Goal: Task Accomplishment & Management: Use online tool/utility

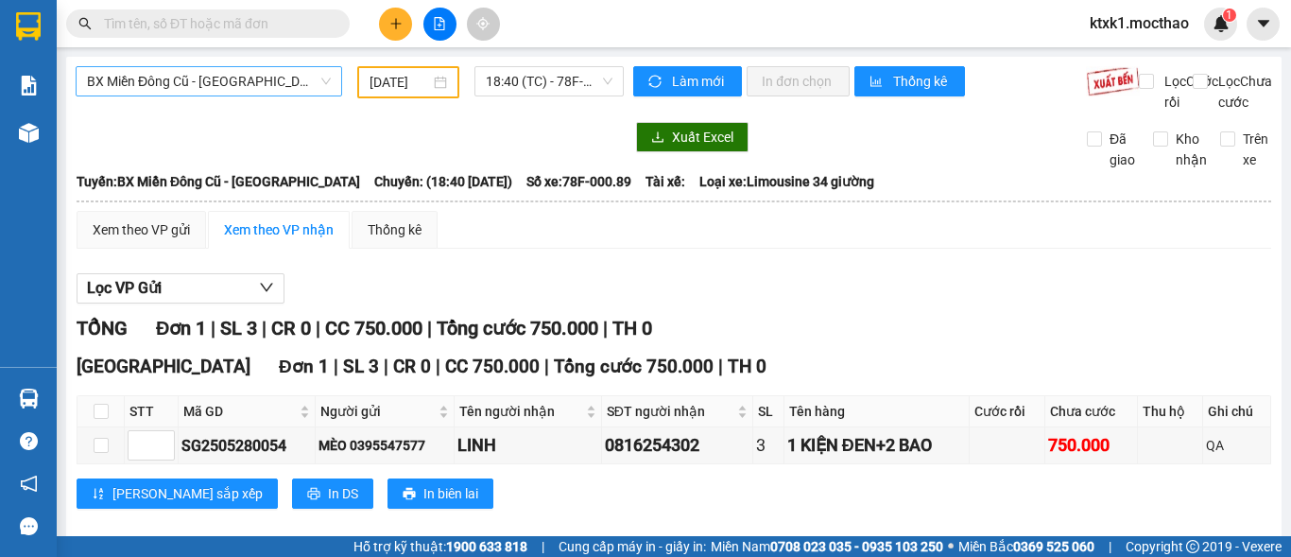
click at [213, 66] on div "BX Miền Đông Cũ - [GEOGRAPHIC_DATA]" at bounding box center [209, 81] width 267 height 30
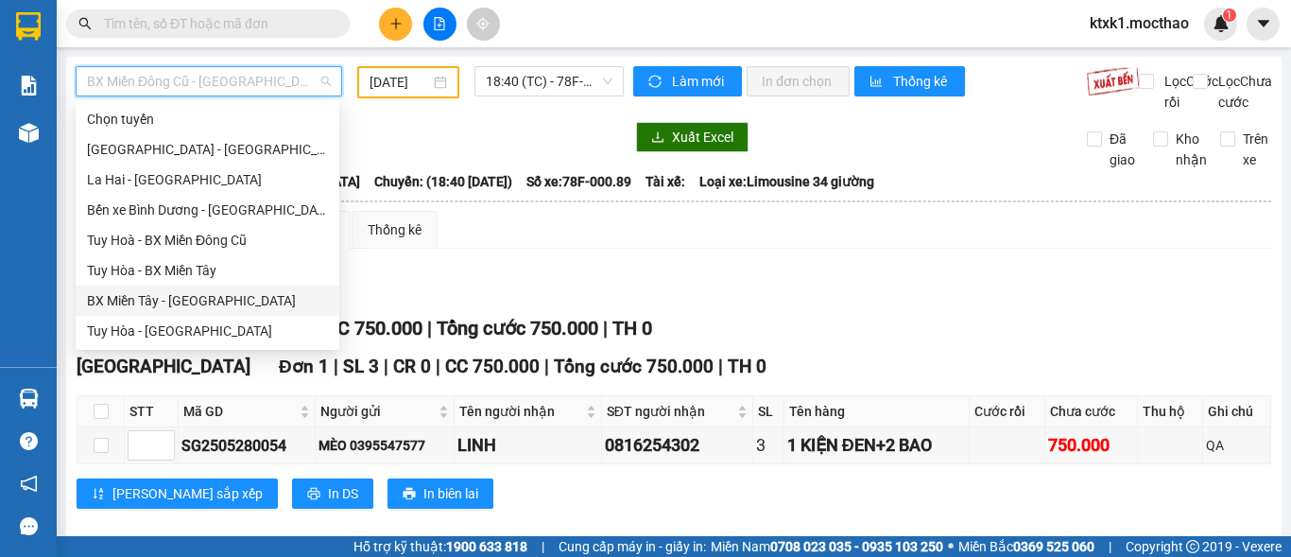
scroll to position [284, 0]
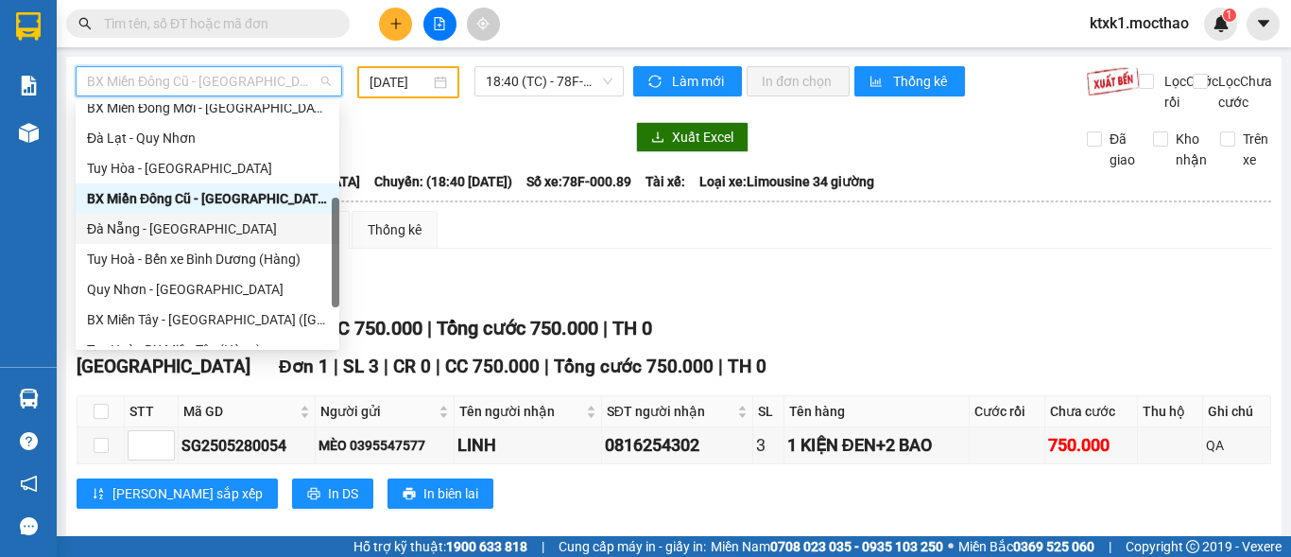
click at [186, 238] on div "Đà Nẵng - [GEOGRAPHIC_DATA]" at bounding box center [207, 228] width 241 height 21
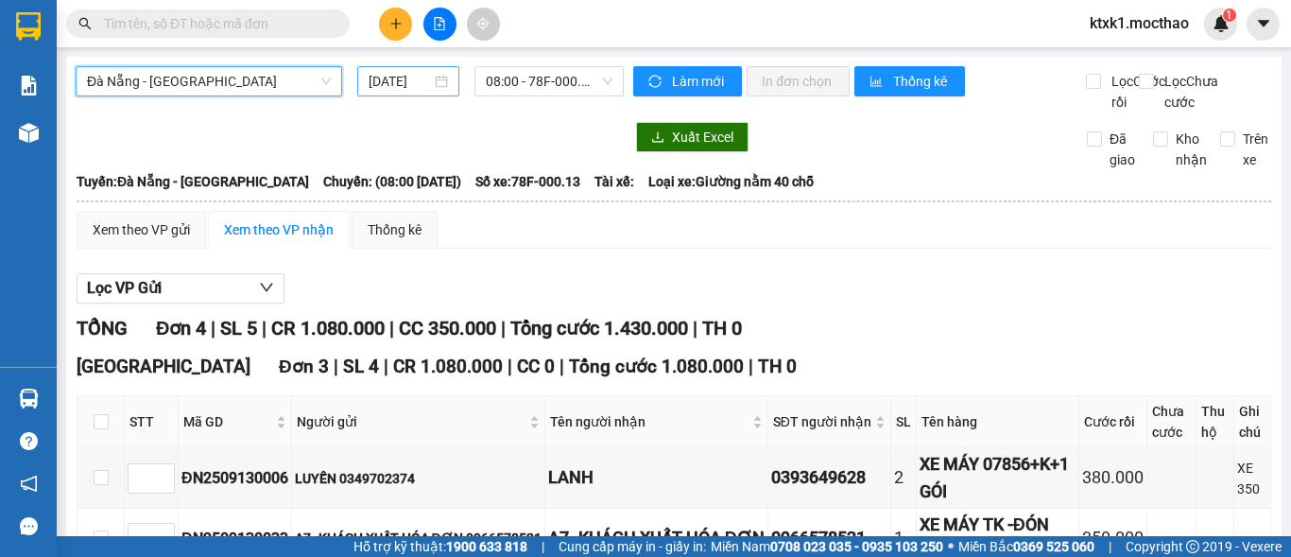
click at [415, 84] on input "[DATE]" at bounding box center [400, 81] width 62 height 21
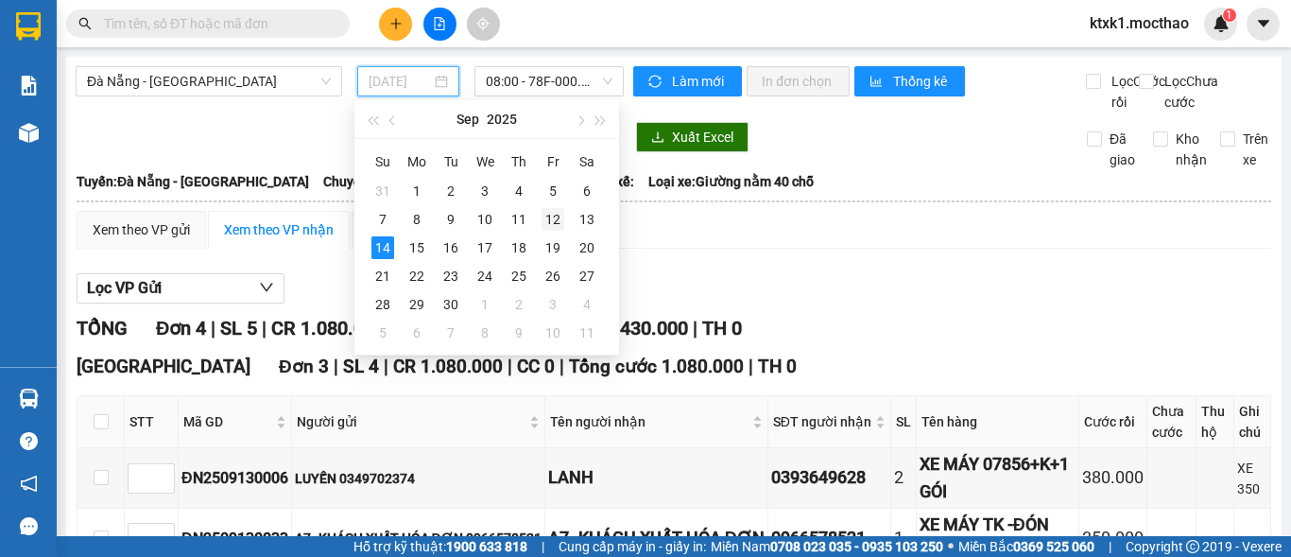
click at [558, 225] on div "12" at bounding box center [553, 219] width 23 height 23
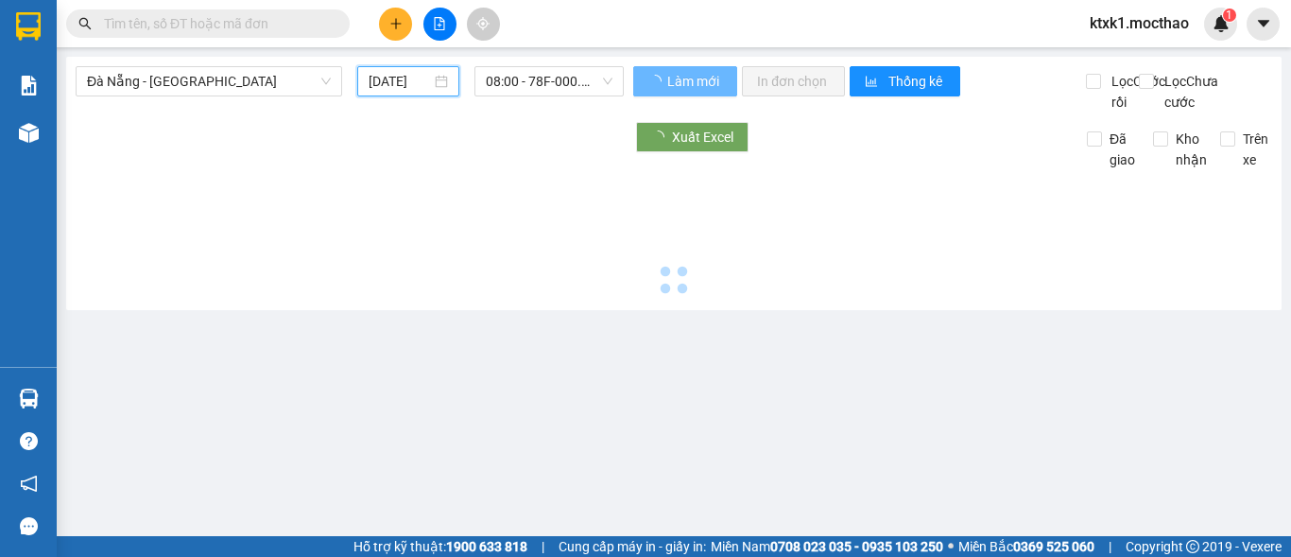
type input "[DATE]"
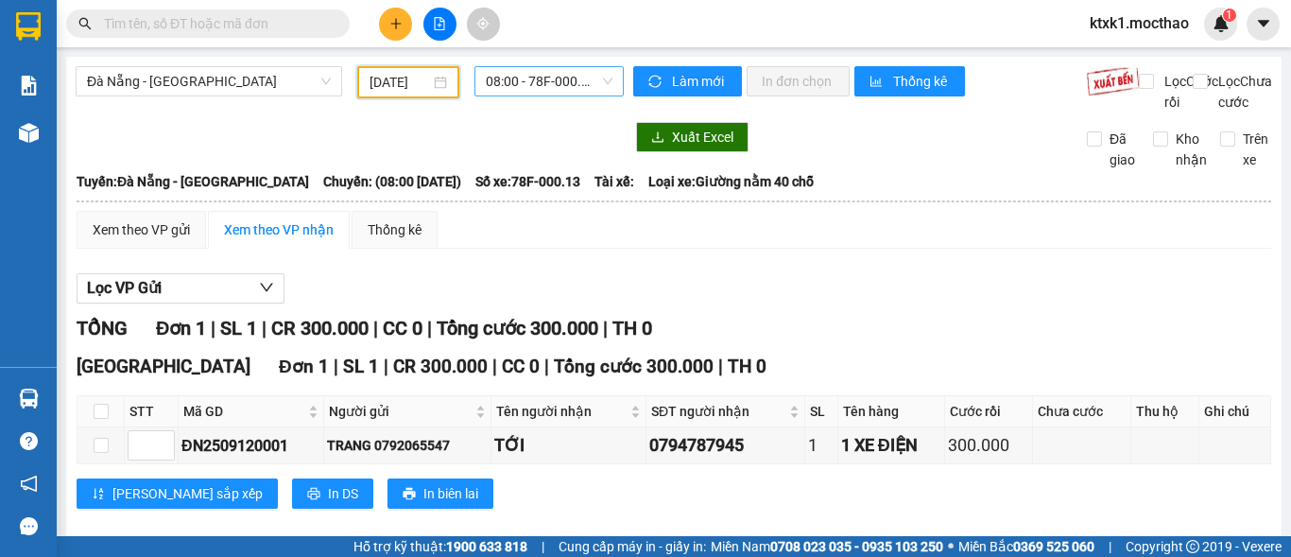
click at [534, 85] on span "08:00 - 78F-000.13" at bounding box center [549, 81] width 127 height 28
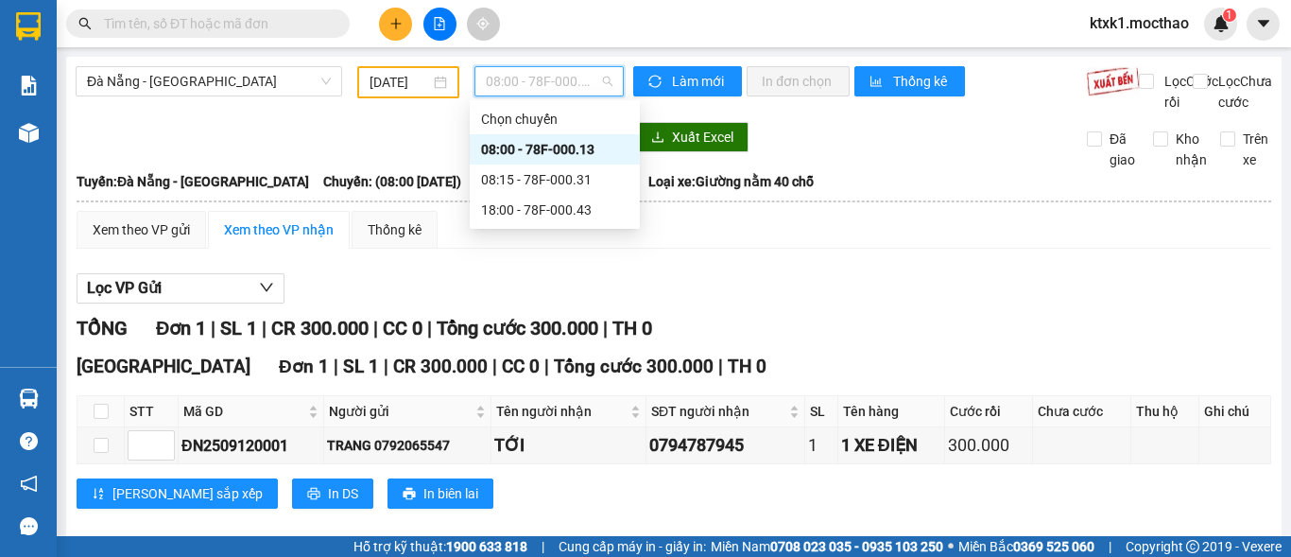
click at [551, 153] on div "08:00 - 78F-000.13" at bounding box center [554, 149] width 147 height 21
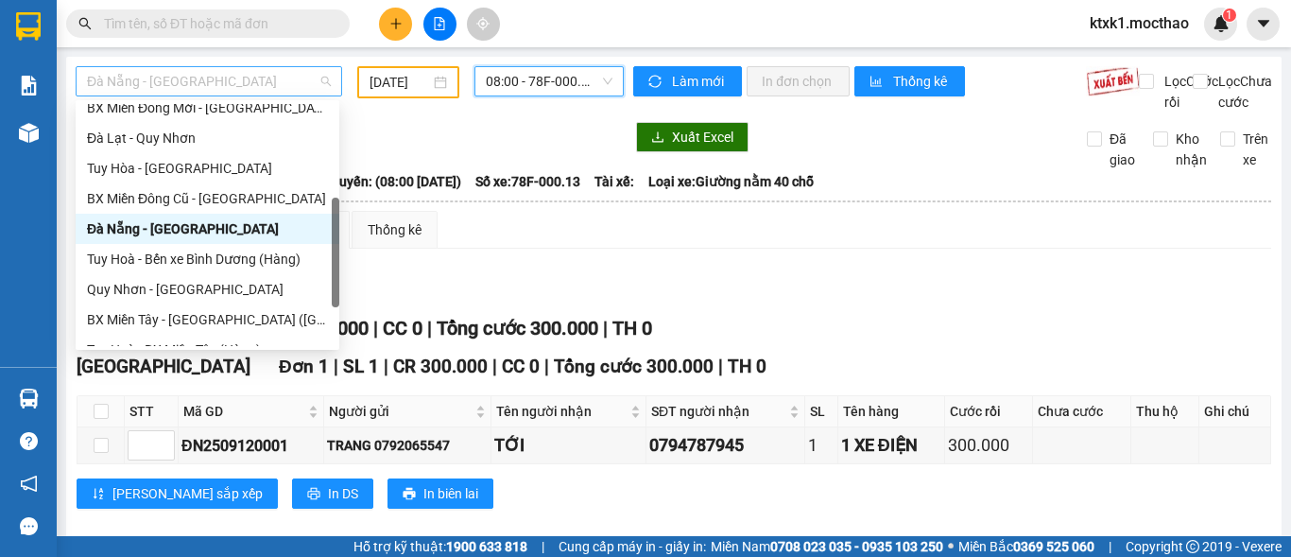
drag, startPoint x: 207, startPoint y: 73, endPoint x: 249, endPoint y: 221, distance: 154.3
click at [207, 76] on span "Đà Nẵng - [GEOGRAPHIC_DATA]" at bounding box center [209, 81] width 244 height 28
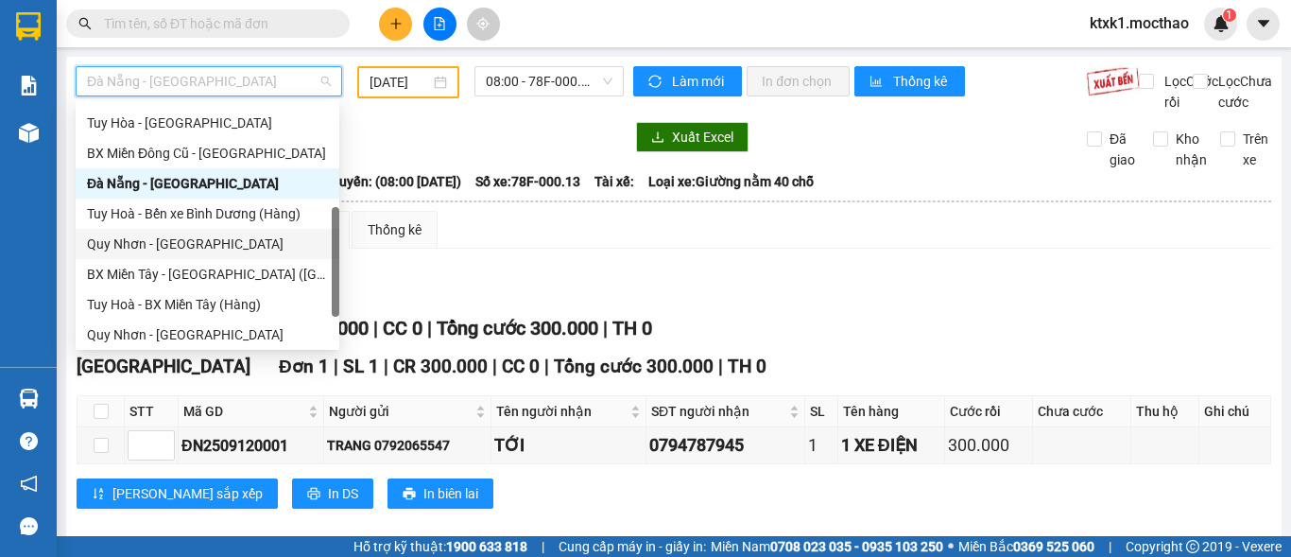
scroll to position [140, 0]
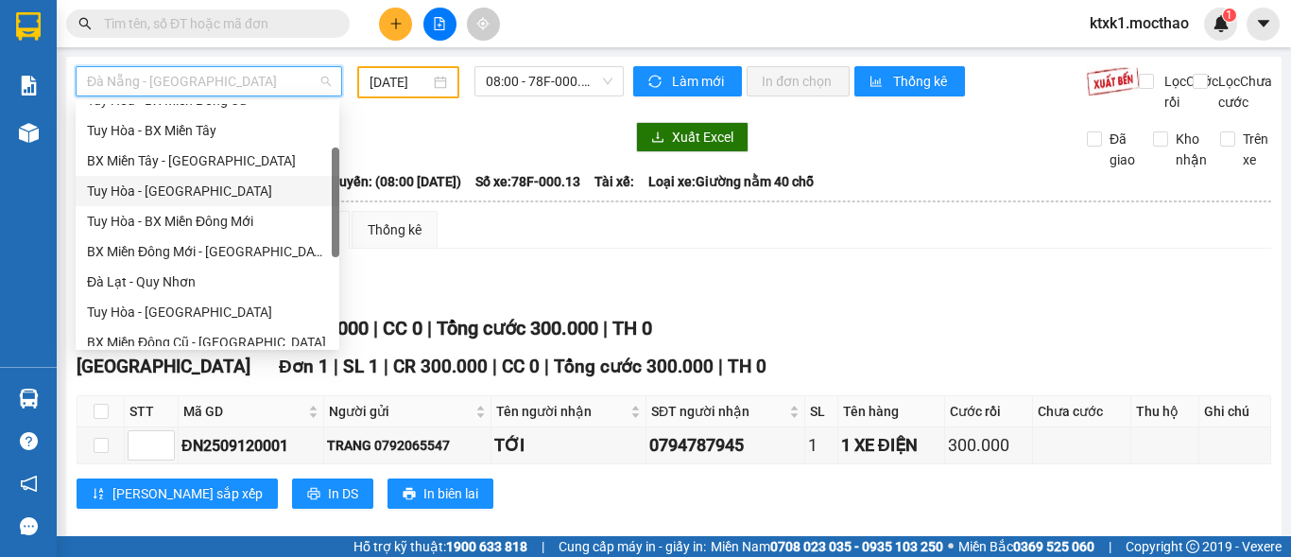
click at [155, 191] on div "Tuy Hòa - [GEOGRAPHIC_DATA]" at bounding box center [207, 191] width 241 height 21
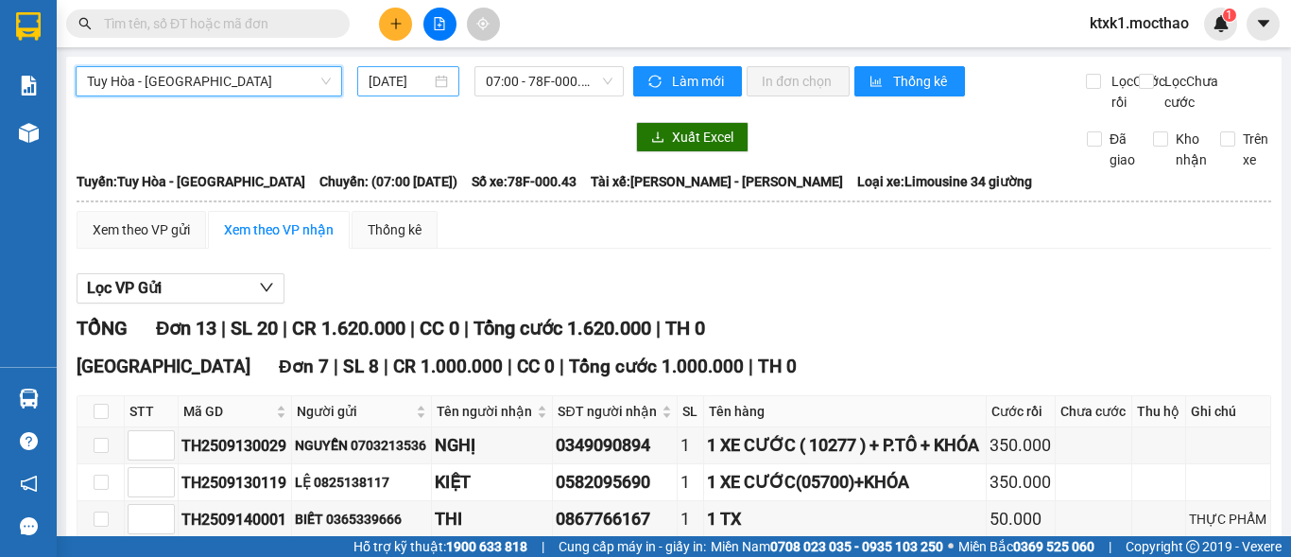
click at [421, 80] on input "[DATE]" at bounding box center [400, 81] width 62 height 21
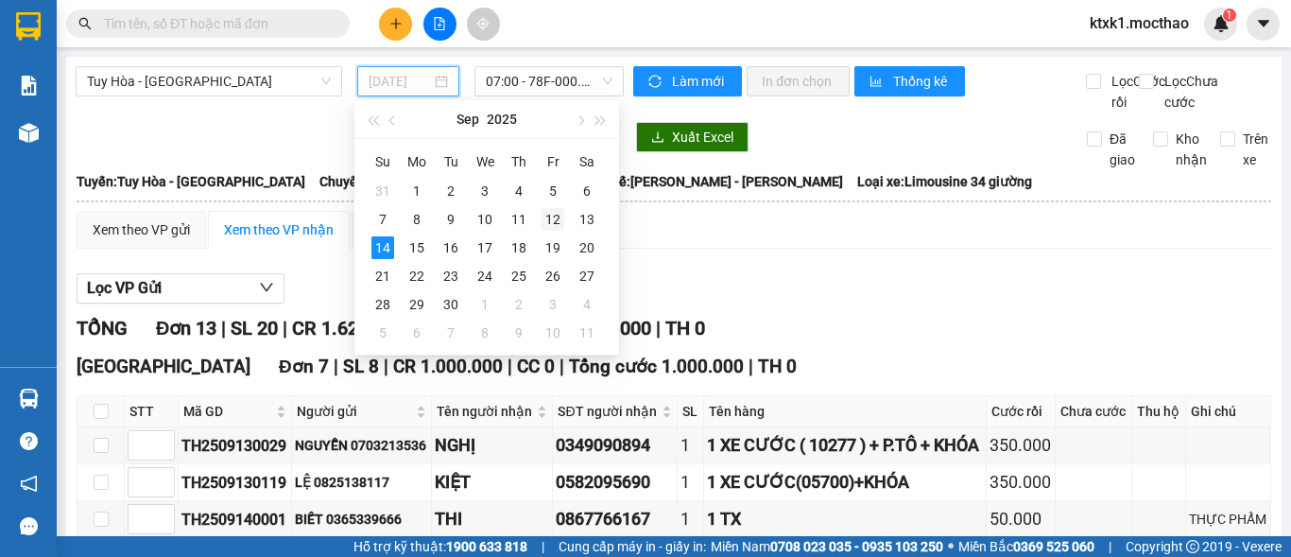
click at [556, 225] on div "12" at bounding box center [553, 219] width 23 height 23
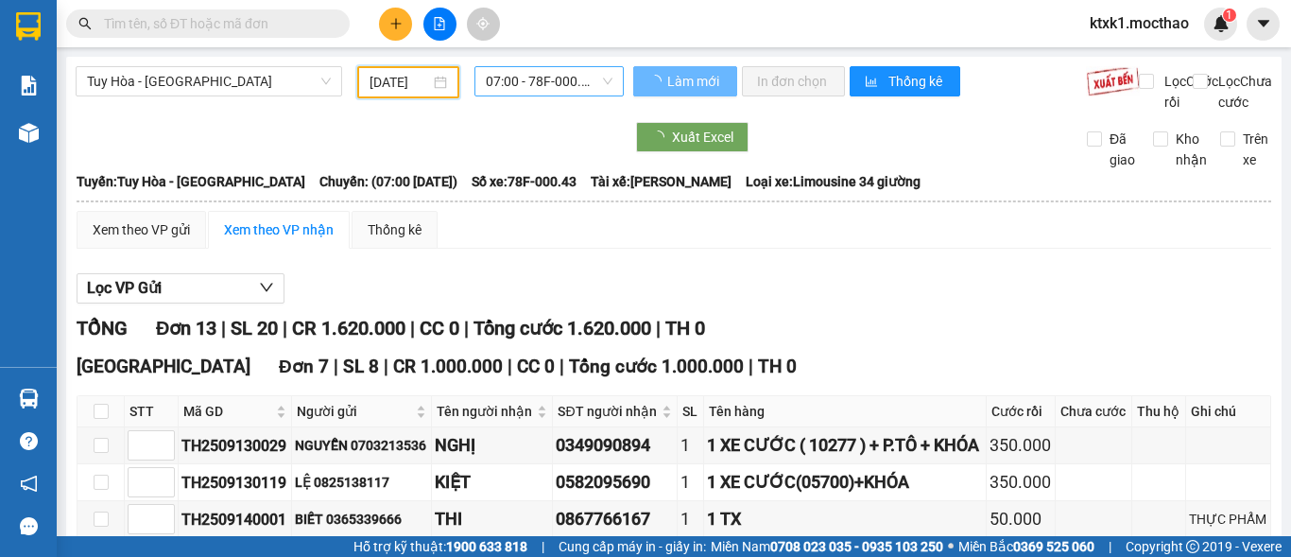
type input "[DATE]"
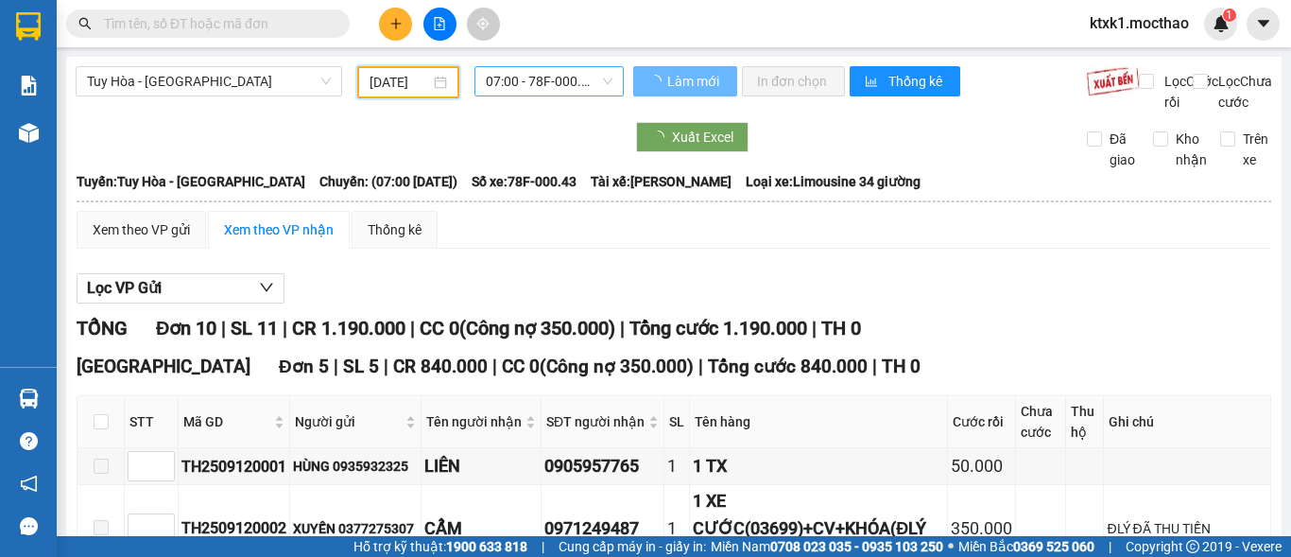
click at [524, 80] on span "07:00 - 78F-000.43" at bounding box center [549, 81] width 127 height 28
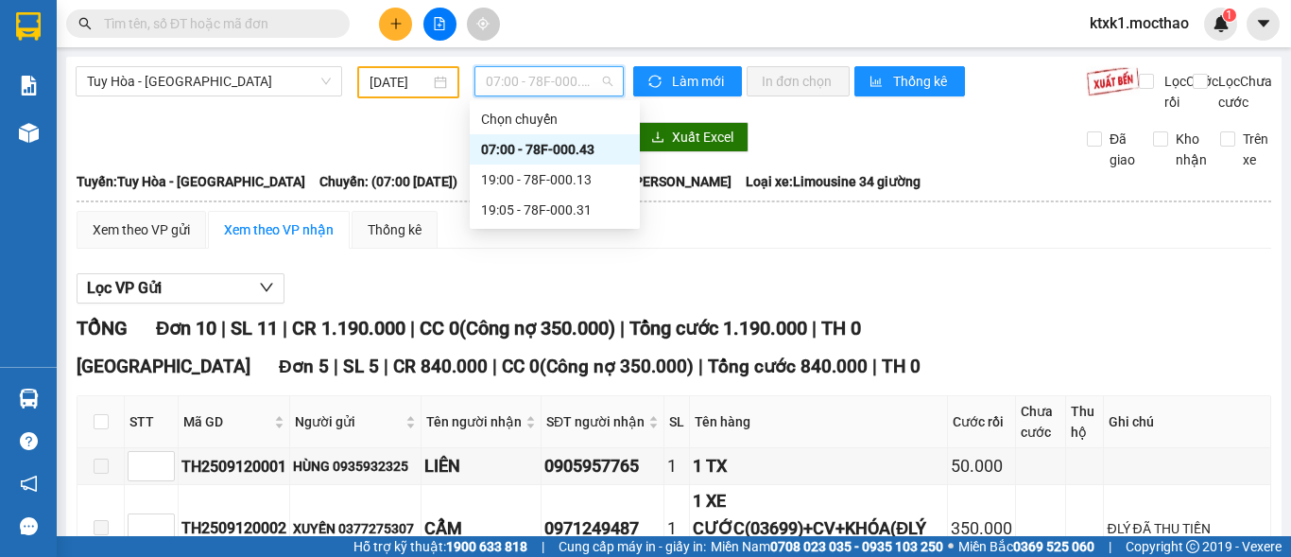
click at [566, 187] on div "19:00 - 78F-000.13" at bounding box center [554, 179] width 147 height 21
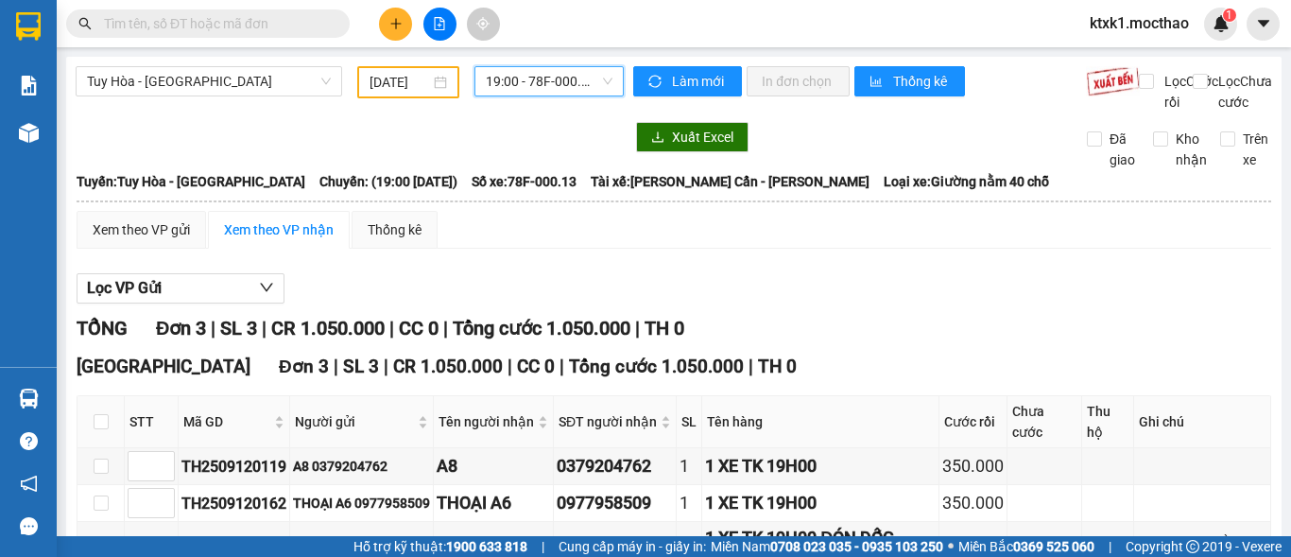
click at [536, 84] on span "19:00 - 78F-000.13" at bounding box center [549, 81] width 127 height 28
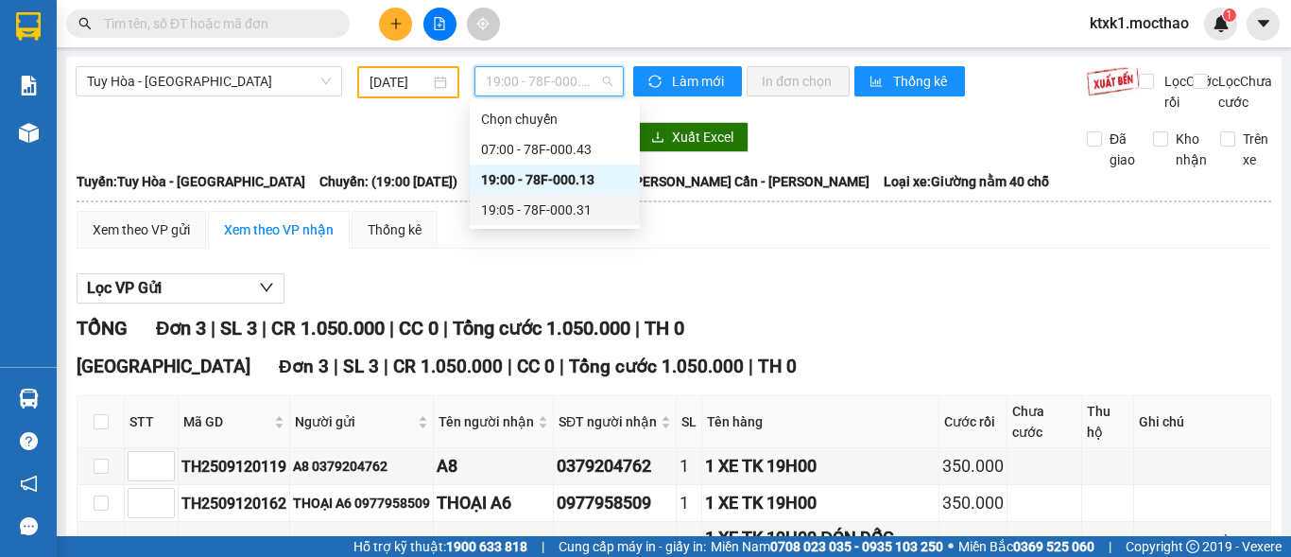
click at [582, 211] on div "19:05 - 78F-000.31" at bounding box center [554, 209] width 147 height 21
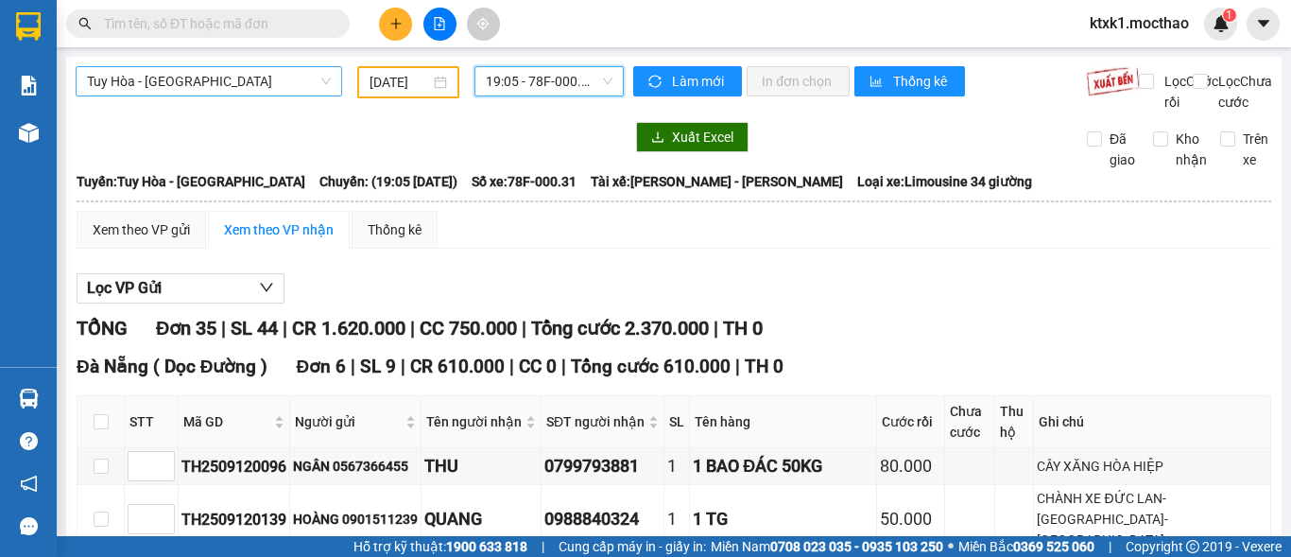
click at [154, 70] on span "Tuy Hòa - [GEOGRAPHIC_DATA]" at bounding box center [209, 81] width 244 height 28
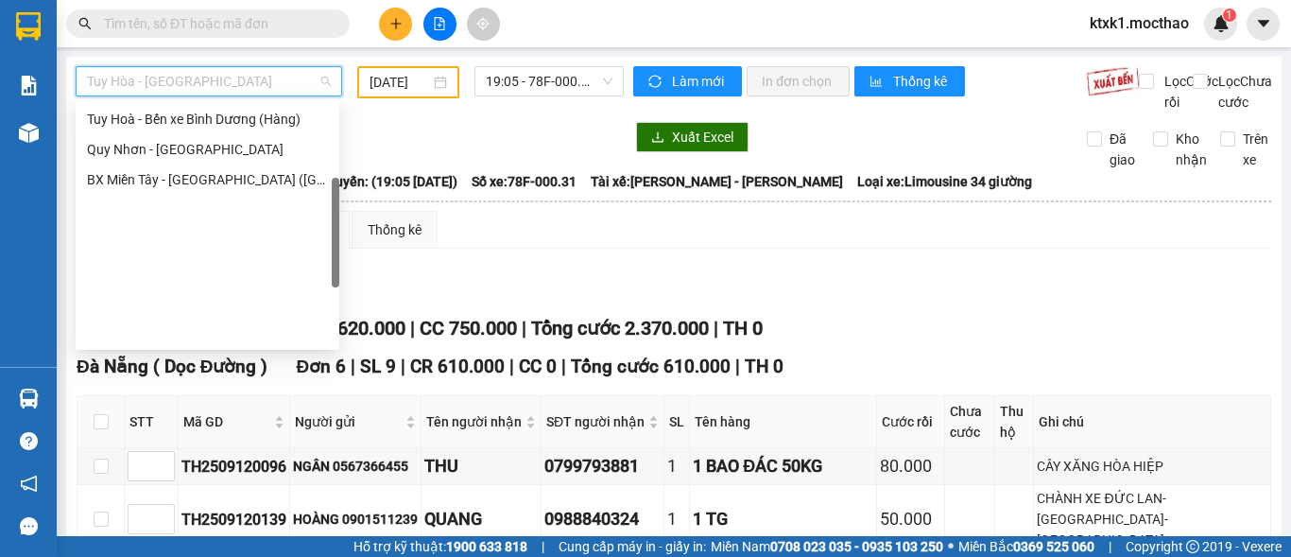
scroll to position [234, 0]
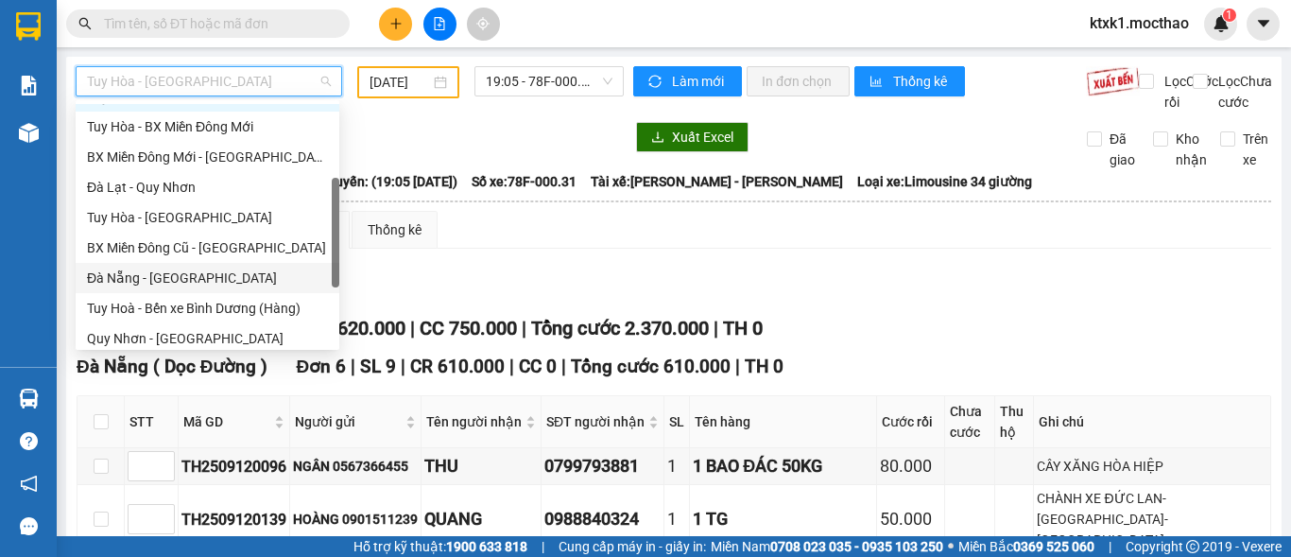
click at [149, 282] on div "Đà Nẵng - [GEOGRAPHIC_DATA]" at bounding box center [207, 277] width 241 height 21
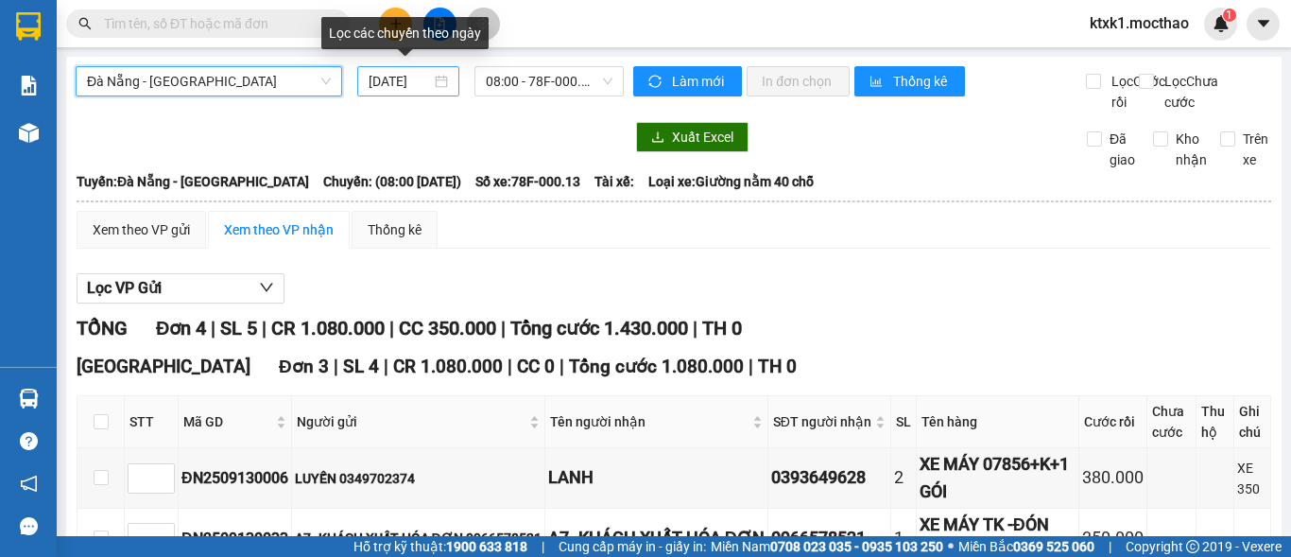
click at [403, 82] on input "[DATE]" at bounding box center [400, 81] width 62 height 21
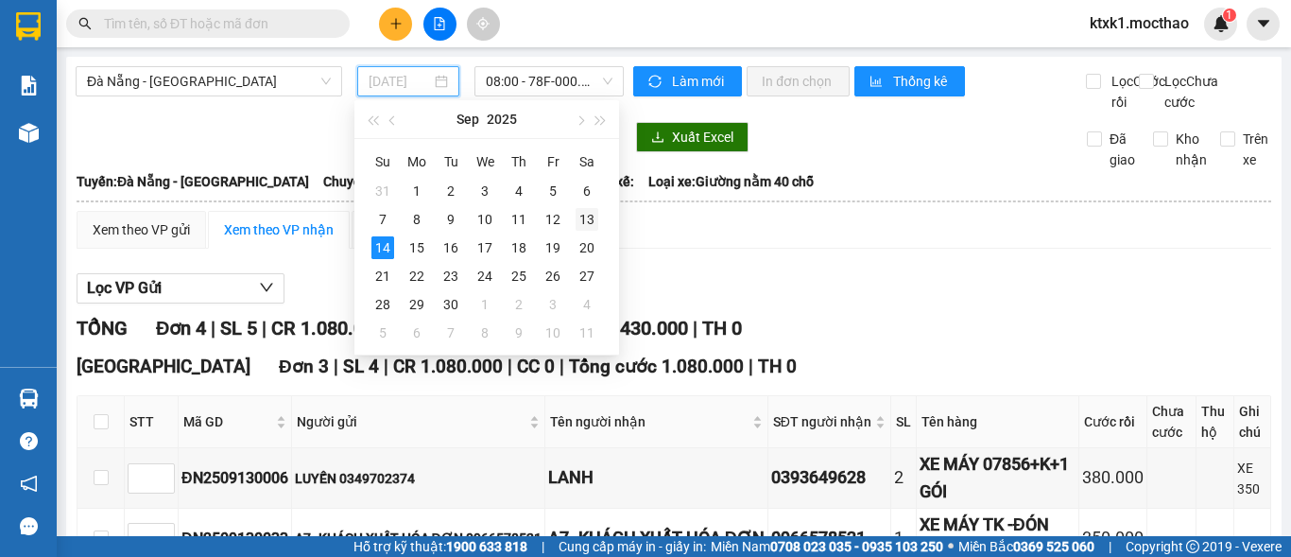
click at [583, 219] on div "13" at bounding box center [587, 219] width 23 height 23
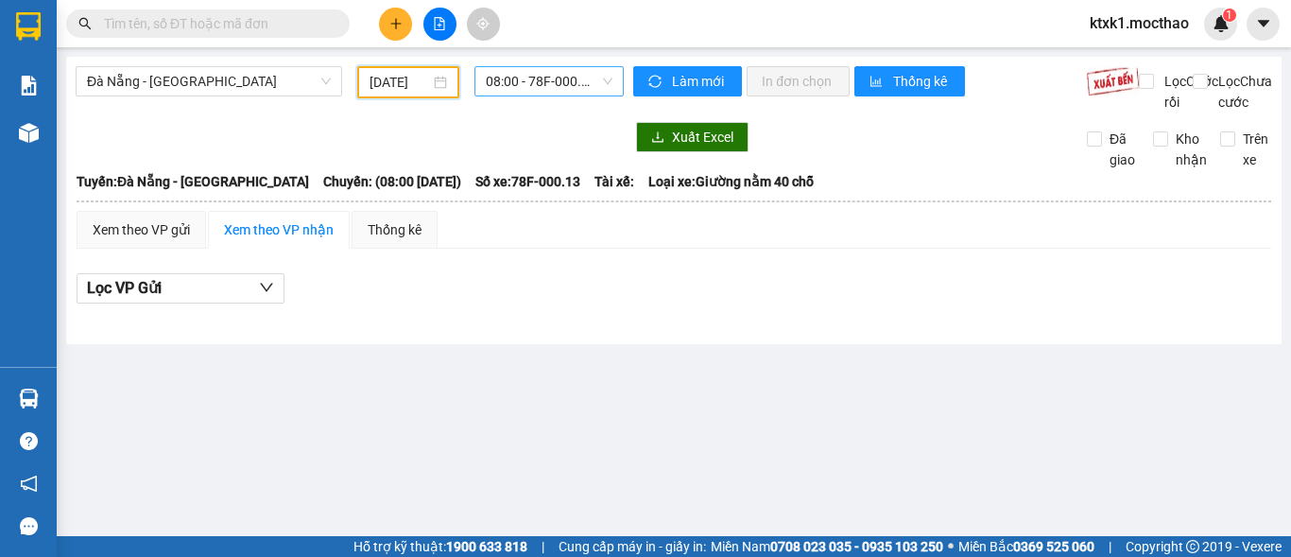
click at [537, 86] on span "08:00 - 78F-000.13" at bounding box center [549, 81] width 127 height 28
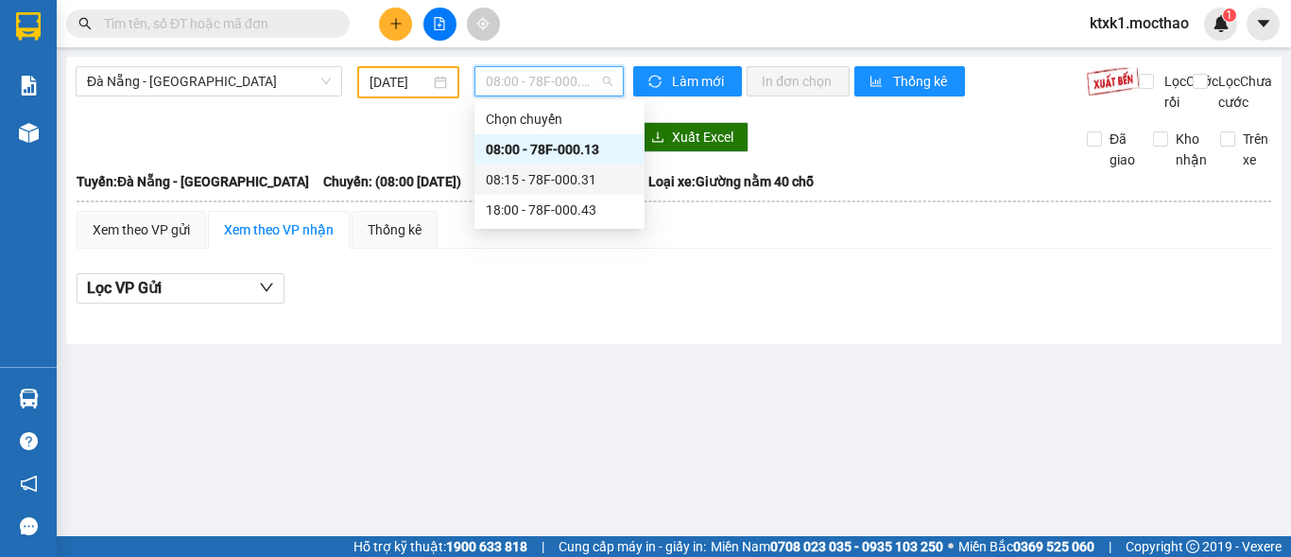
click at [581, 178] on div "08:15 - 78F-000.31" at bounding box center [559, 179] width 147 height 21
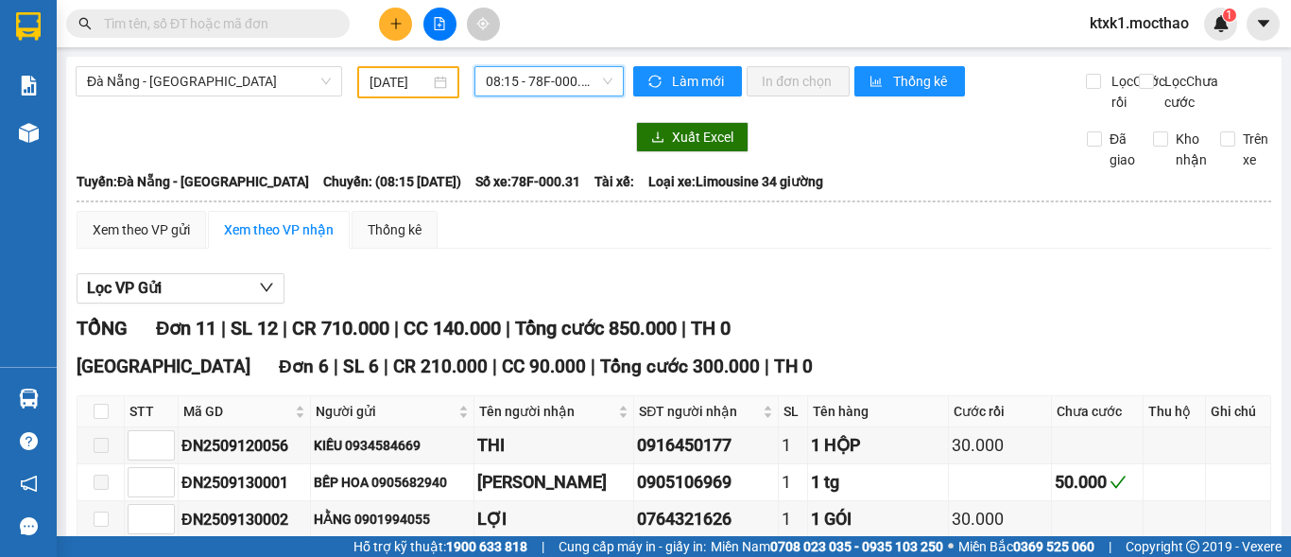
click at [528, 82] on span "08:15 - 78F-000.31" at bounding box center [549, 81] width 127 height 28
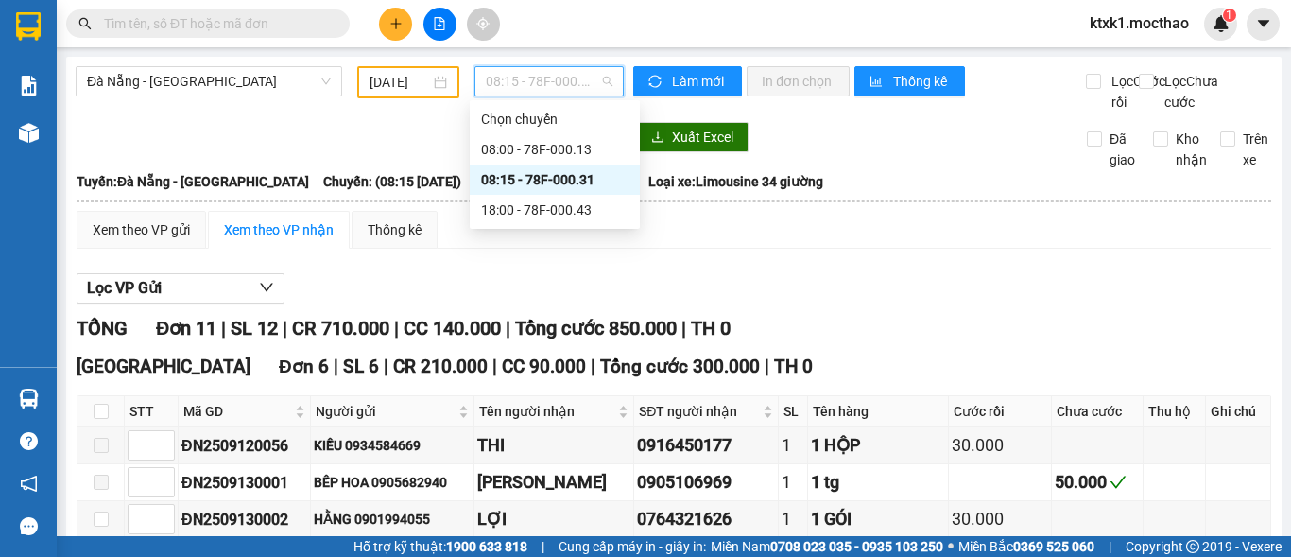
click at [398, 88] on input "[DATE]" at bounding box center [400, 82] width 60 height 21
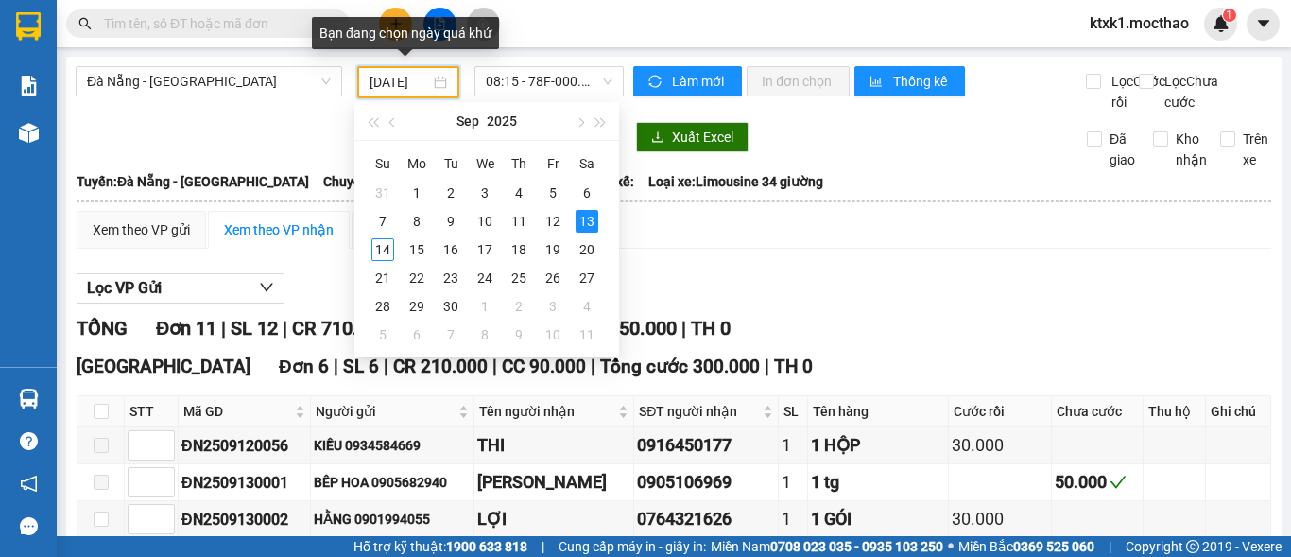
type input "[DATE]"
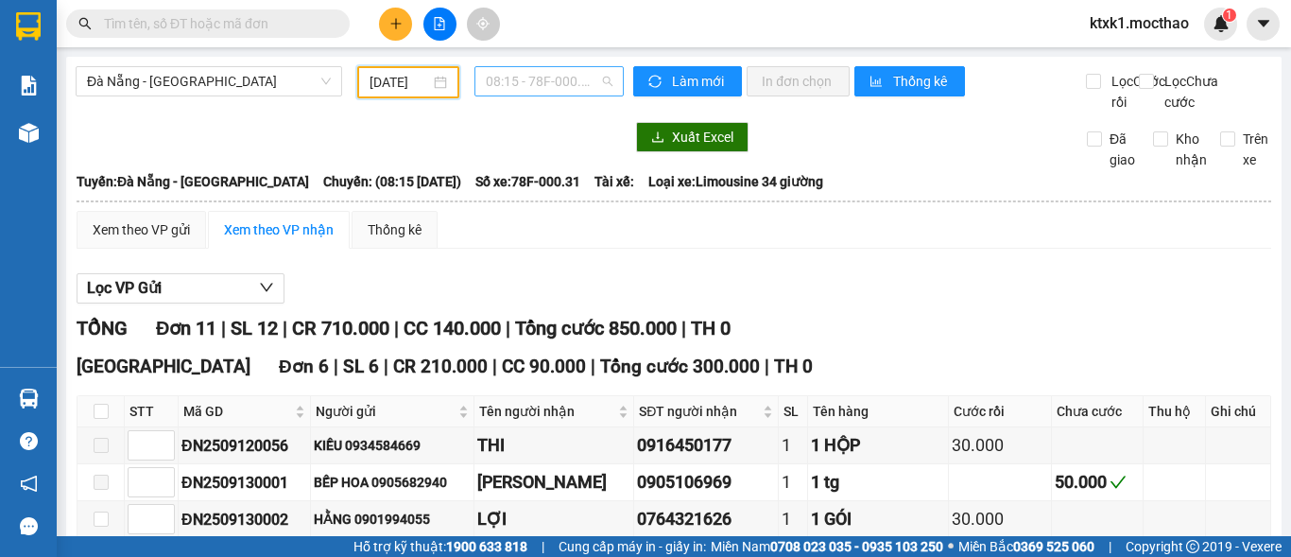
click at [507, 83] on span "08:15 - 78F-000.31" at bounding box center [549, 81] width 127 height 28
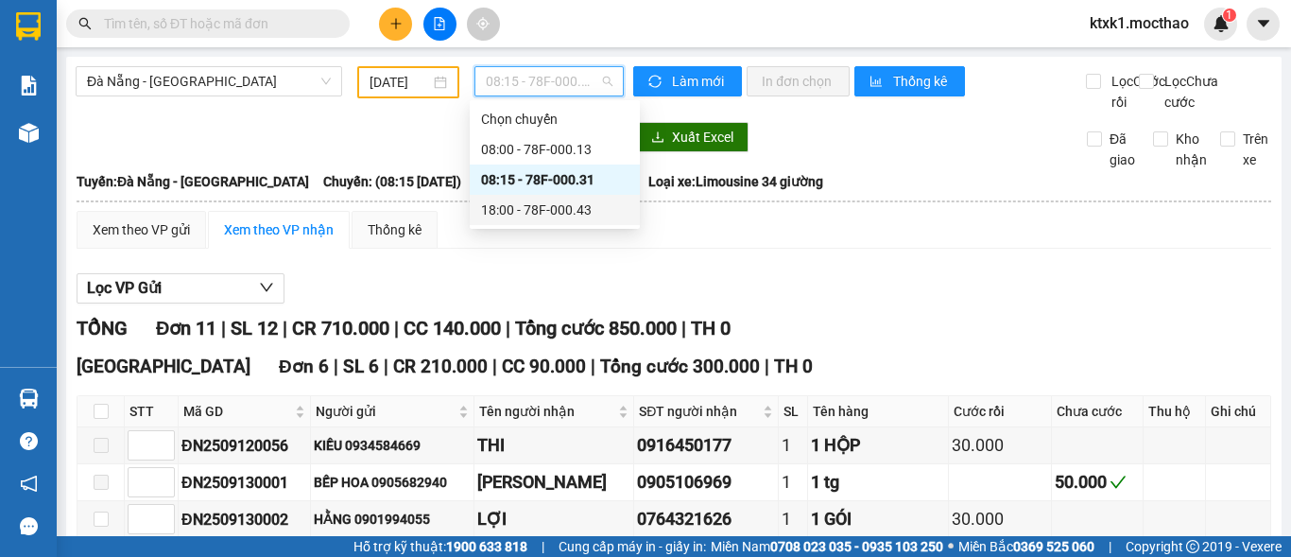
click at [583, 209] on div "18:00 - 78F-000.43" at bounding box center [554, 209] width 147 height 21
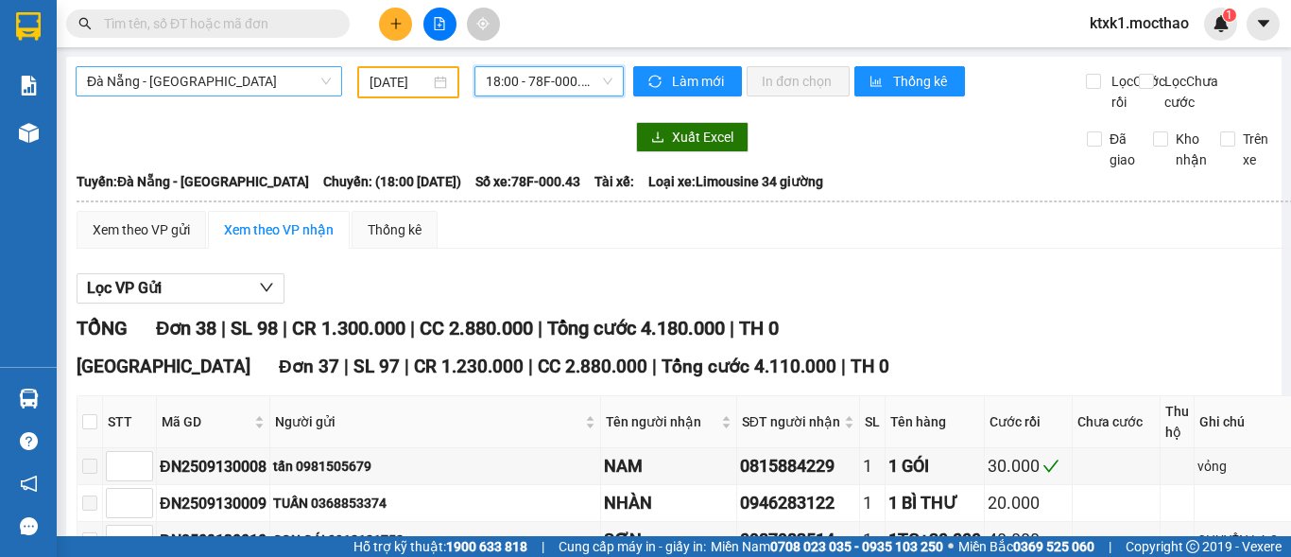
click at [132, 82] on span "Đà Nẵng - [GEOGRAPHIC_DATA]" at bounding box center [209, 81] width 244 height 28
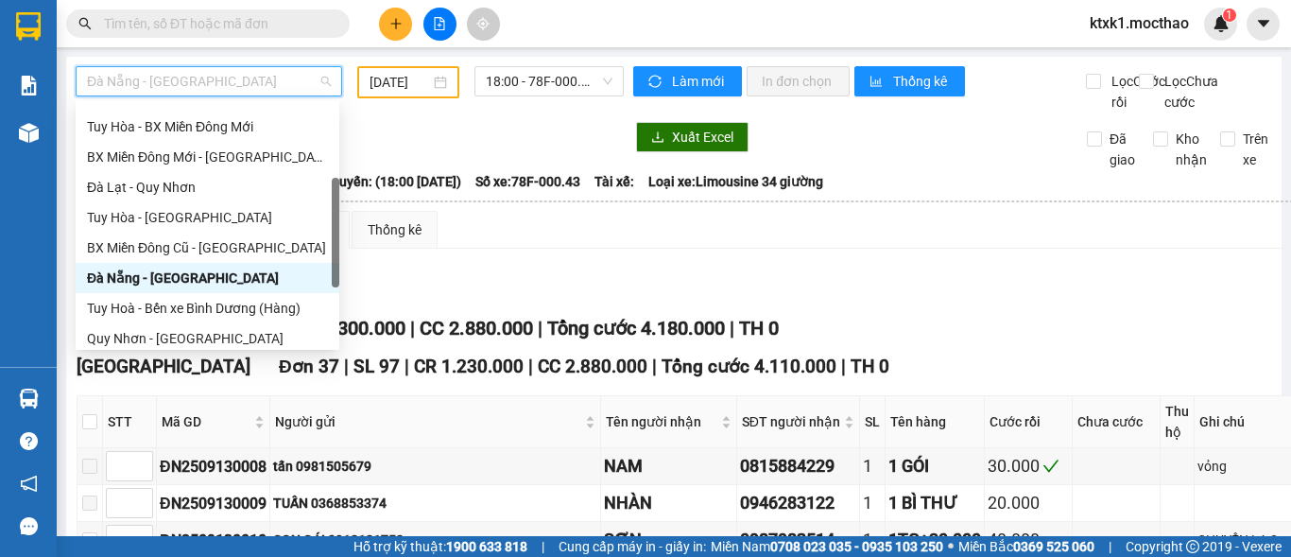
scroll to position [45, 0]
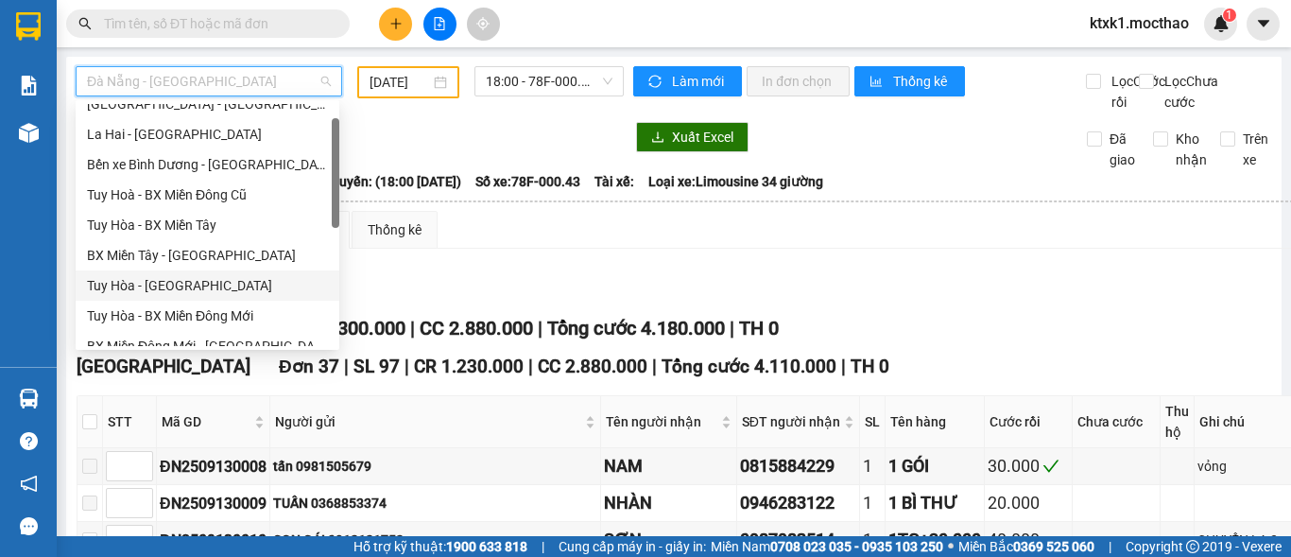
click at [177, 284] on div "Tuy Hòa - [GEOGRAPHIC_DATA]" at bounding box center [207, 285] width 241 height 21
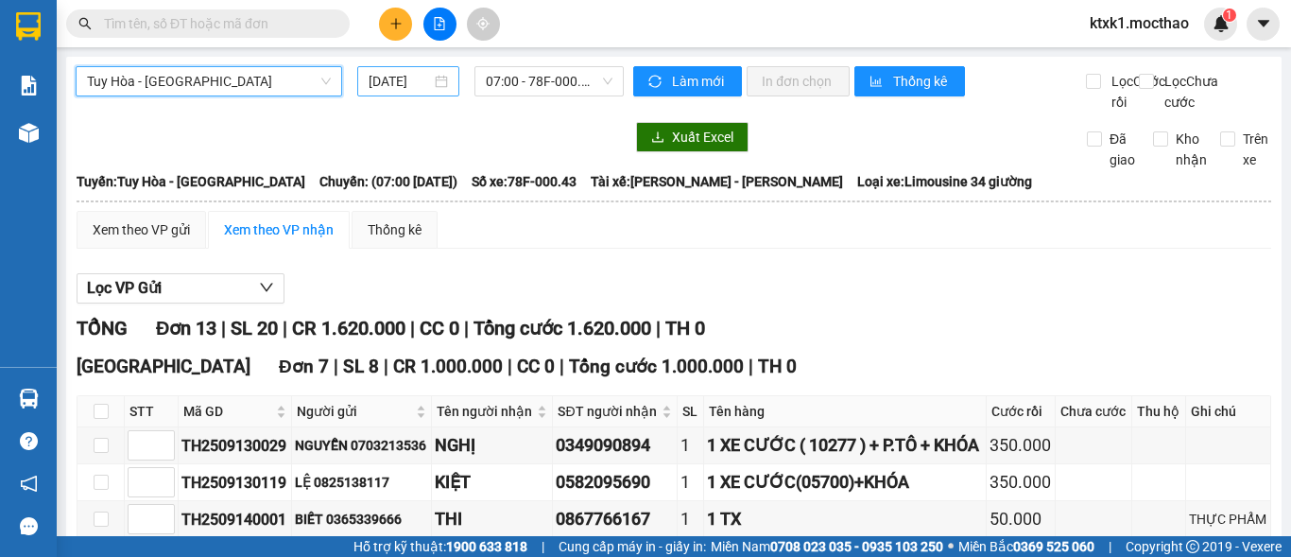
click at [398, 76] on input "[DATE]" at bounding box center [400, 81] width 62 height 21
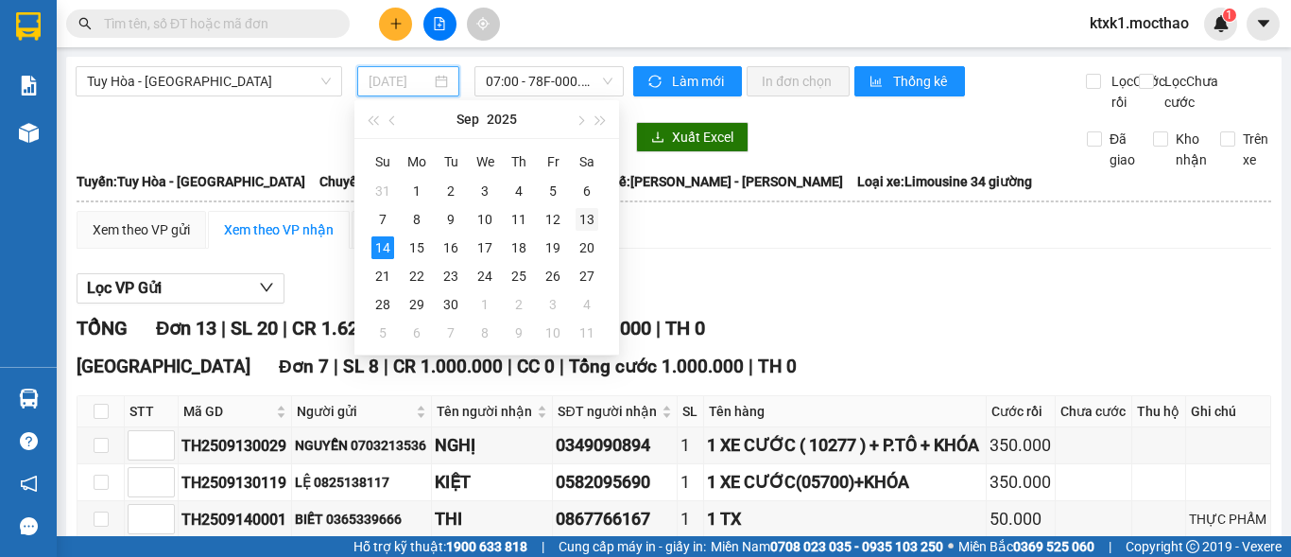
click at [585, 220] on div "13" at bounding box center [587, 219] width 23 height 23
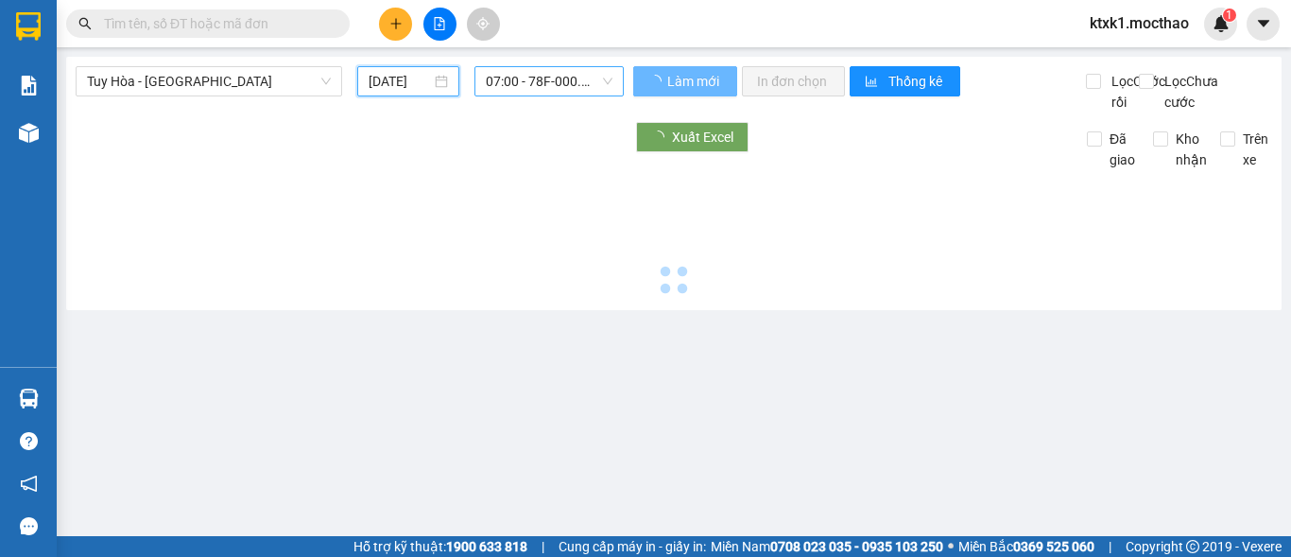
type input "[DATE]"
click at [537, 82] on span "07:00 - 78F-000.43" at bounding box center [549, 81] width 127 height 28
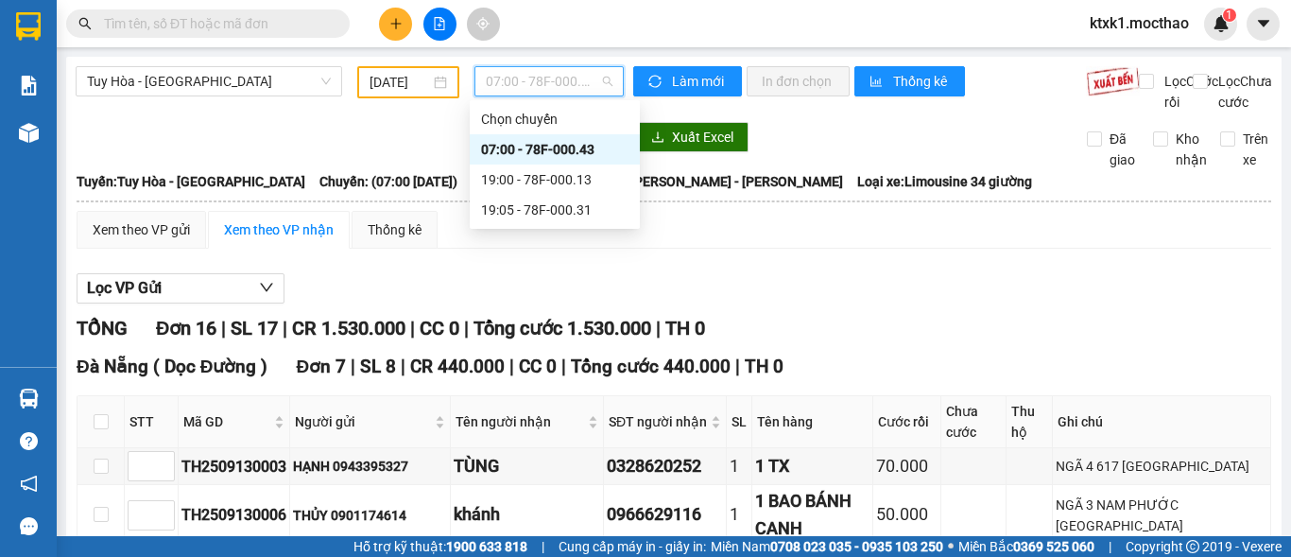
click at [584, 145] on div "07:00 - 78F-000.43" at bounding box center [554, 149] width 147 height 21
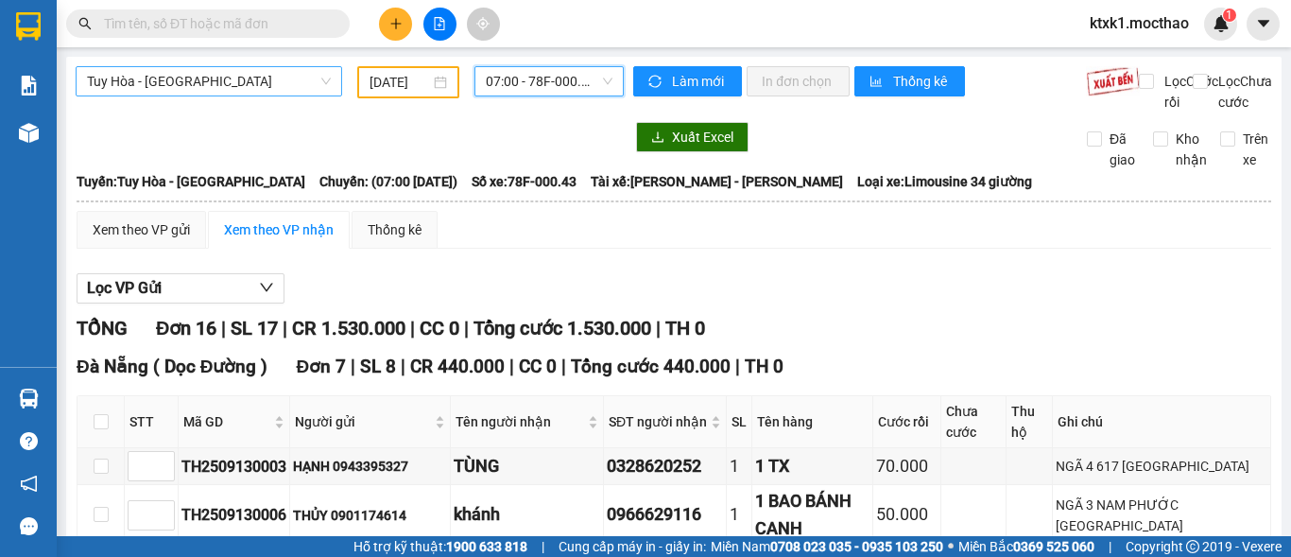
click at [194, 72] on span "Tuy Hòa - [GEOGRAPHIC_DATA]" at bounding box center [209, 81] width 244 height 28
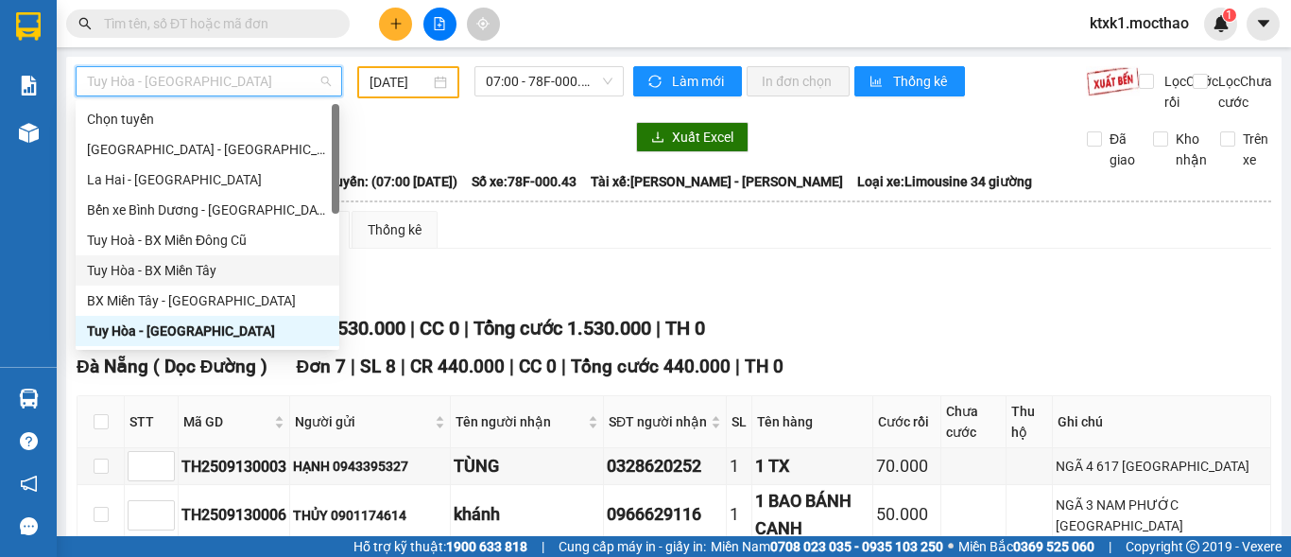
scroll to position [284, 0]
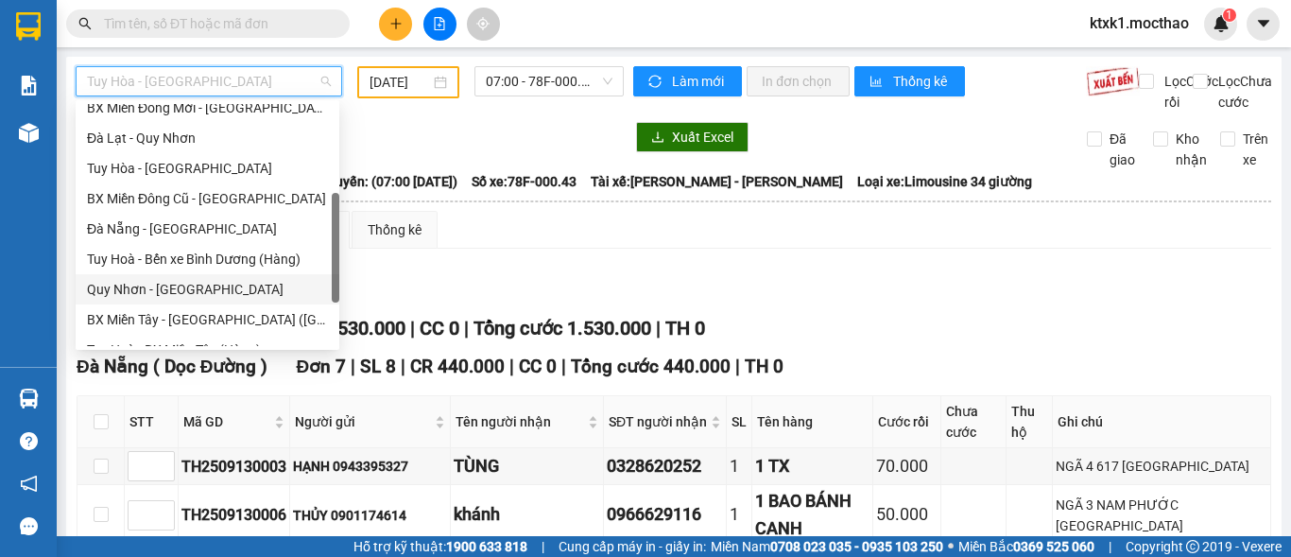
click at [147, 293] on div "Quy Nhơn - [GEOGRAPHIC_DATA]" at bounding box center [207, 289] width 241 height 21
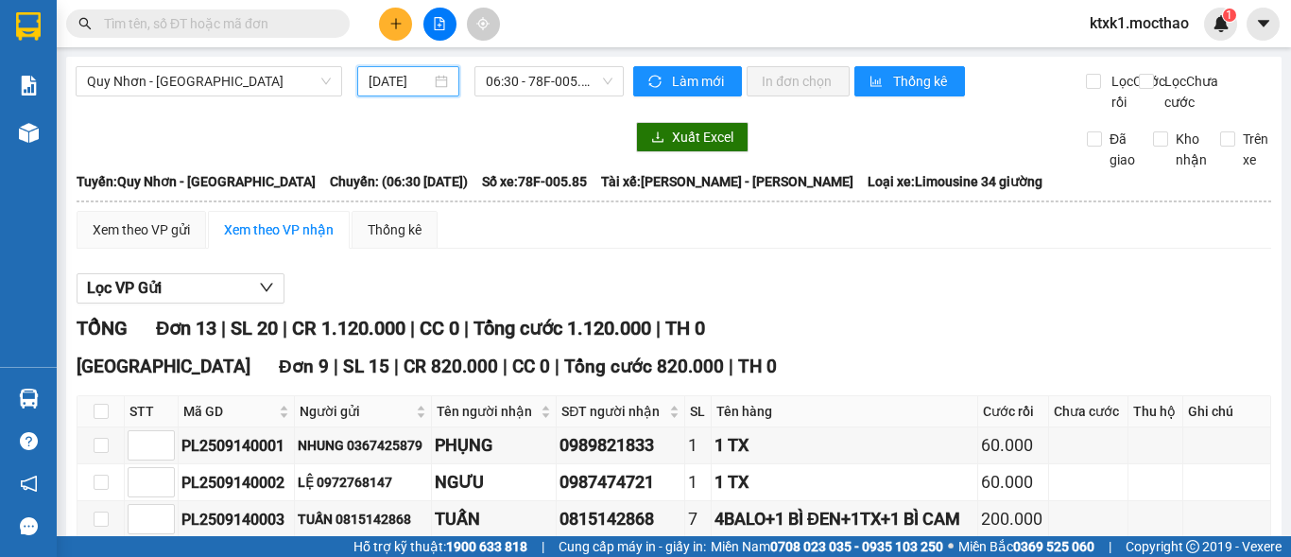
click at [394, 88] on input "[DATE]" at bounding box center [400, 81] width 62 height 21
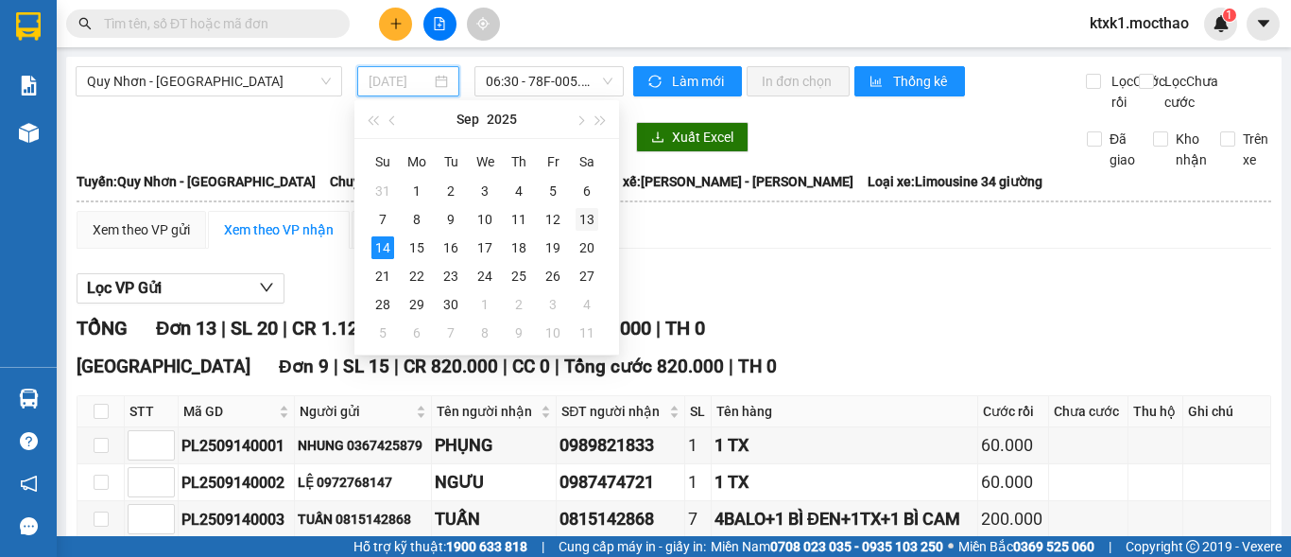
click at [581, 217] on div "13" at bounding box center [587, 219] width 23 height 23
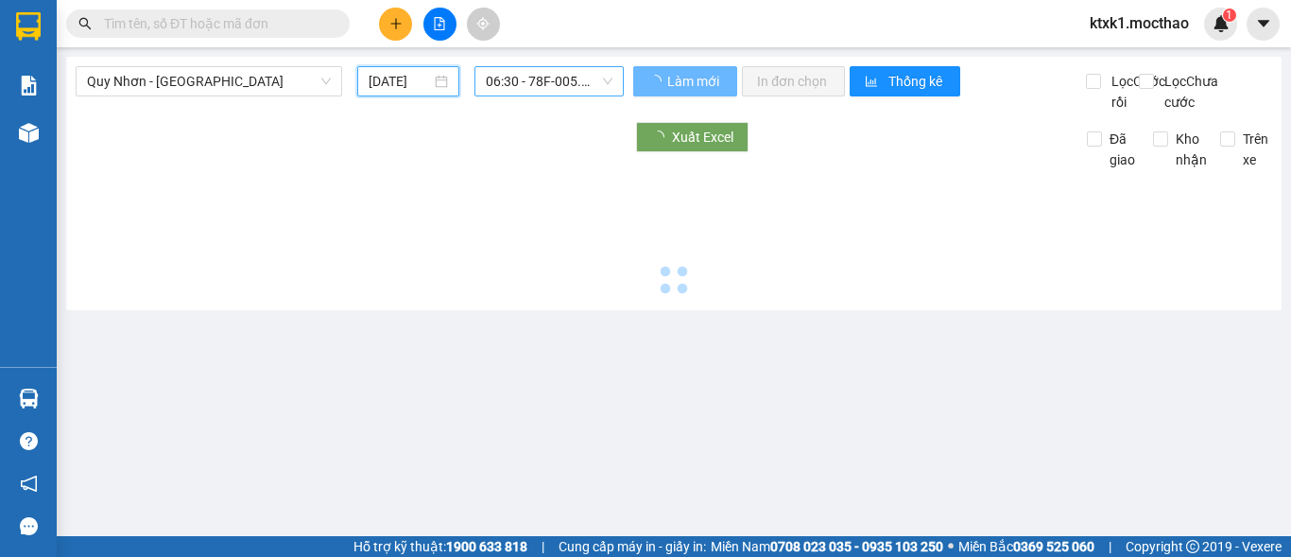
click at [508, 83] on span "06:30 - 78F-005.85" at bounding box center [549, 81] width 127 height 28
type input "[DATE]"
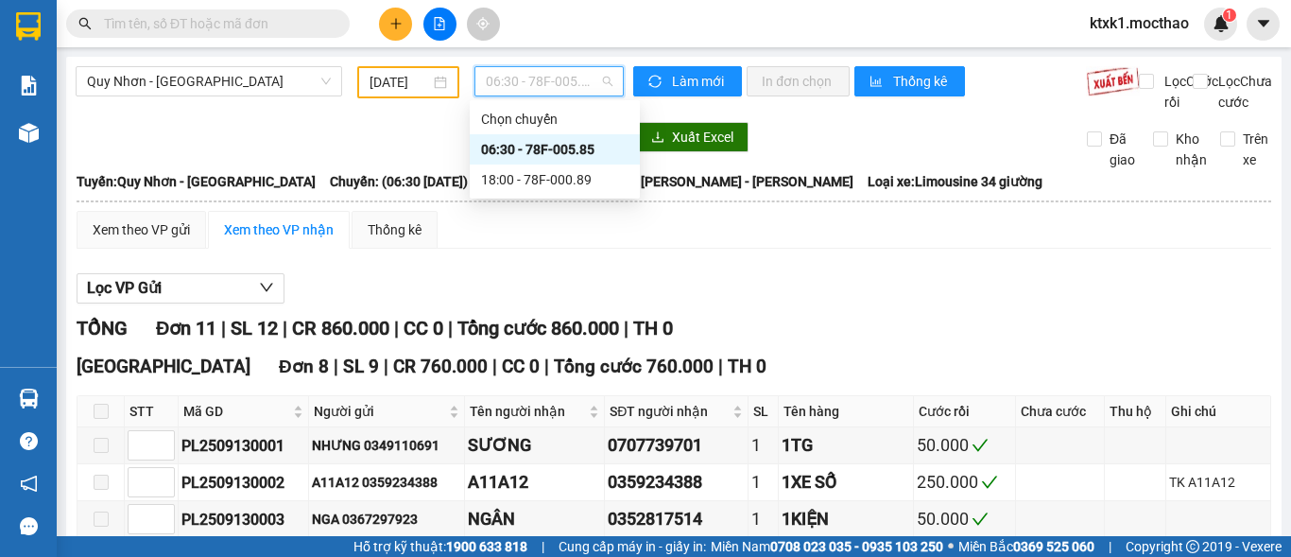
click at [548, 155] on div "06:30 - 78F-005.85" at bounding box center [554, 149] width 147 height 21
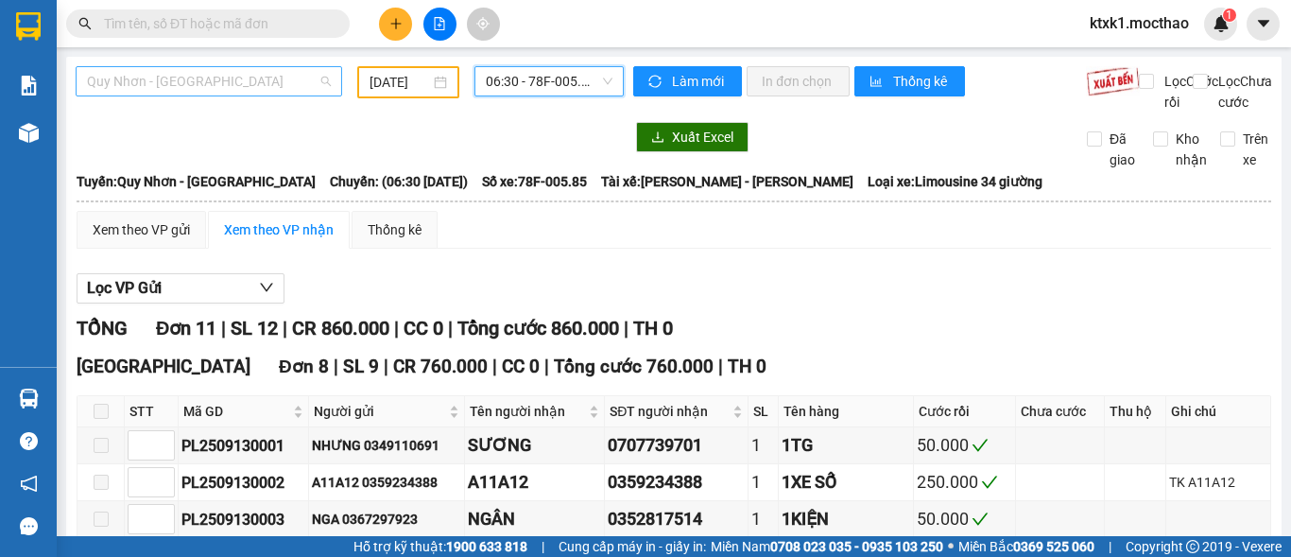
click at [167, 82] on span "Quy Nhơn - [GEOGRAPHIC_DATA]" at bounding box center [209, 81] width 244 height 28
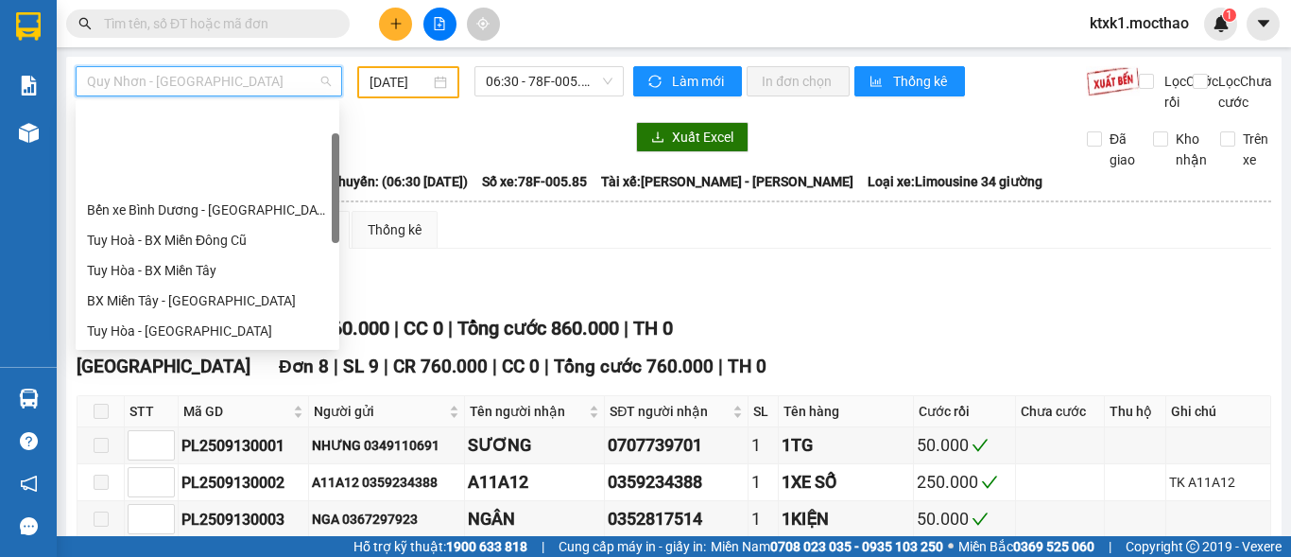
scroll to position [95, 0]
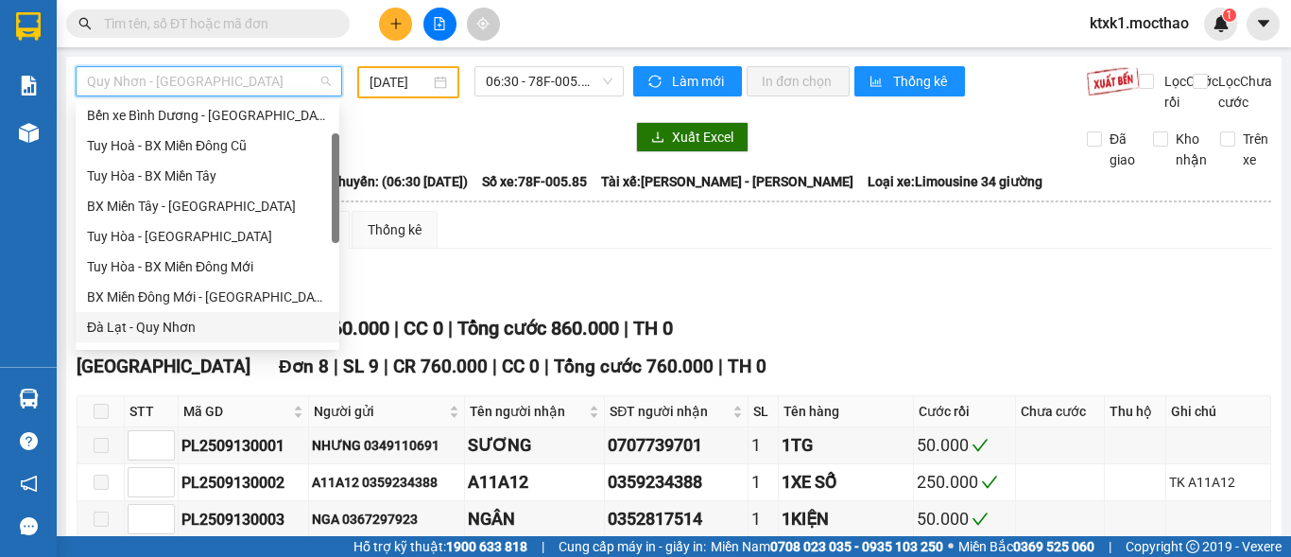
click at [163, 326] on div "Đà Lạt - Quy Nhơn" at bounding box center [207, 327] width 241 height 21
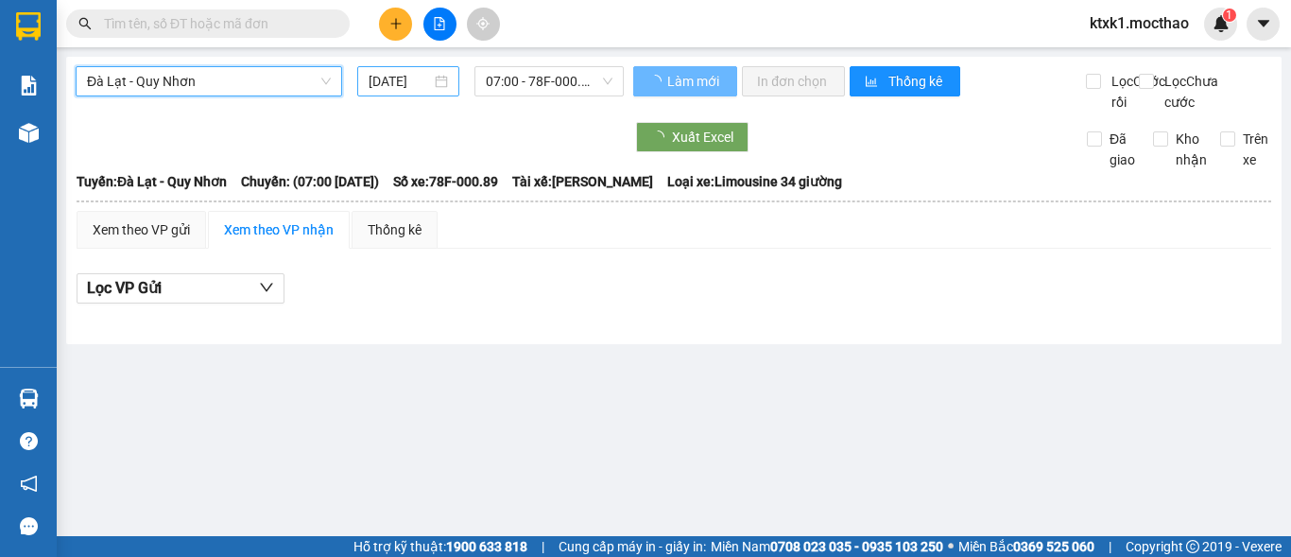
click at [407, 77] on input "[DATE]" at bounding box center [400, 81] width 62 height 21
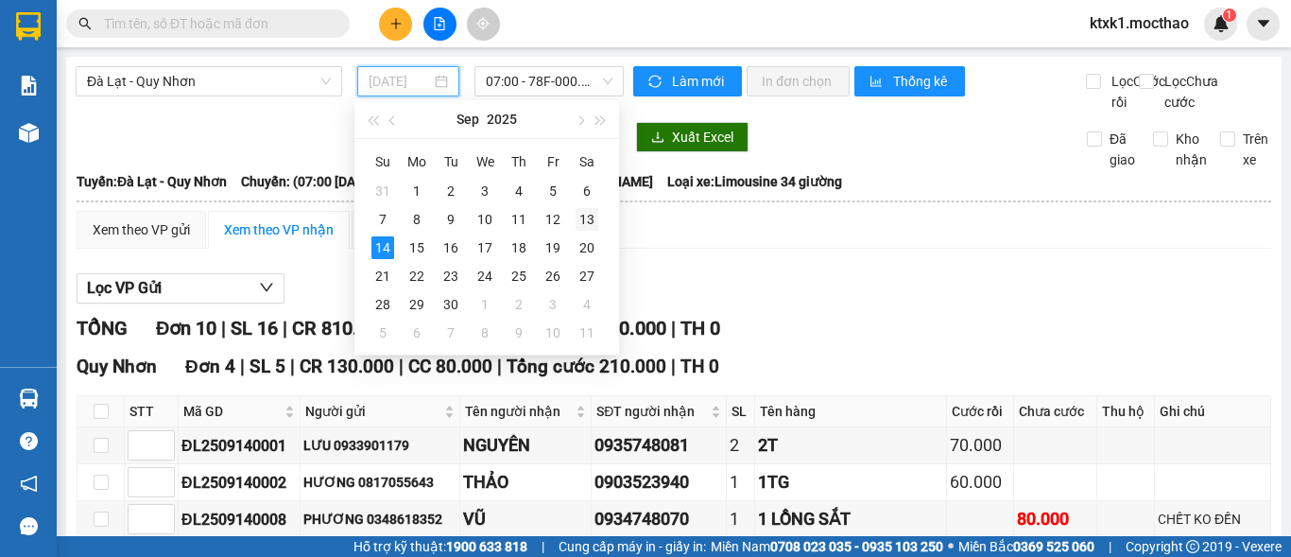
click at [587, 220] on div "13" at bounding box center [587, 219] width 23 height 23
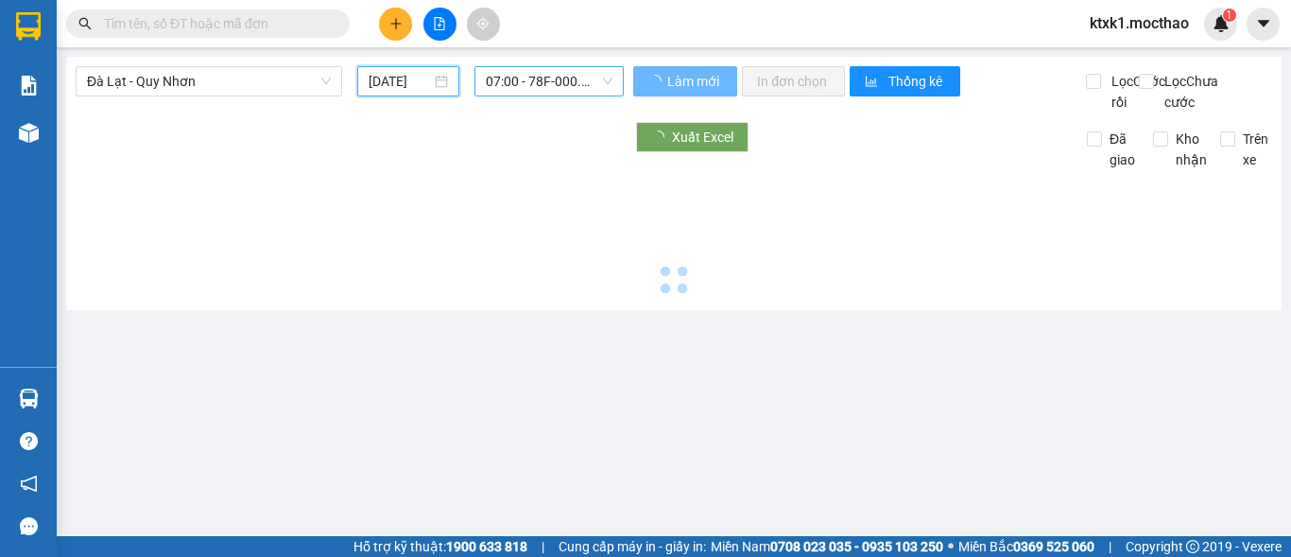
type input "[DATE]"
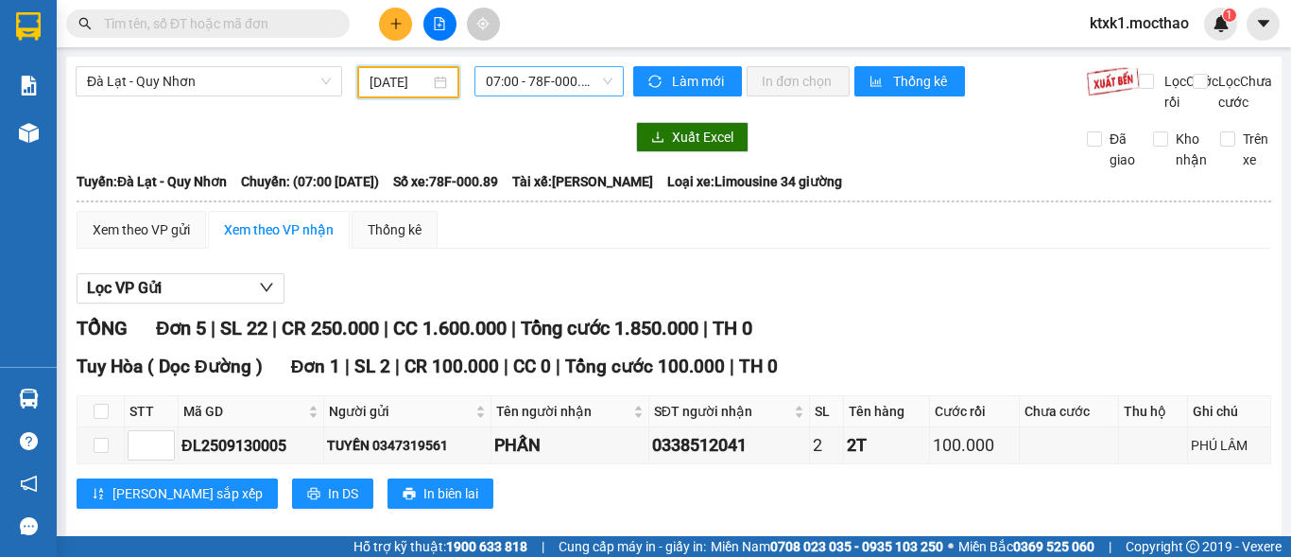
click at [508, 79] on span "07:00 - 78F-000.89" at bounding box center [549, 81] width 127 height 28
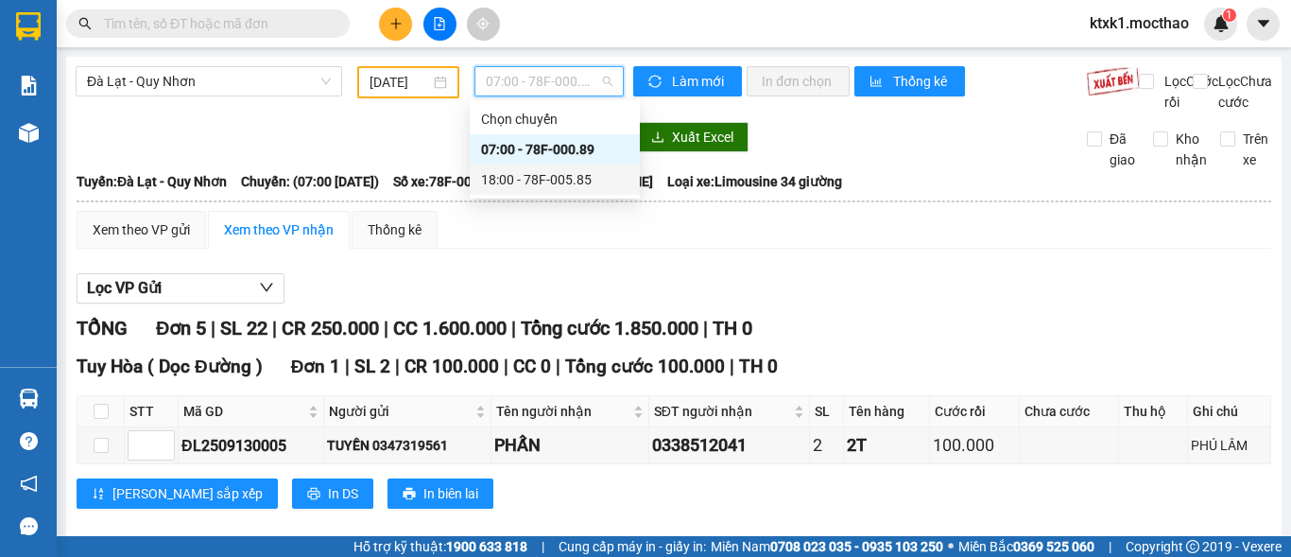
click at [573, 181] on div "18:00 - 78F-005.85" at bounding box center [554, 179] width 147 height 21
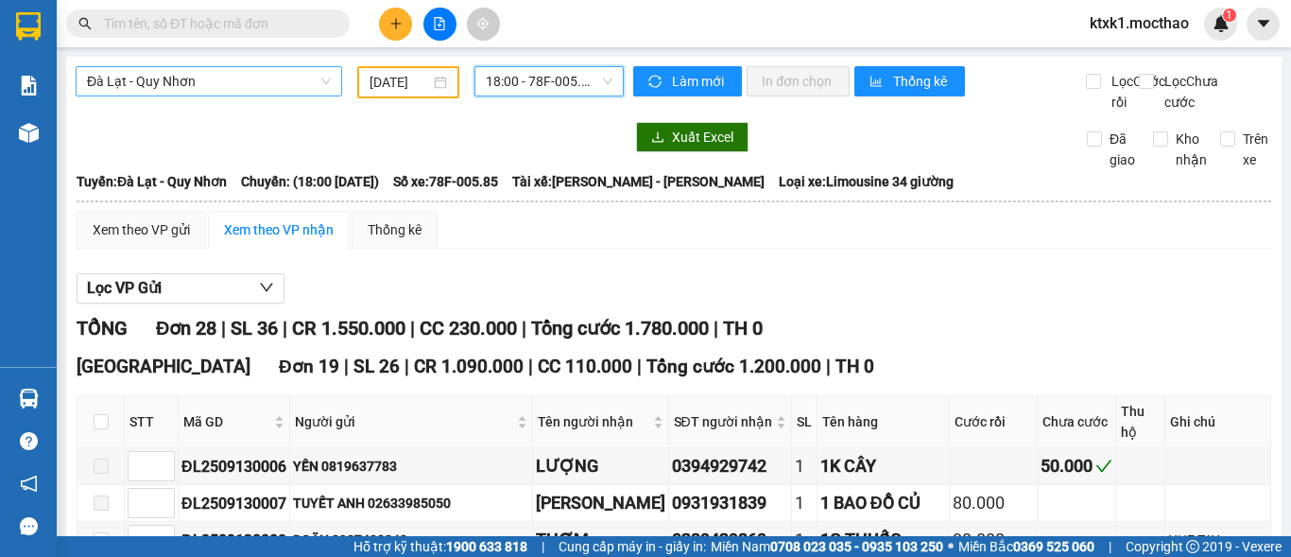
click at [226, 81] on span "Đà Lạt - Quy Nhơn" at bounding box center [209, 81] width 244 height 28
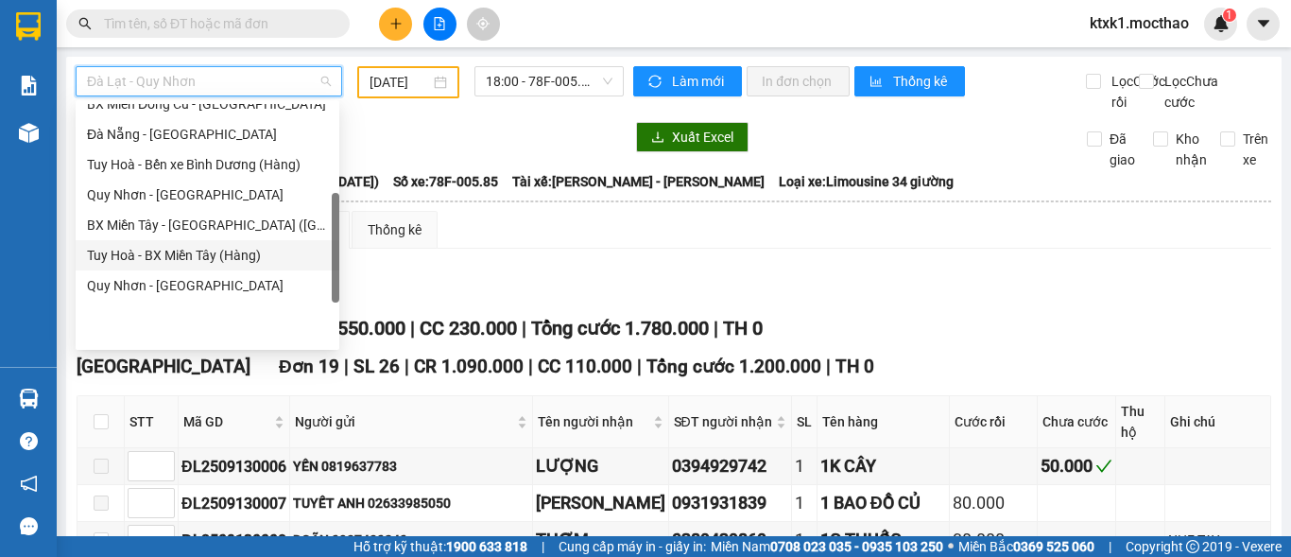
scroll to position [95, 0]
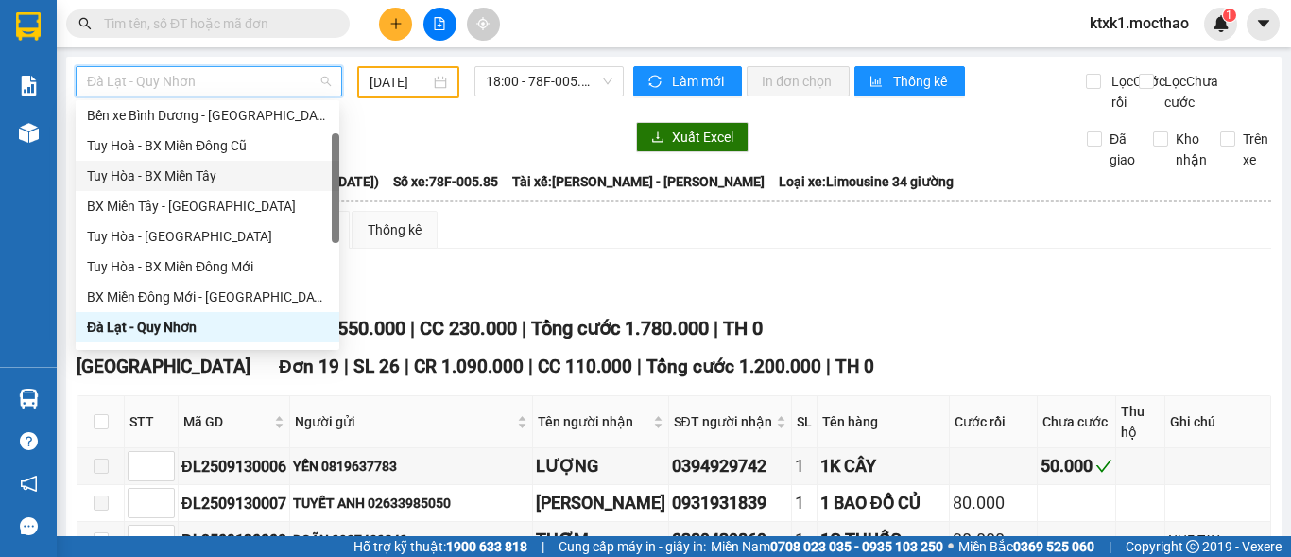
click at [208, 179] on div "Tuy Hòa - BX Miền Tây" at bounding box center [207, 175] width 241 height 21
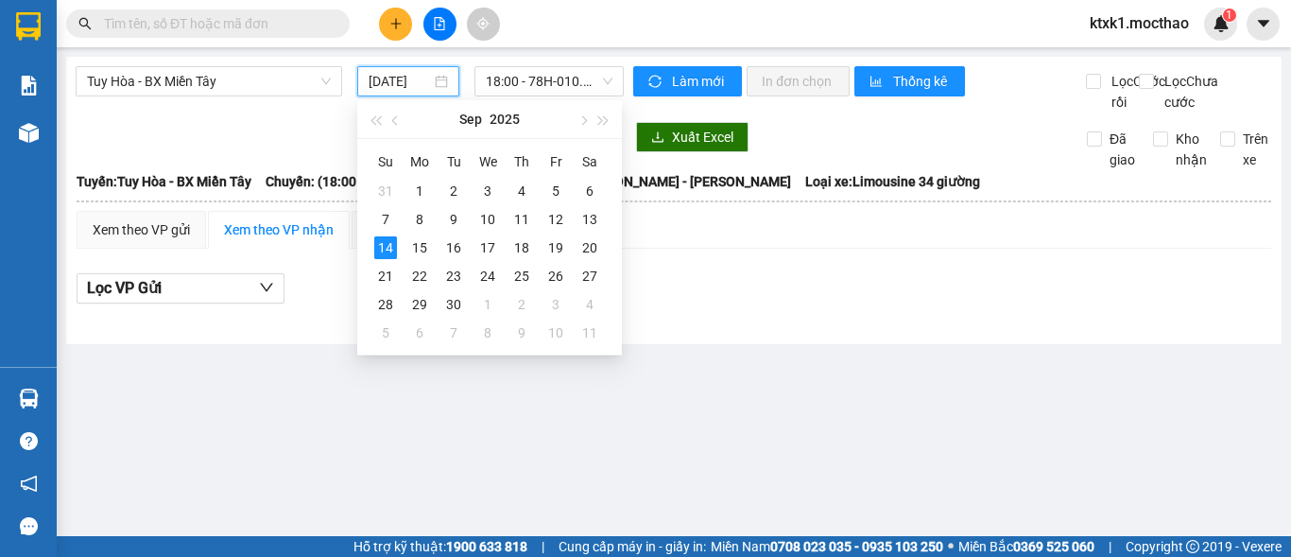
click at [392, 80] on input "[DATE]" at bounding box center [400, 81] width 62 height 21
click at [562, 217] on div "12" at bounding box center [555, 219] width 23 height 23
type input "[DATE]"
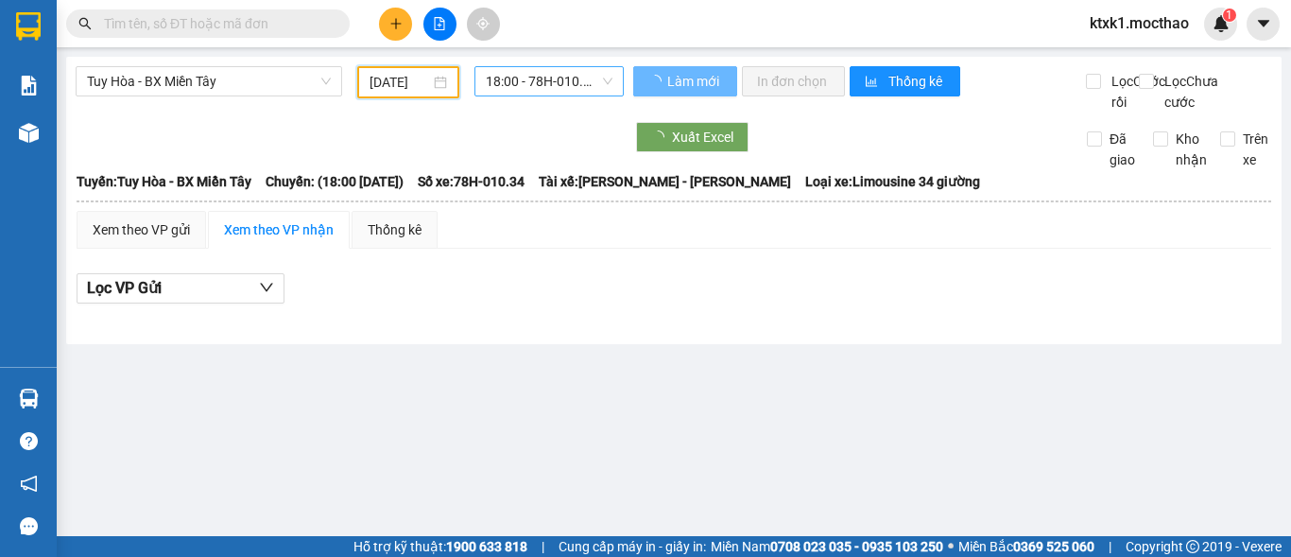
click at [542, 77] on span "18:00 - 78H-010.34" at bounding box center [549, 81] width 127 height 28
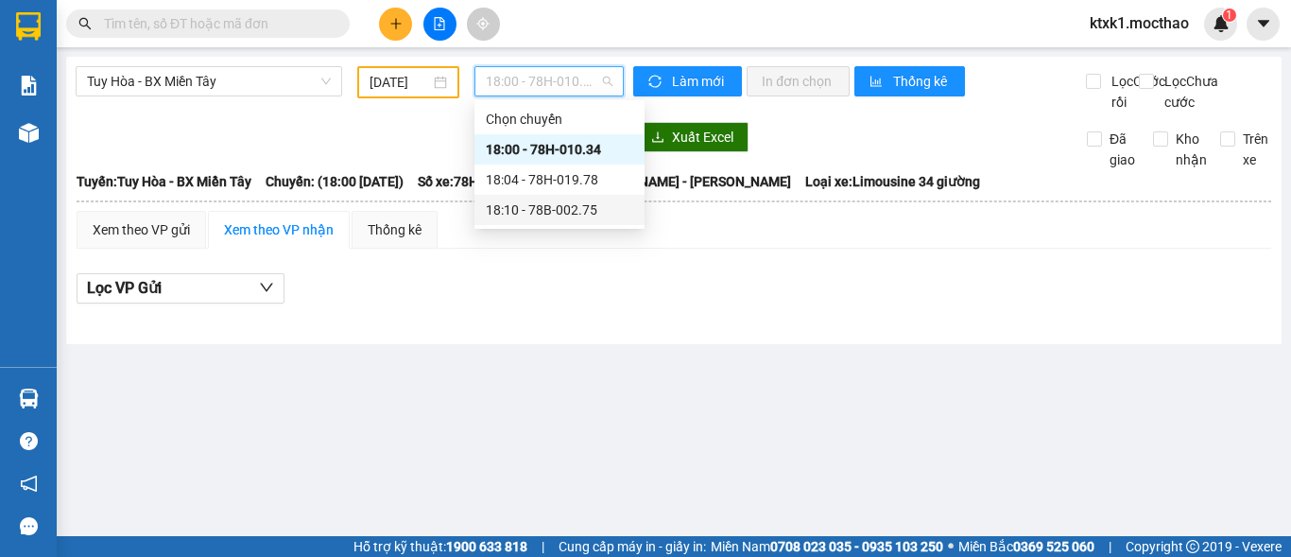
click at [572, 208] on div "18:10 - 78B-002.75" at bounding box center [559, 209] width 147 height 21
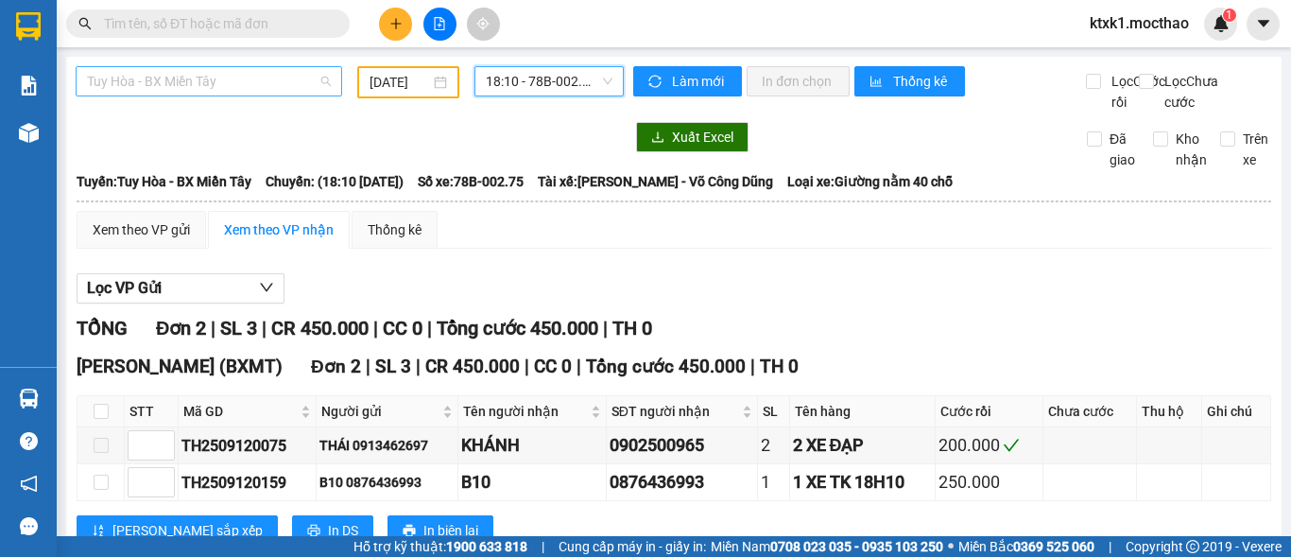
click at [220, 88] on span "Tuy Hòa - BX Miền Tây" at bounding box center [209, 81] width 244 height 28
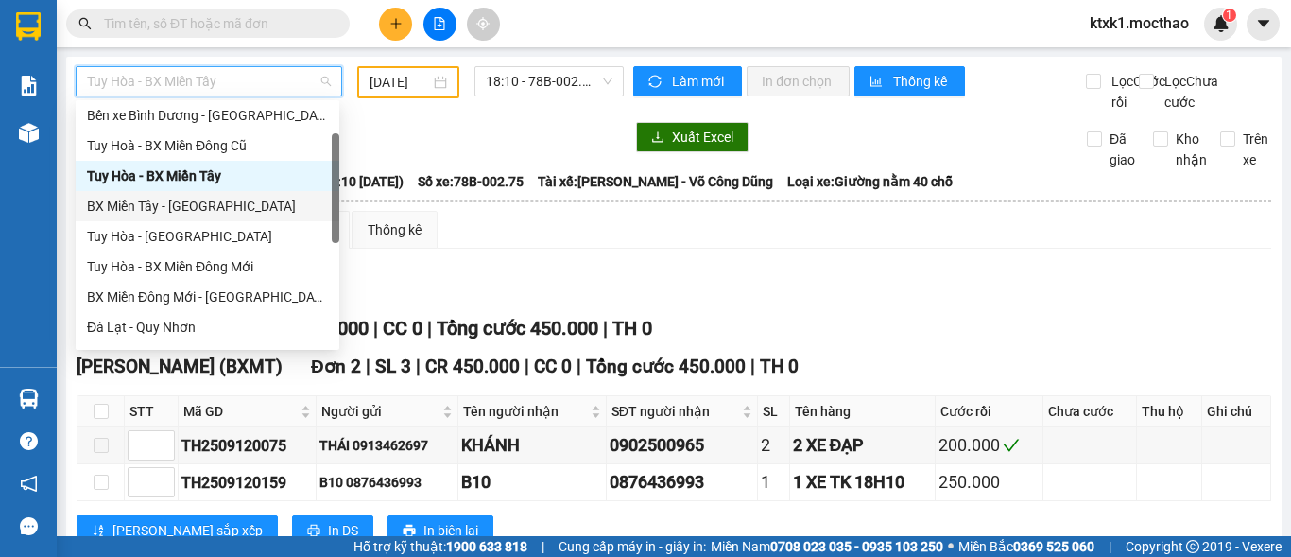
drag, startPoint x: 178, startPoint y: 205, endPoint x: 354, endPoint y: 131, distance: 191.5
click at [179, 206] on div "BX Miền Tây - [GEOGRAPHIC_DATA]" at bounding box center [207, 206] width 241 height 21
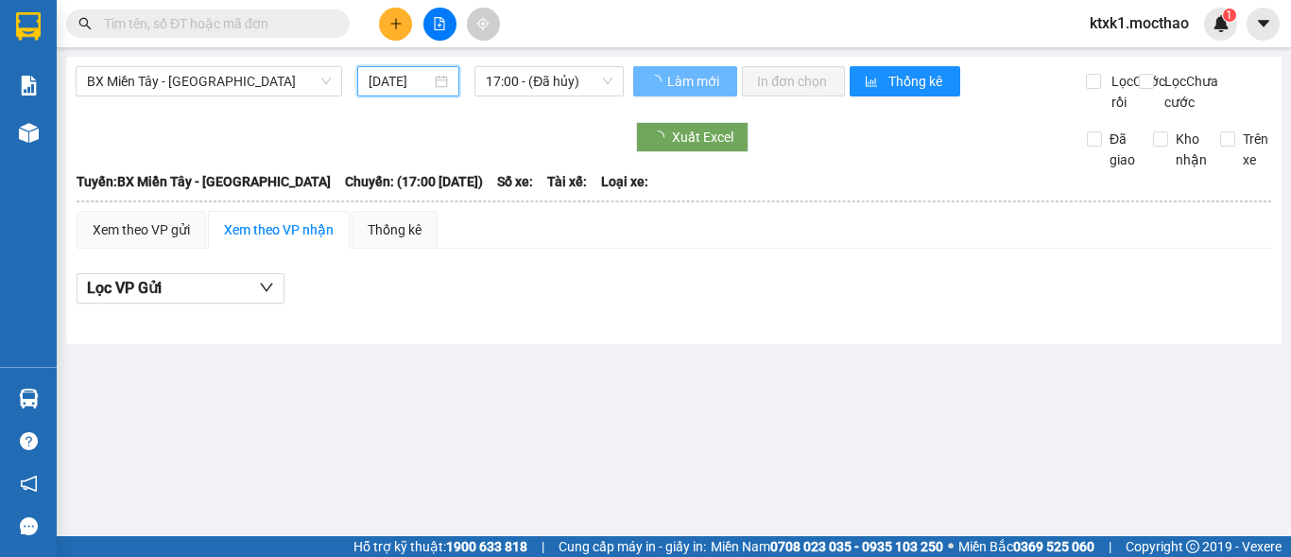
click at [415, 77] on input "[DATE]" at bounding box center [400, 81] width 62 height 21
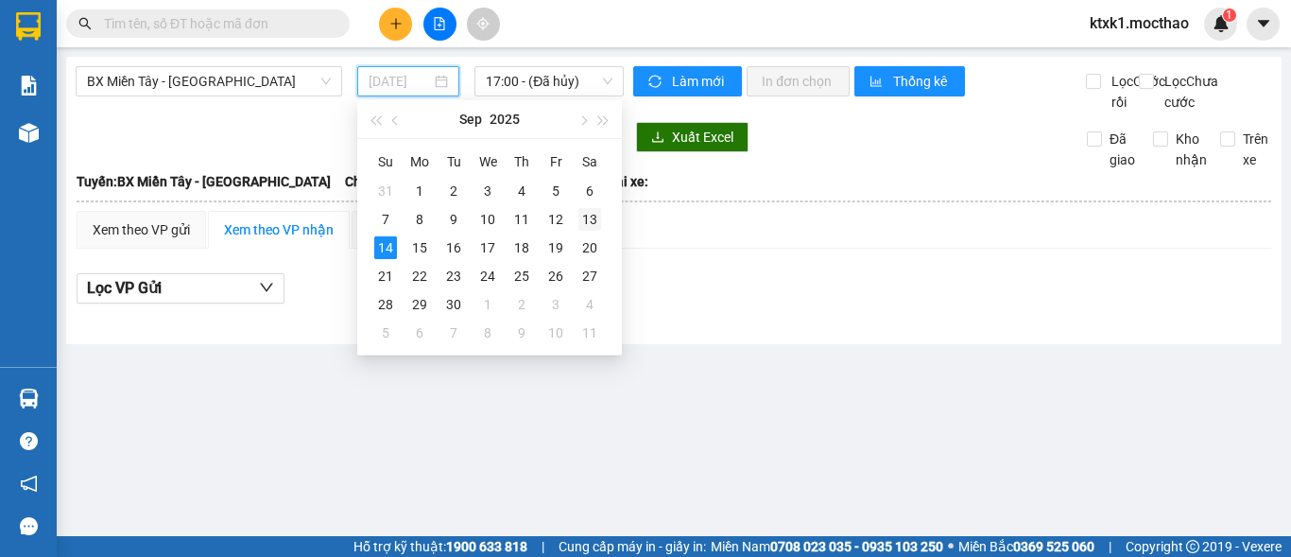
click at [590, 224] on div "13" at bounding box center [589, 219] width 23 height 23
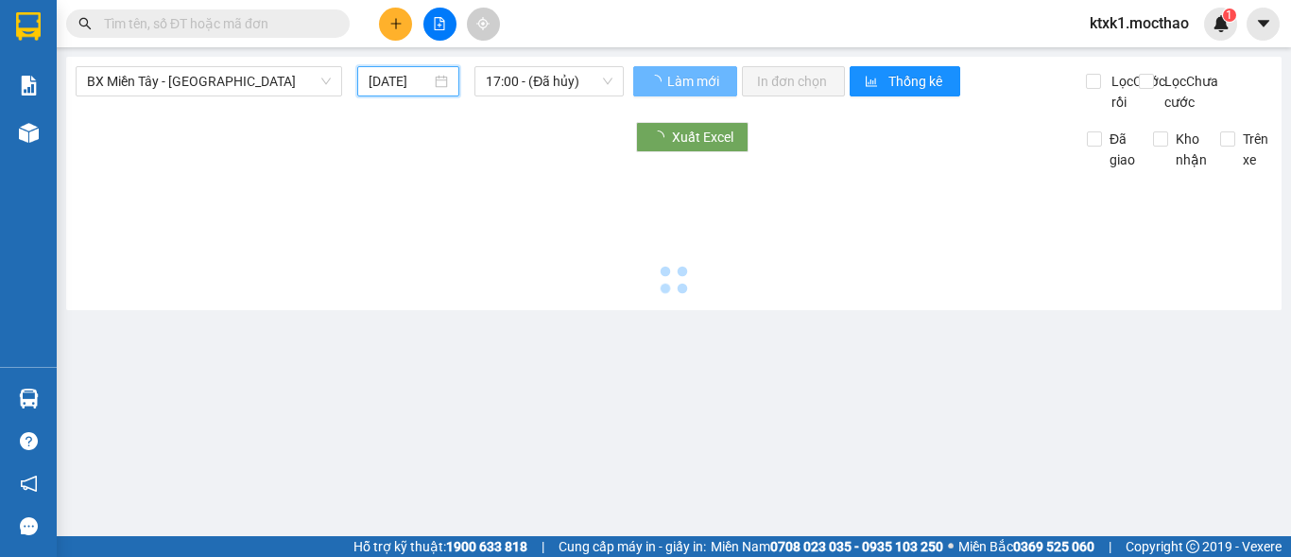
type input "[DATE]"
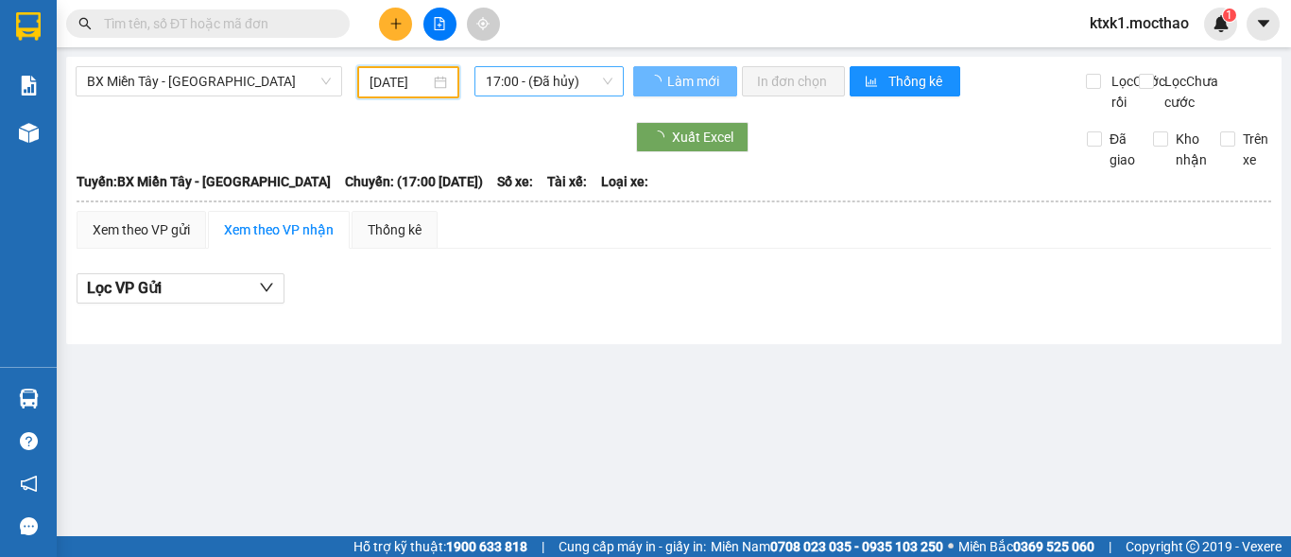
click at [538, 77] on span "17:00 - (Đã hủy)" at bounding box center [549, 81] width 127 height 28
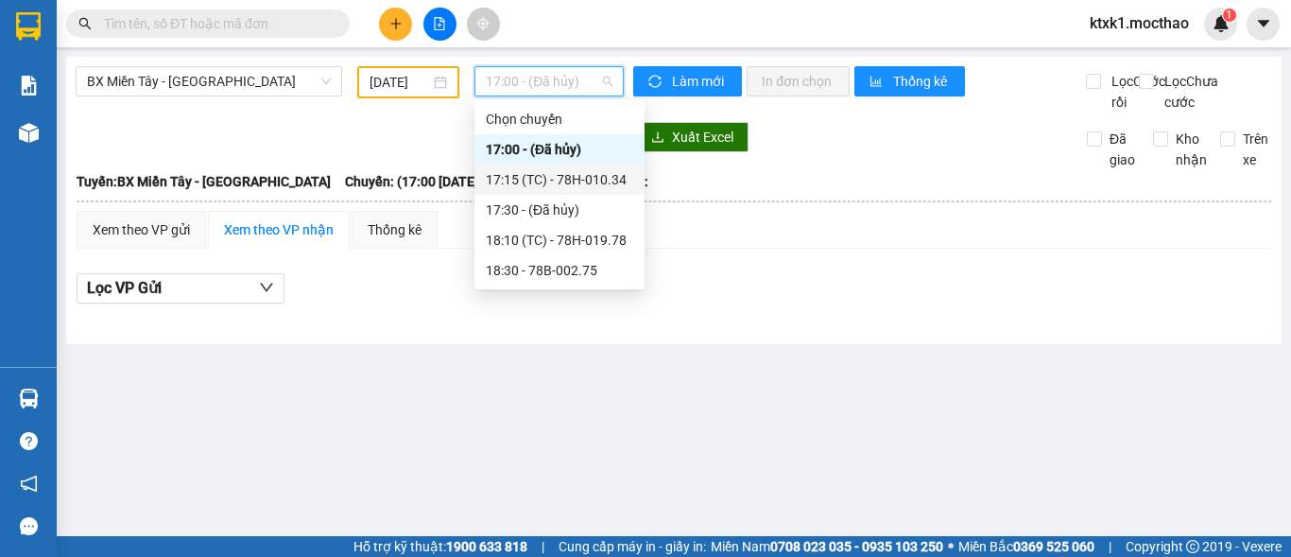
click at [591, 181] on div "17:15 (TC) - 78H-010.34" at bounding box center [559, 179] width 147 height 21
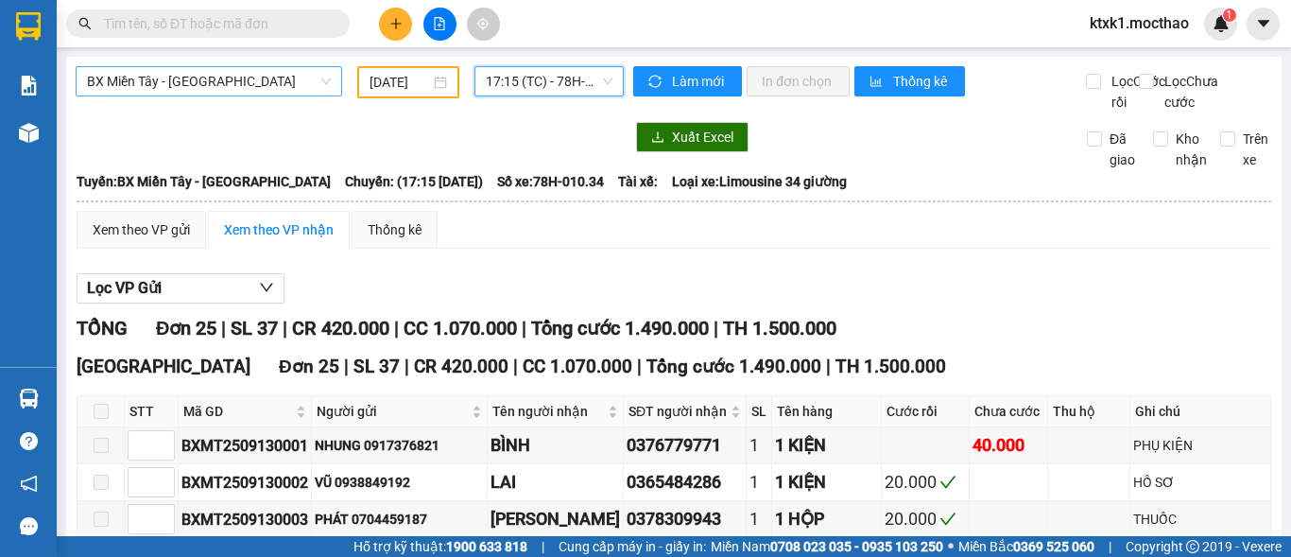
click at [259, 77] on span "BX Miền Tây - [GEOGRAPHIC_DATA]" at bounding box center [209, 81] width 244 height 28
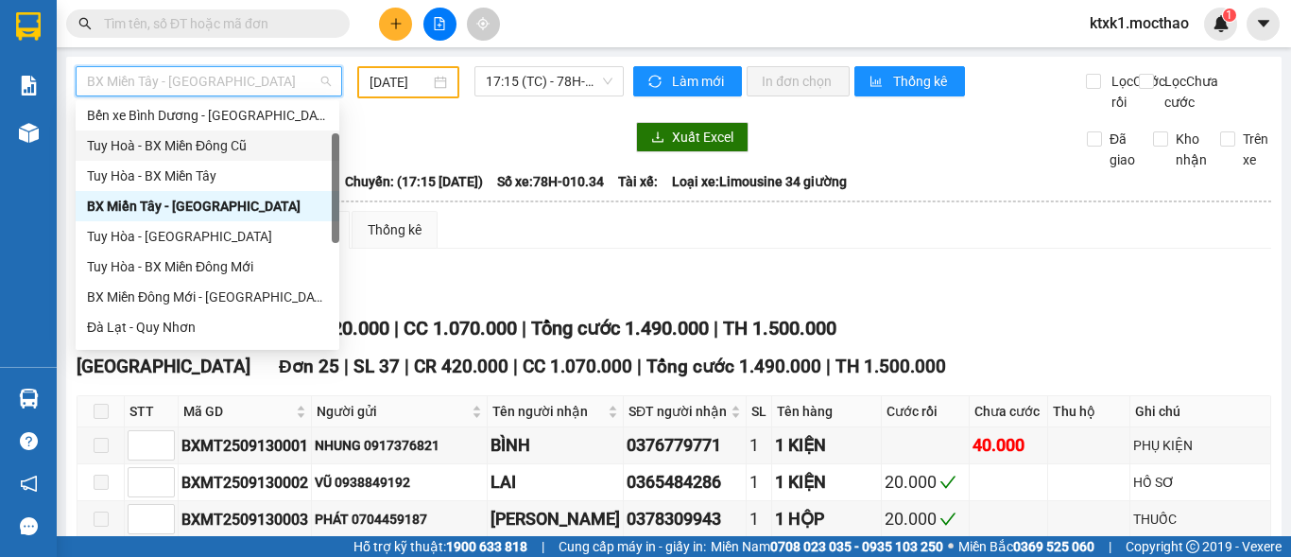
click at [215, 145] on div "Tuy Hoà - BX Miền Đông Cũ" at bounding box center [207, 145] width 241 height 21
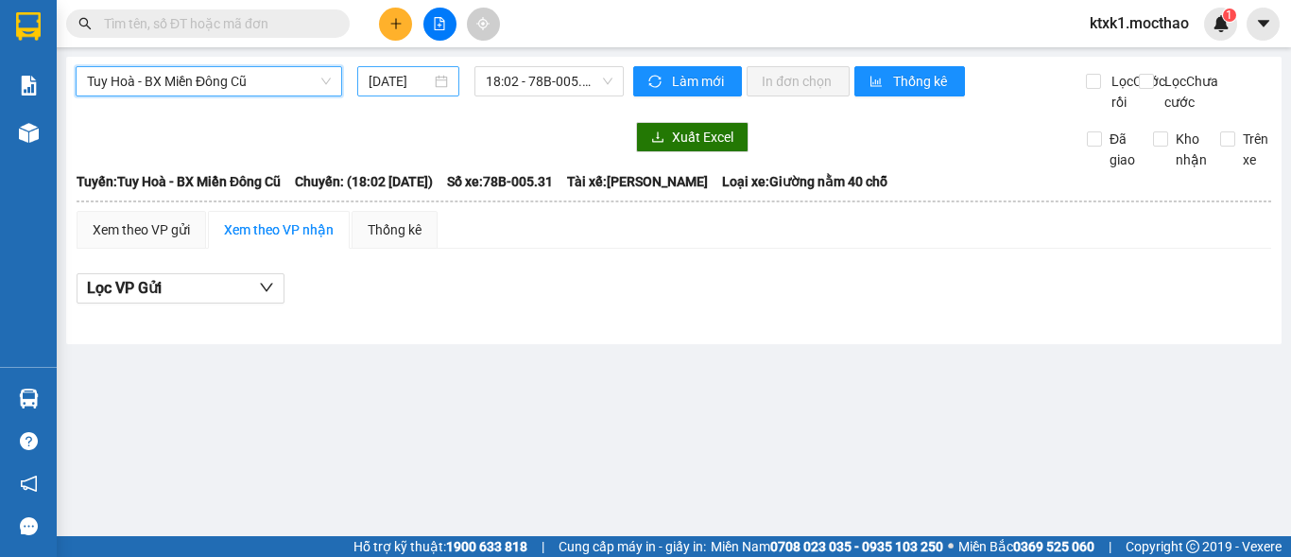
click at [395, 75] on input "[DATE]" at bounding box center [400, 81] width 62 height 21
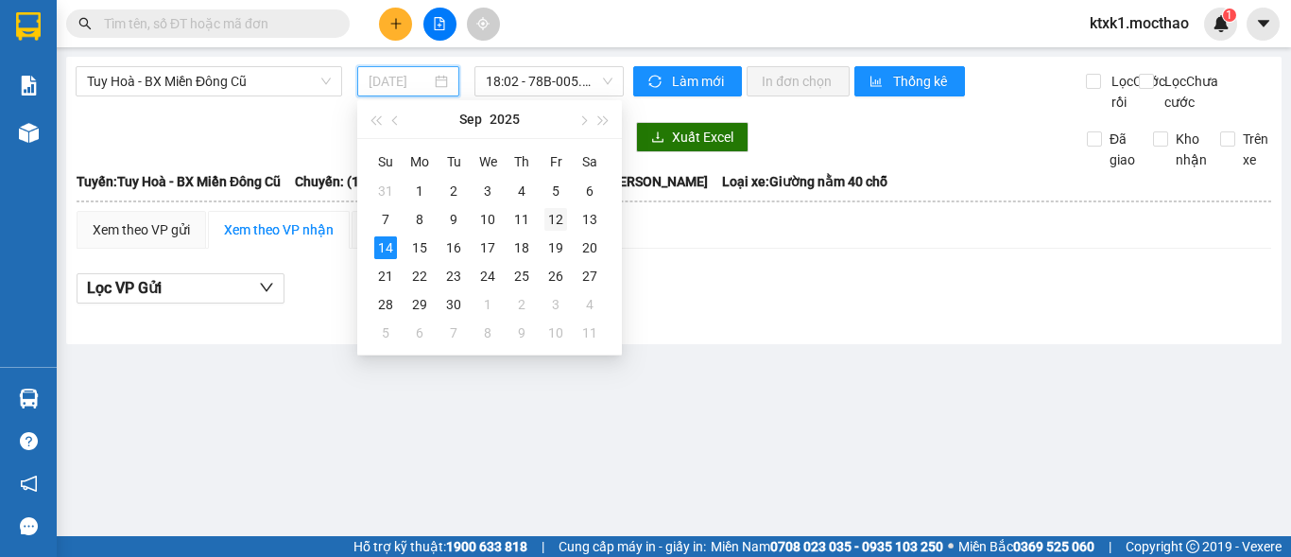
click at [557, 217] on div "12" at bounding box center [555, 219] width 23 height 23
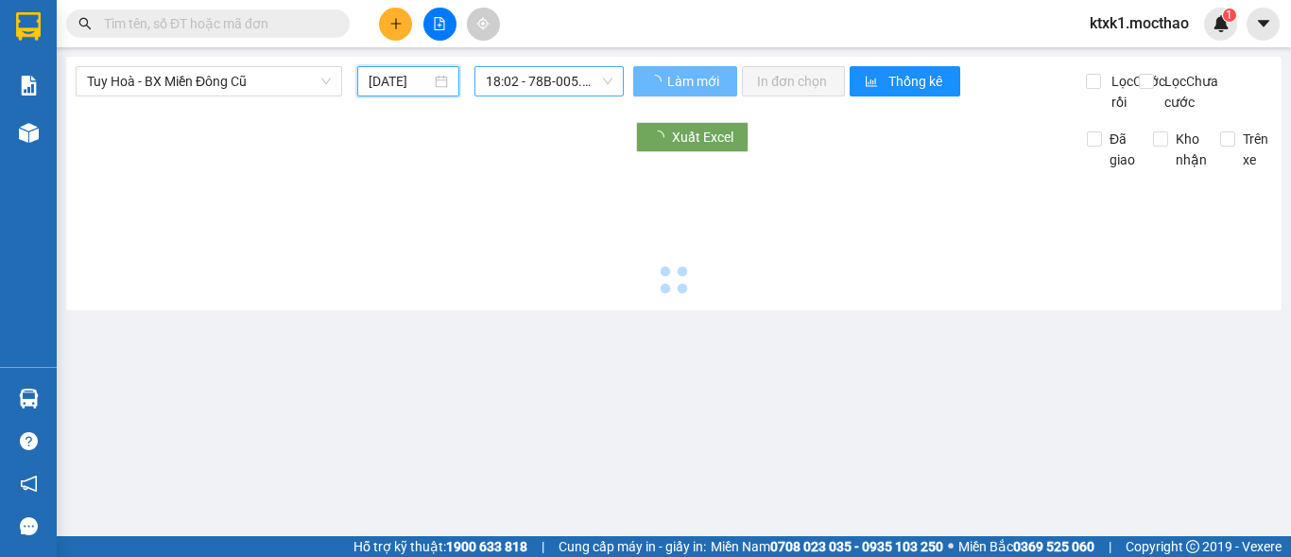
type input "[DATE]"
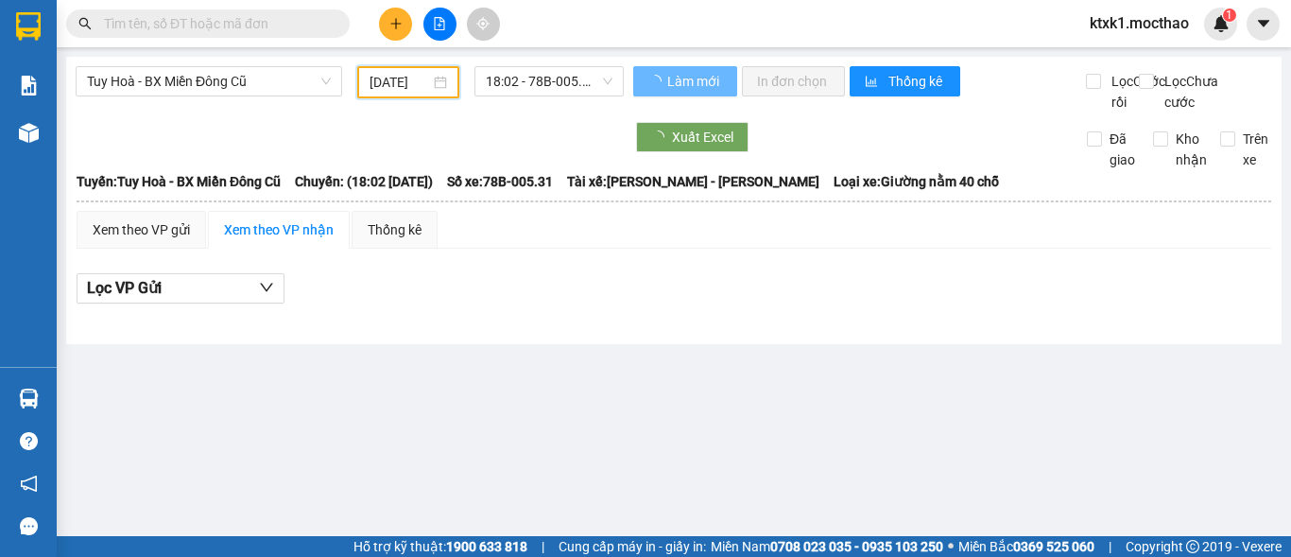
click at [518, 79] on span "18:02 - 78B-005.31" at bounding box center [549, 81] width 127 height 28
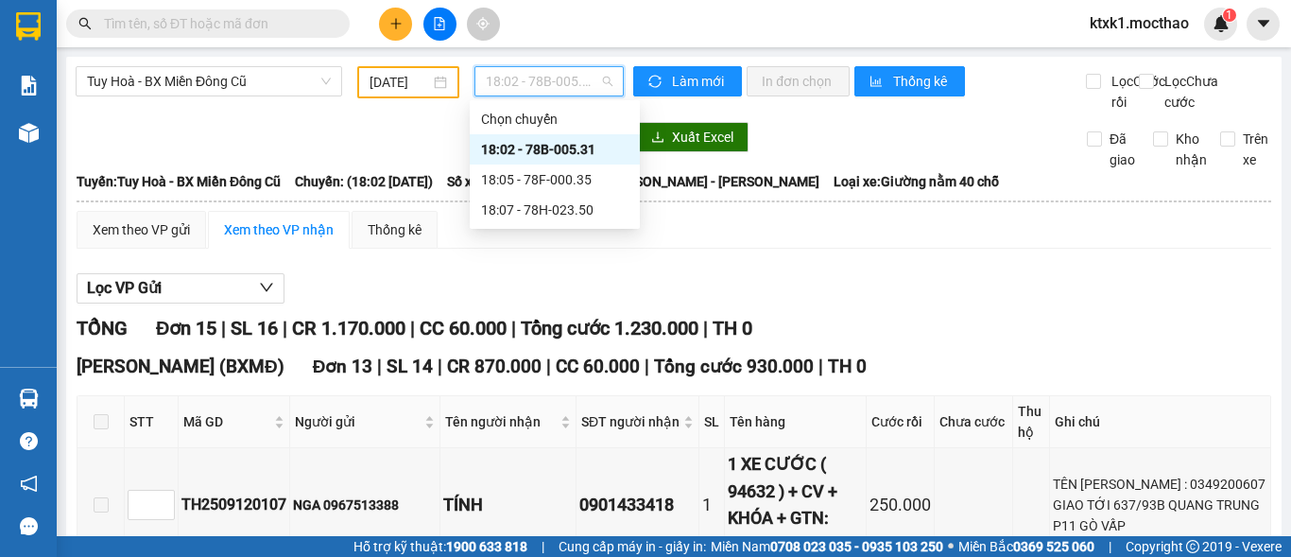
click at [556, 157] on div "18:02 - 78B-005.31" at bounding box center [554, 149] width 147 height 21
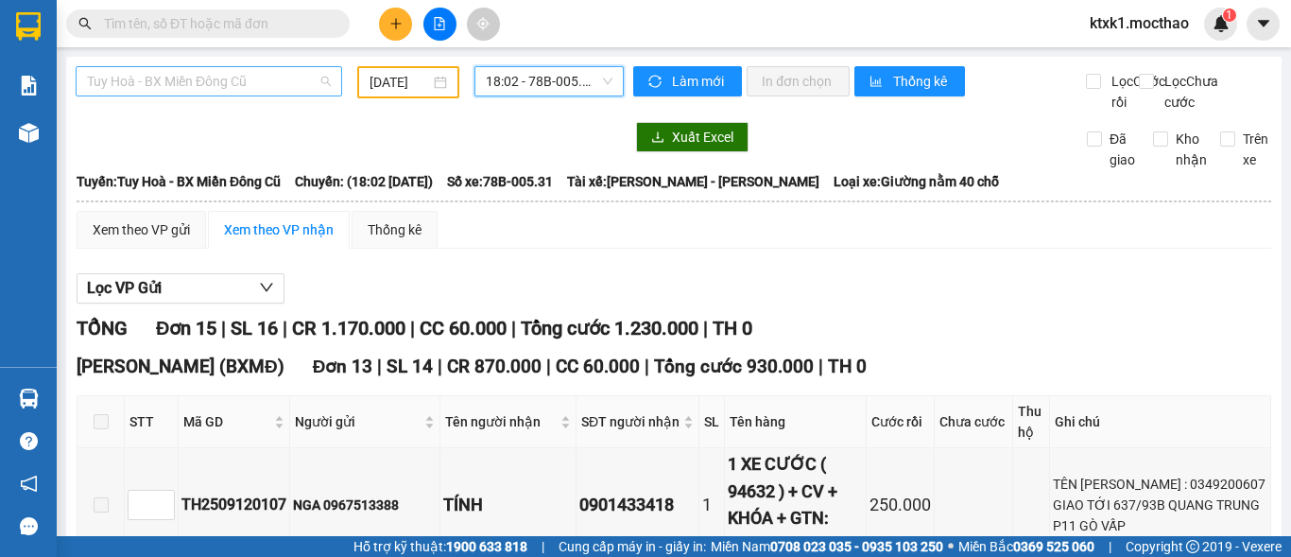
click at [232, 76] on span "Tuy Hoà - BX Miền Đông Cũ" at bounding box center [209, 81] width 244 height 28
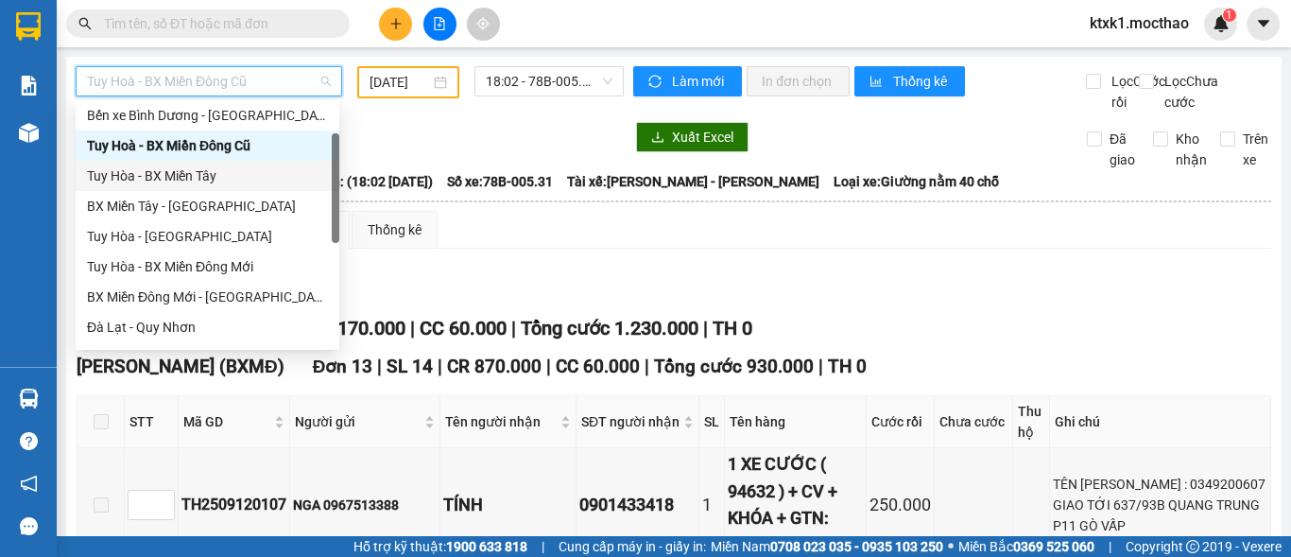
scroll to position [284, 0]
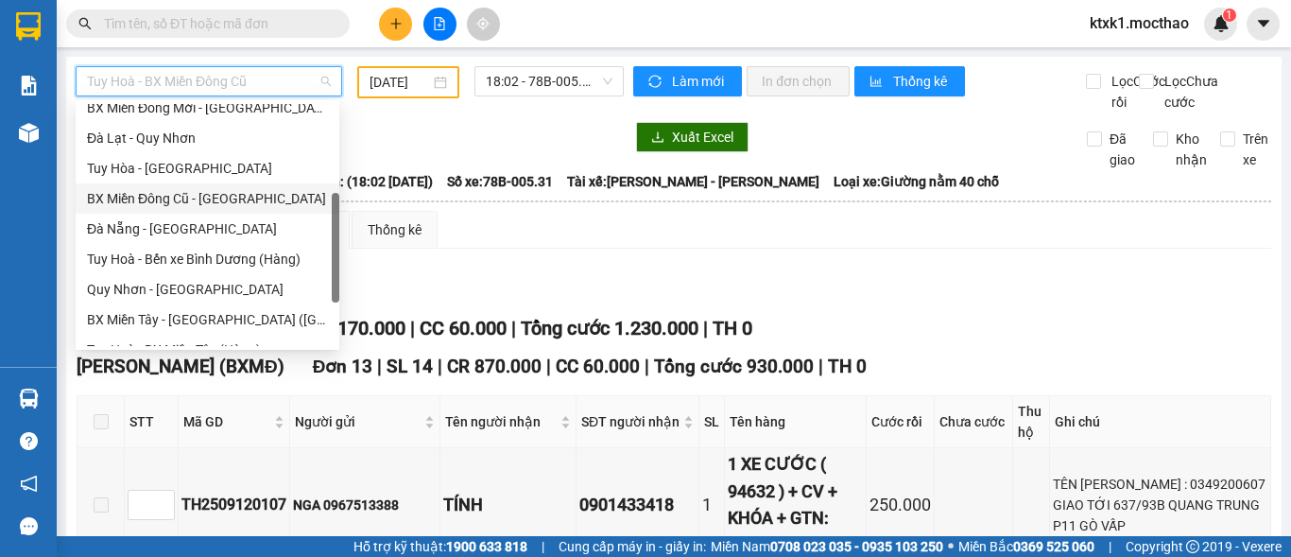
click at [203, 197] on div "BX Miền Đông Cũ - [GEOGRAPHIC_DATA]" at bounding box center [207, 198] width 241 height 21
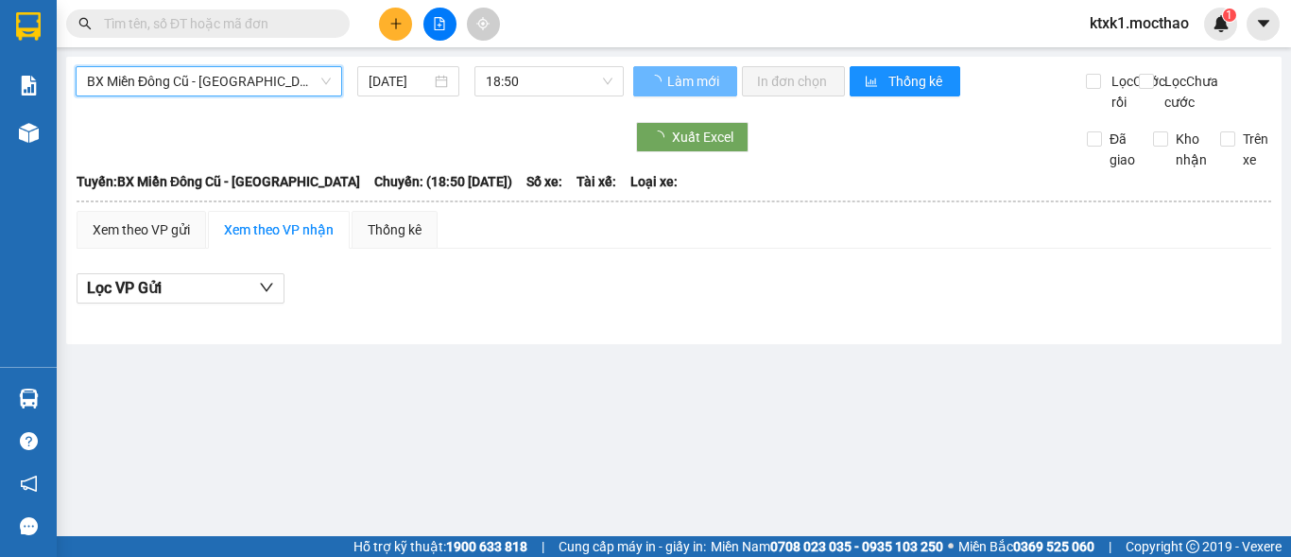
click at [407, 80] on input "[DATE]" at bounding box center [400, 81] width 62 height 21
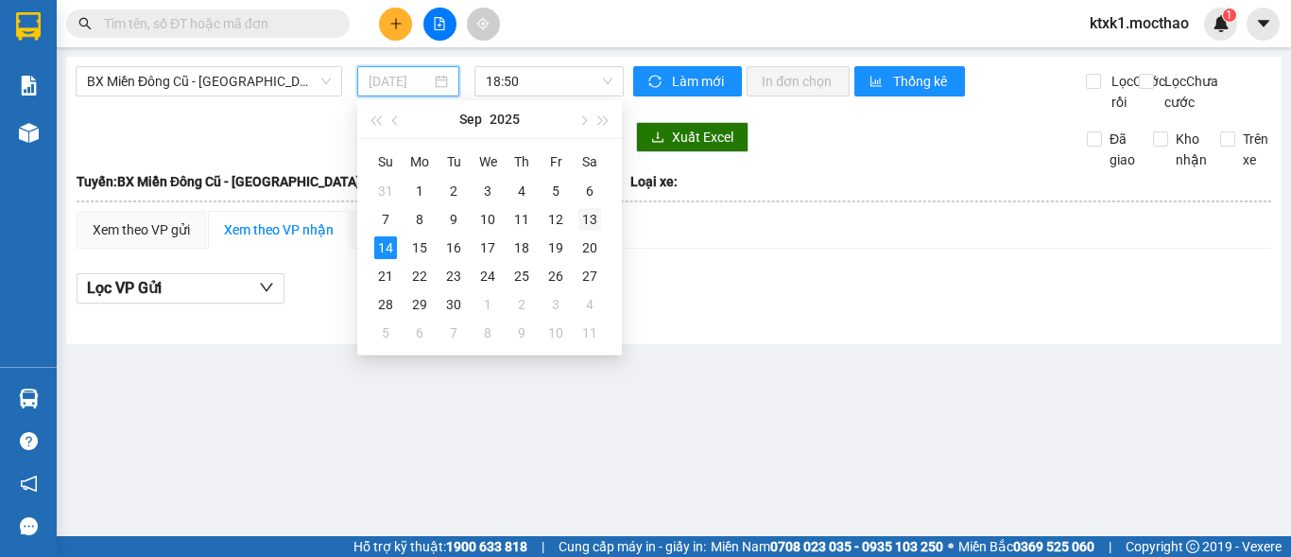
click at [581, 216] on div "13" at bounding box center [589, 219] width 23 height 23
type input "[DATE]"
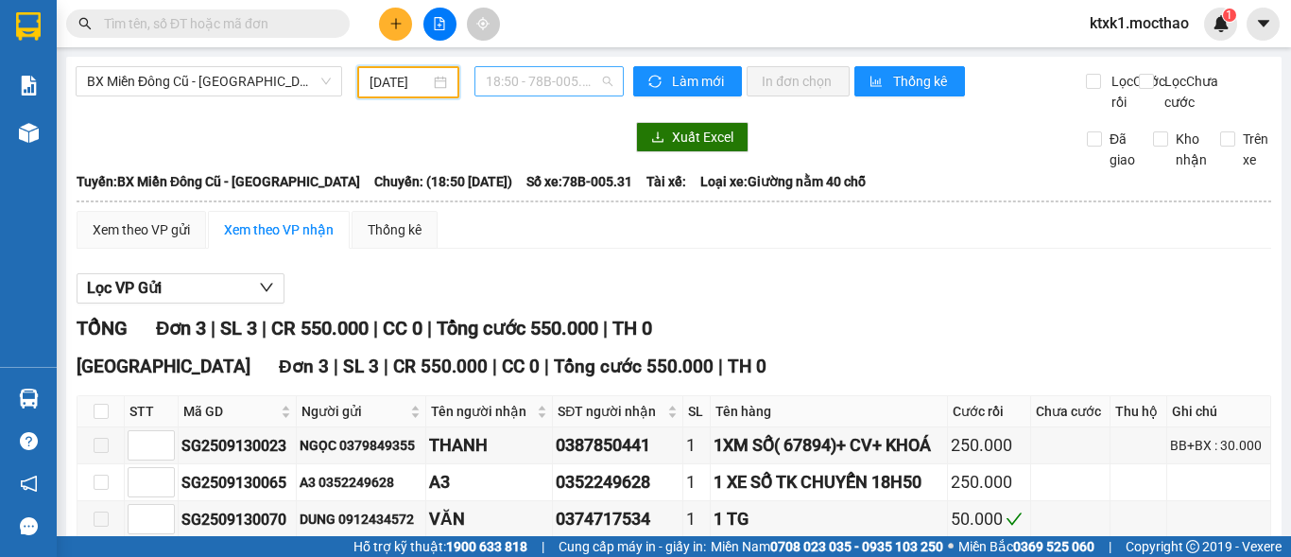
click at [542, 76] on span "18:50 - 78B-005.31" at bounding box center [549, 81] width 127 height 28
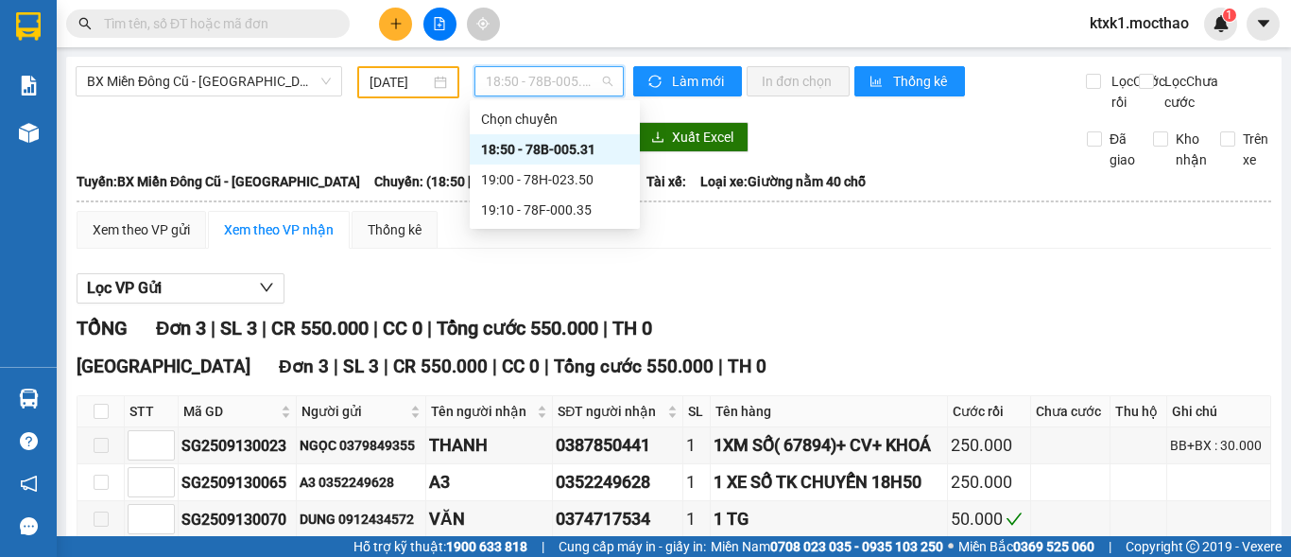
click at [555, 152] on div "18:50 - 78B-005.31" at bounding box center [554, 149] width 147 height 21
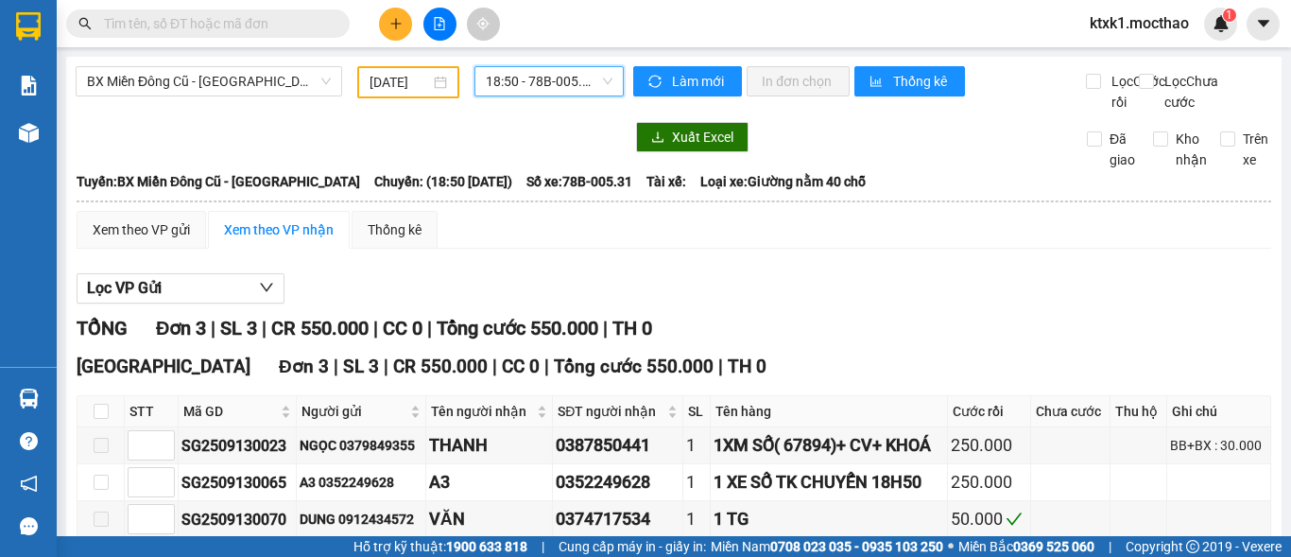
click at [493, 71] on span "18:50 - 78B-005.31" at bounding box center [549, 81] width 127 height 28
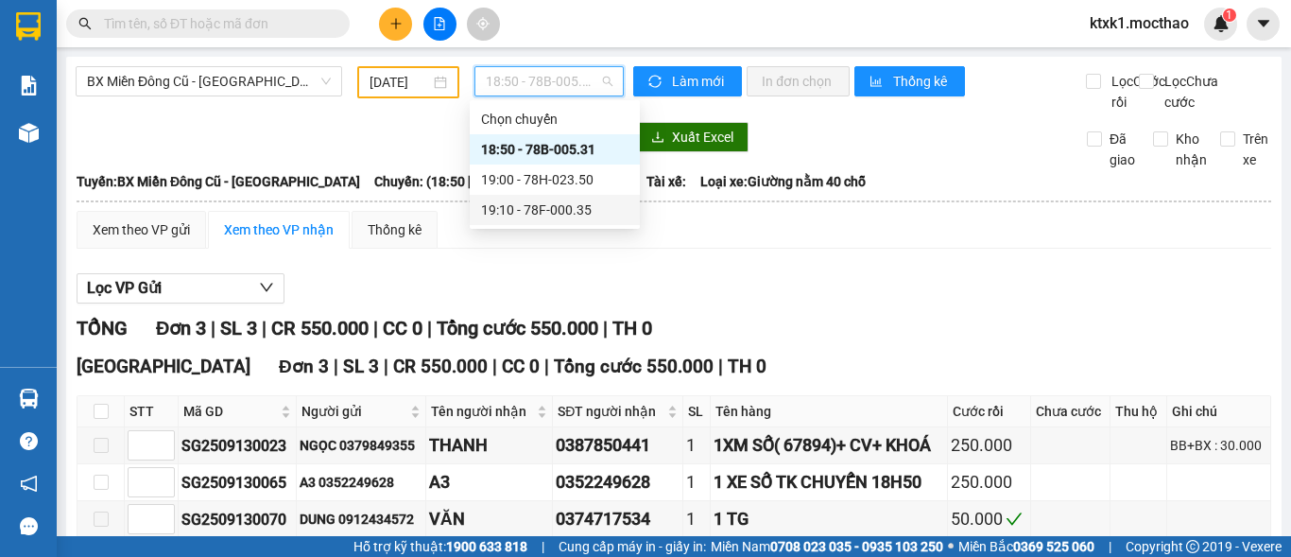
click at [572, 220] on div "19:10 - 78F-000.35" at bounding box center [555, 210] width 170 height 30
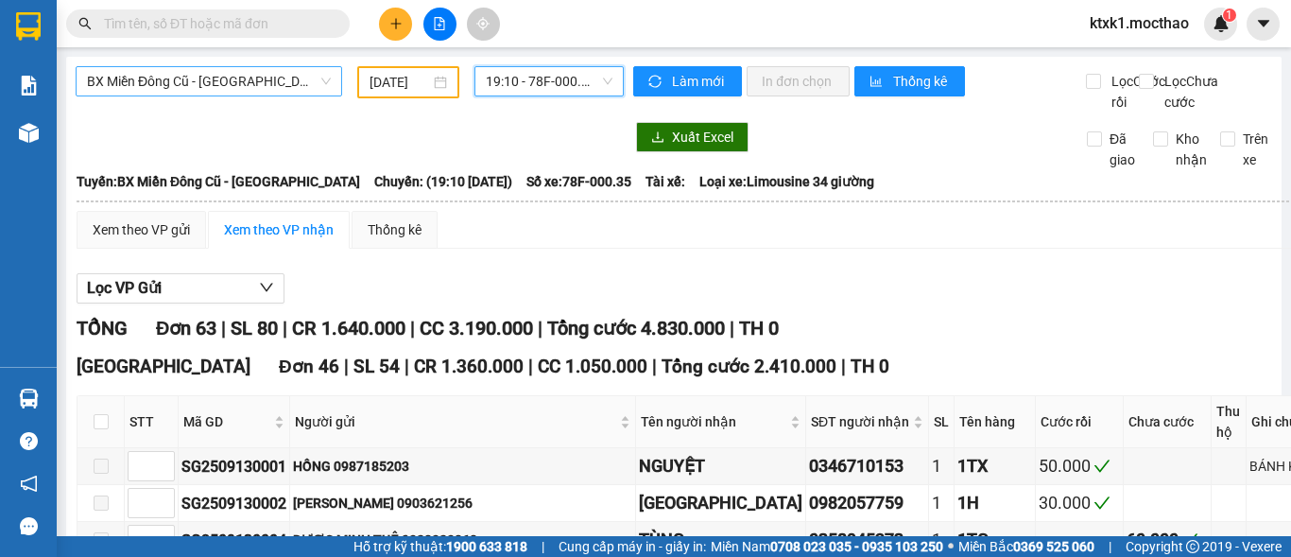
click at [193, 84] on span "BX Miền Đông Cũ - [GEOGRAPHIC_DATA]" at bounding box center [209, 81] width 244 height 28
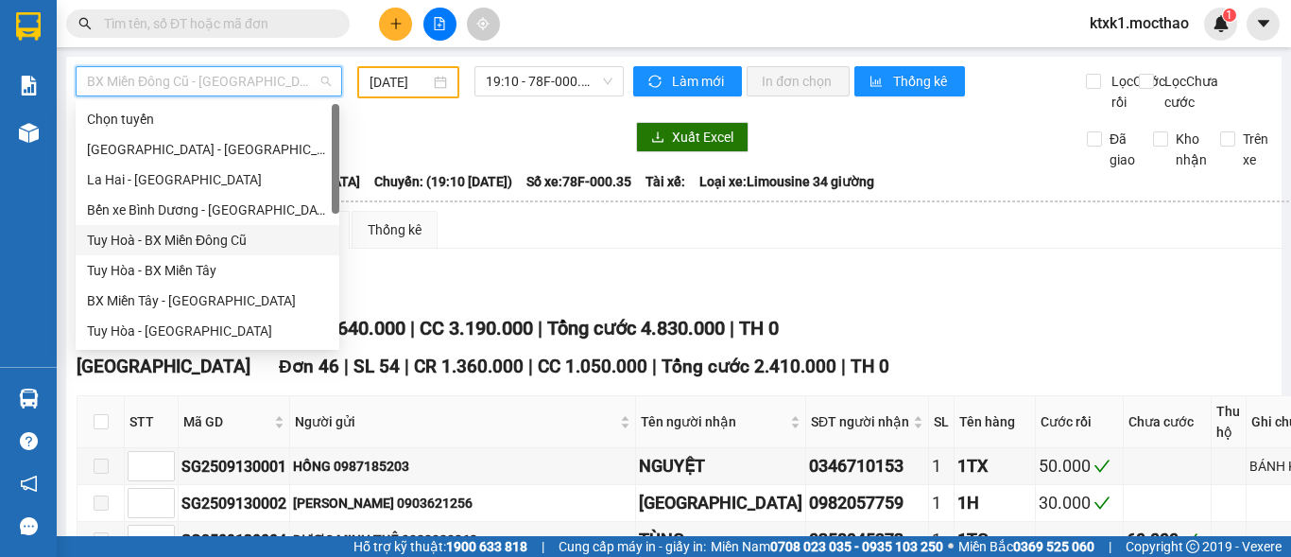
click at [219, 237] on div "Tuy Hoà - BX Miền Đông Cũ" at bounding box center [207, 240] width 241 height 21
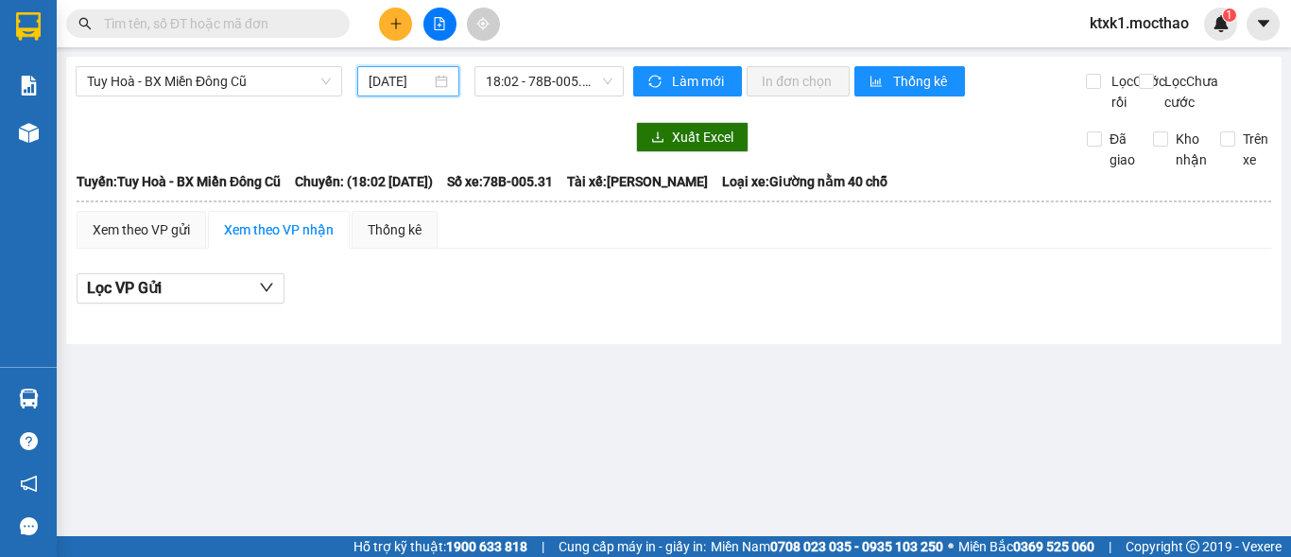
drag, startPoint x: 404, startPoint y: 80, endPoint x: 594, endPoint y: 209, distance: 229.3
click at [405, 82] on input "[DATE]" at bounding box center [400, 81] width 62 height 21
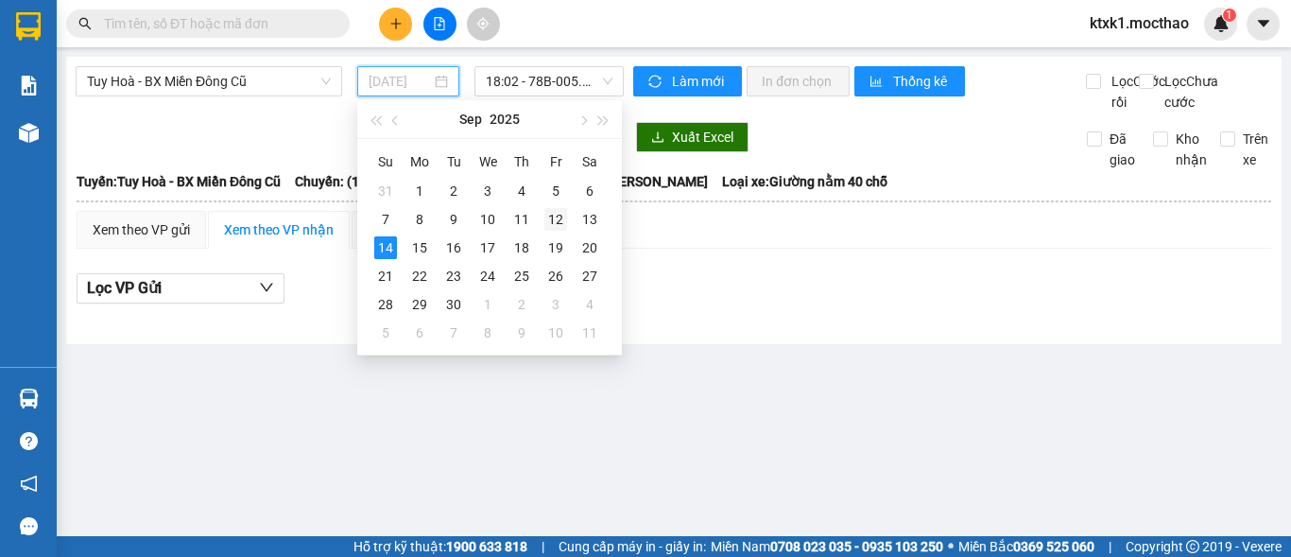
click at [562, 222] on div "12" at bounding box center [555, 219] width 23 height 23
type input "[DATE]"
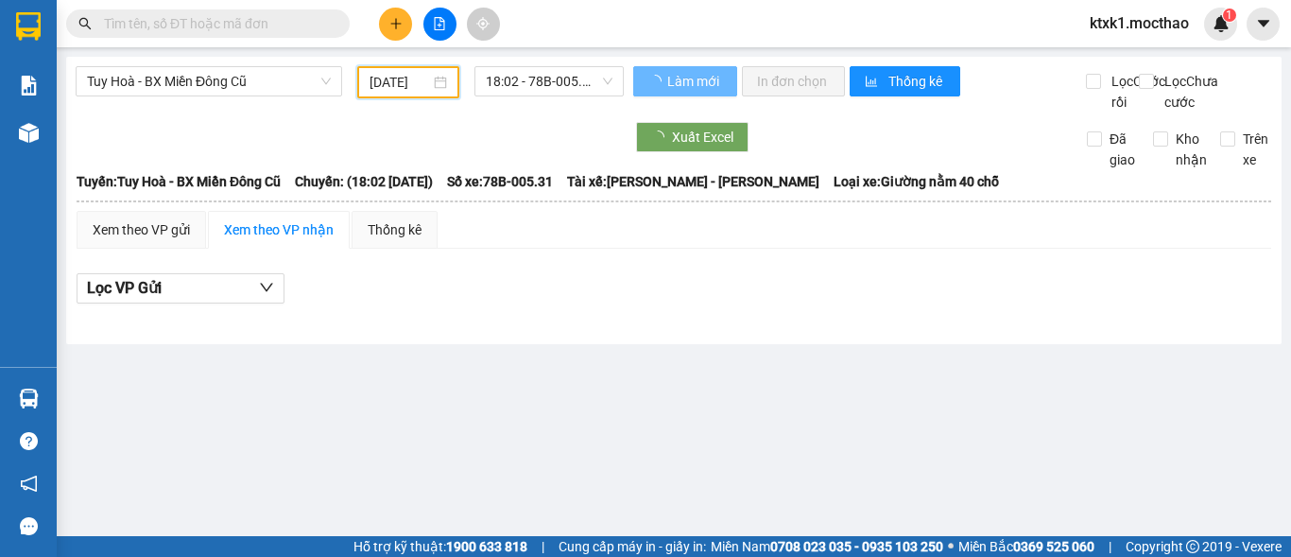
click at [539, 65] on div "Tuy Hoà - BX Miền Đông Cũ [DATE] 18:02 - 78B-005.31 Làm mới In đơn chọn Thống k…" at bounding box center [673, 200] width 1215 height 287
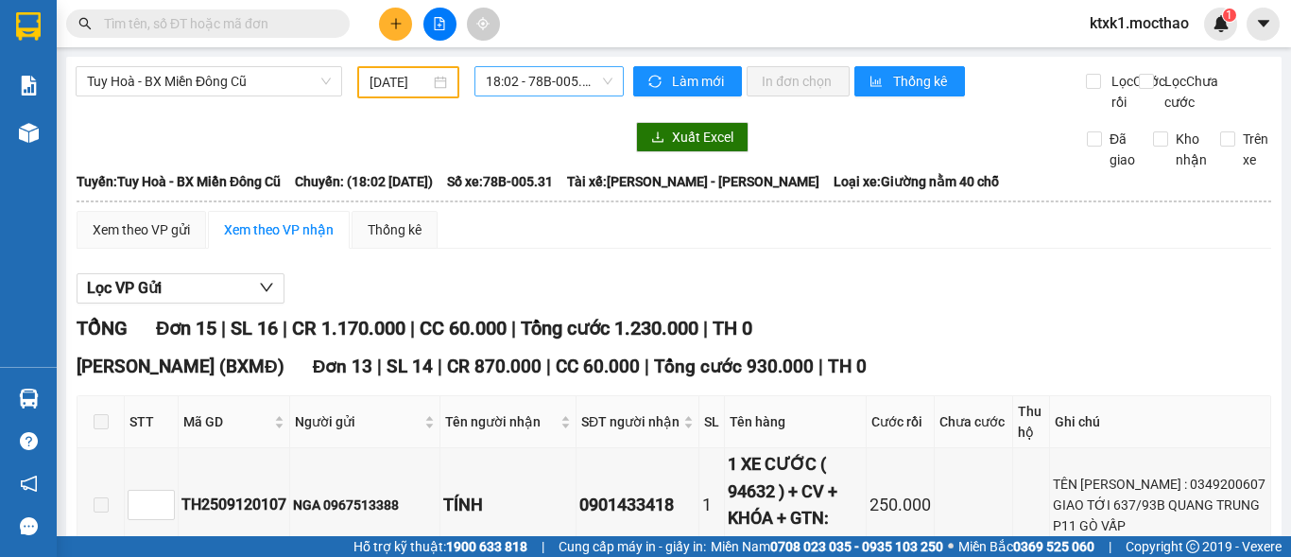
click at [543, 85] on span "18:02 - 78B-005.31" at bounding box center [549, 81] width 127 height 28
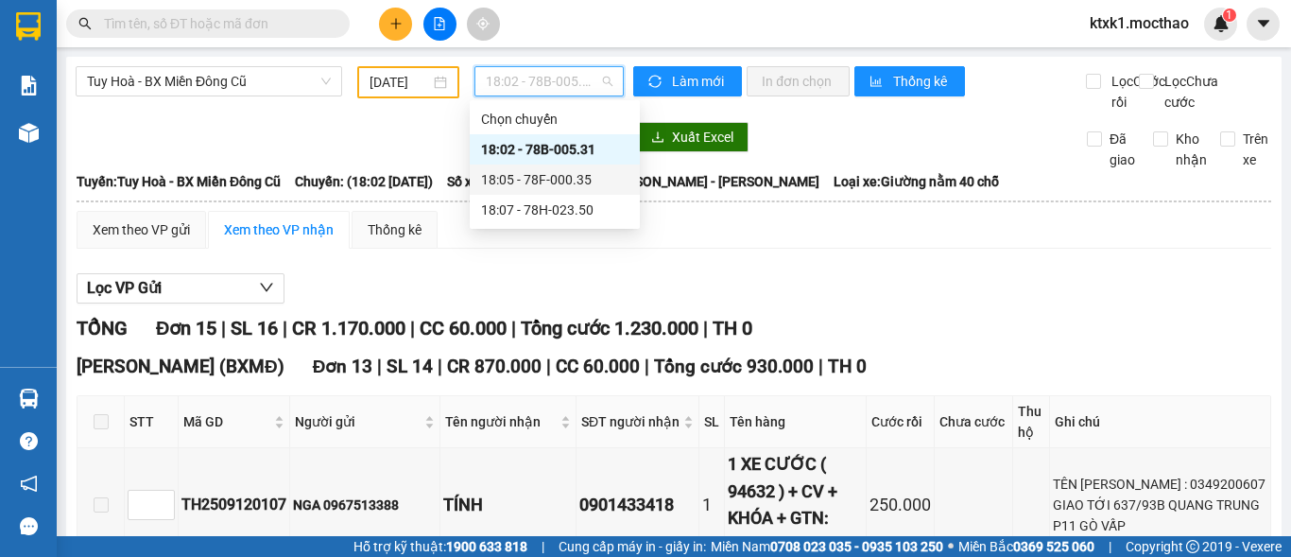
click at [567, 184] on div "18:05 - 78F-000.35" at bounding box center [554, 179] width 147 height 21
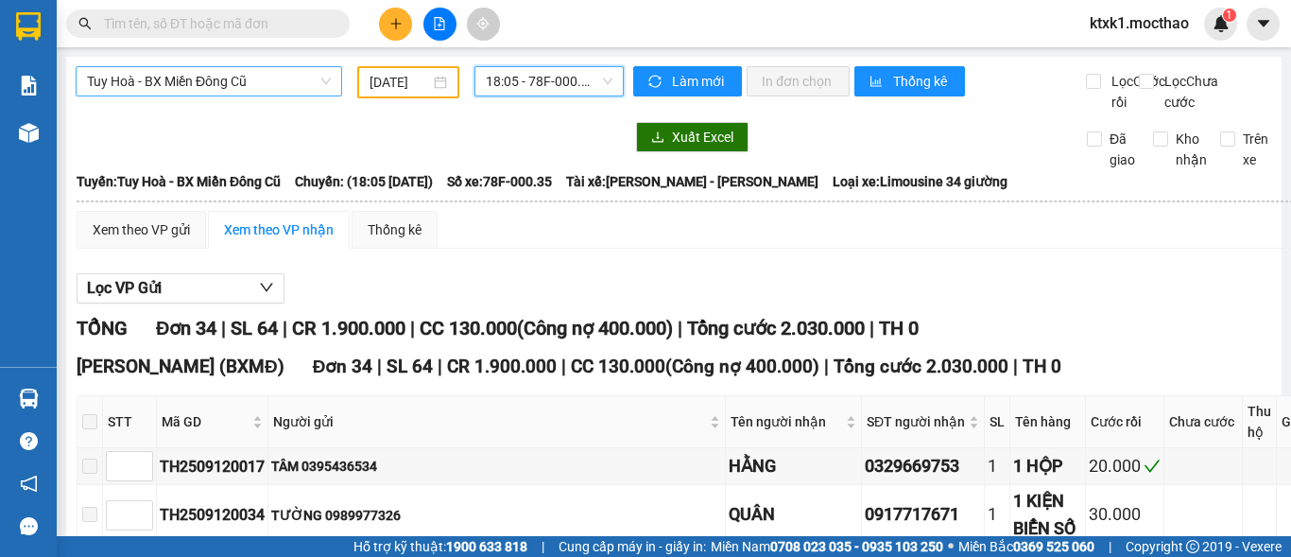
click at [188, 75] on span "Tuy Hoà - BX Miền Đông Cũ" at bounding box center [209, 81] width 244 height 28
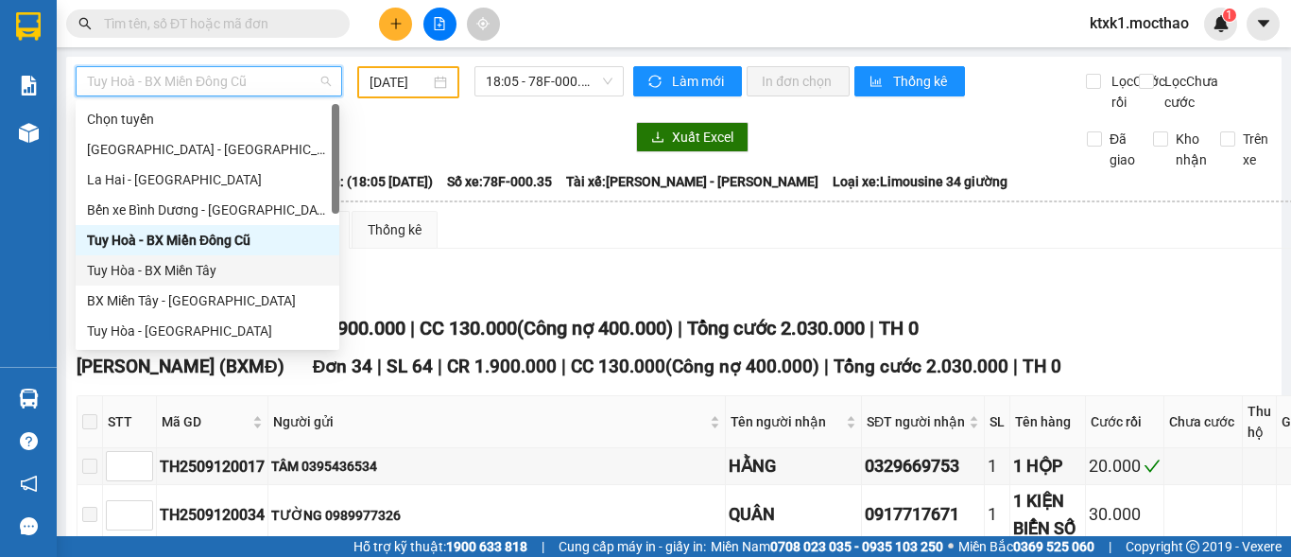
click at [198, 275] on div "Tuy Hòa - BX Miền Tây" at bounding box center [207, 270] width 241 height 21
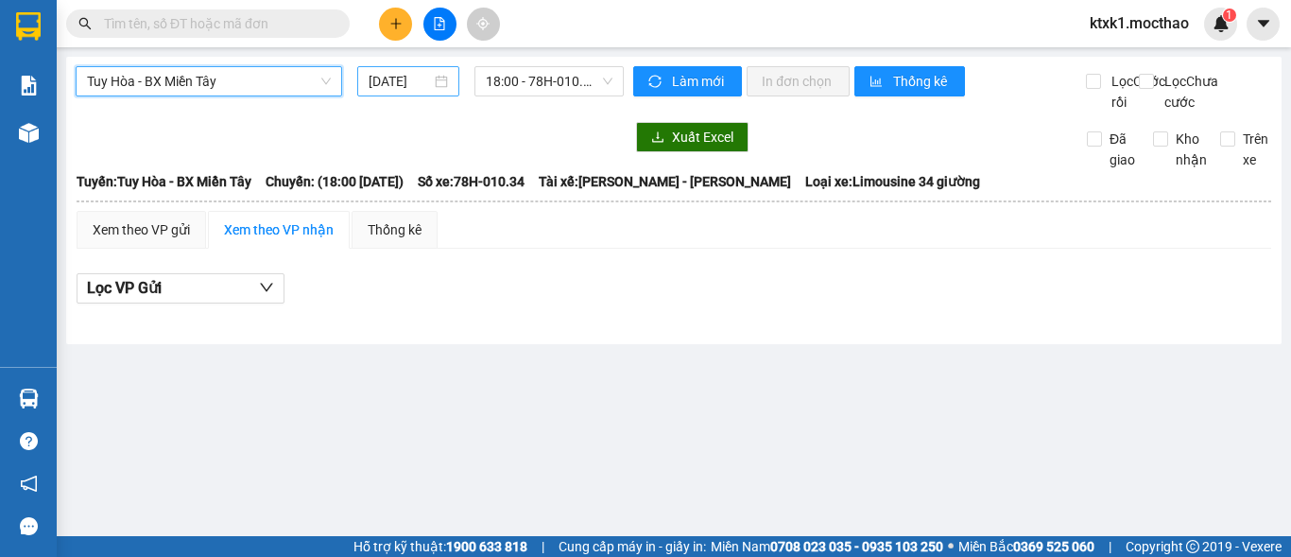
click at [417, 84] on input "[DATE]" at bounding box center [400, 81] width 62 height 21
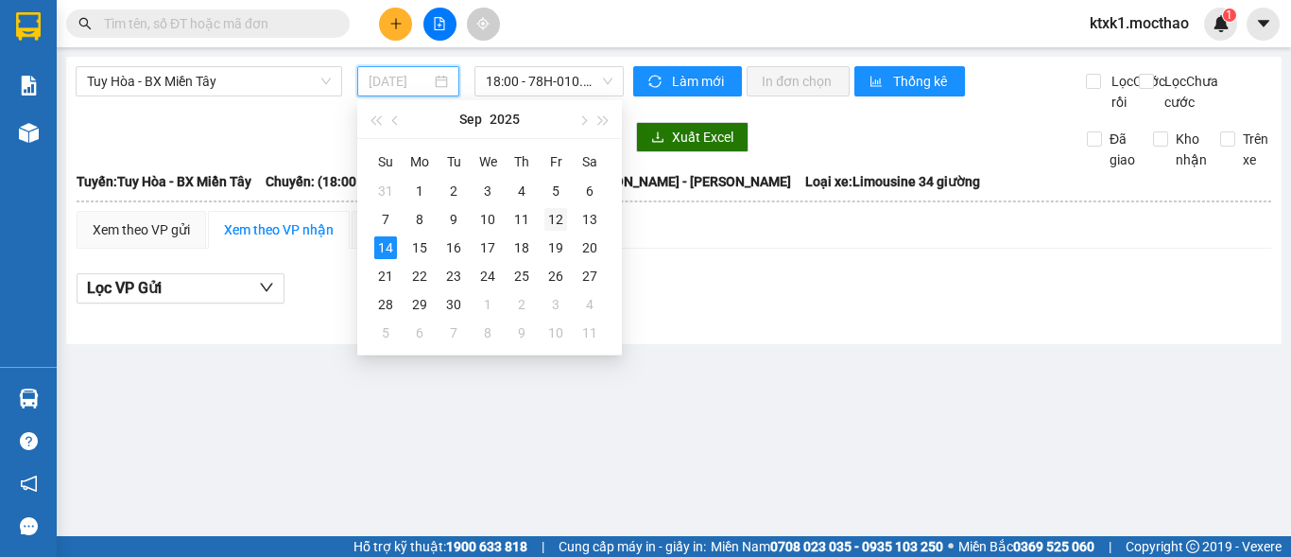
click at [556, 222] on div "12" at bounding box center [555, 219] width 23 height 23
type input "[DATE]"
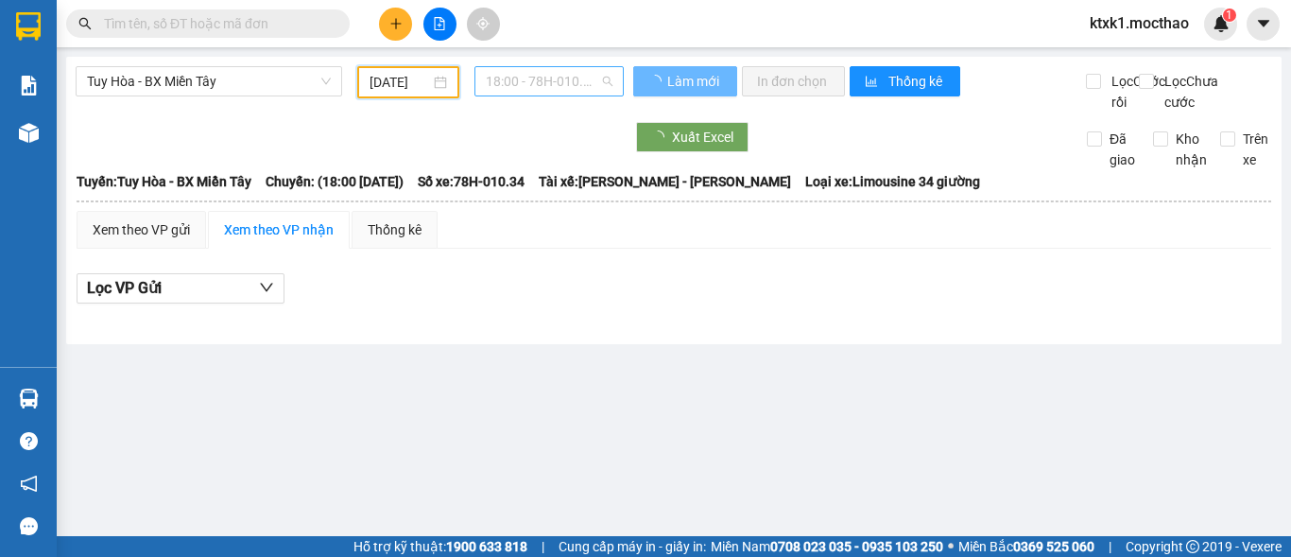
click at [502, 74] on span "18:00 - 78H-010.34" at bounding box center [549, 81] width 127 height 28
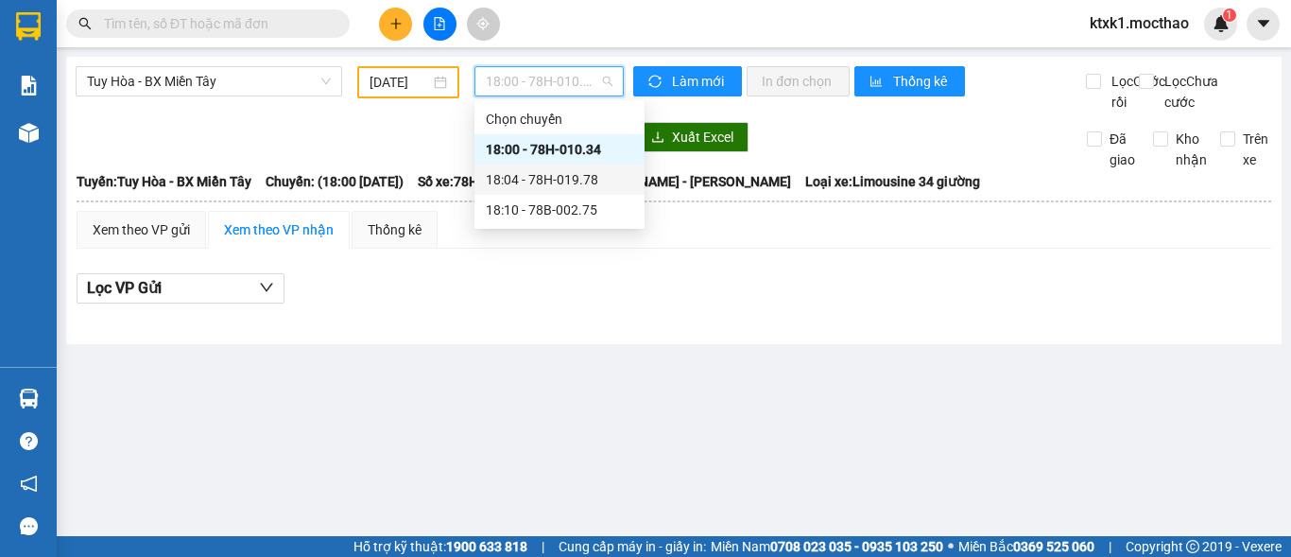
click at [529, 181] on div "18:04 - 78H-019.78" at bounding box center [559, 179] width 147 height 21
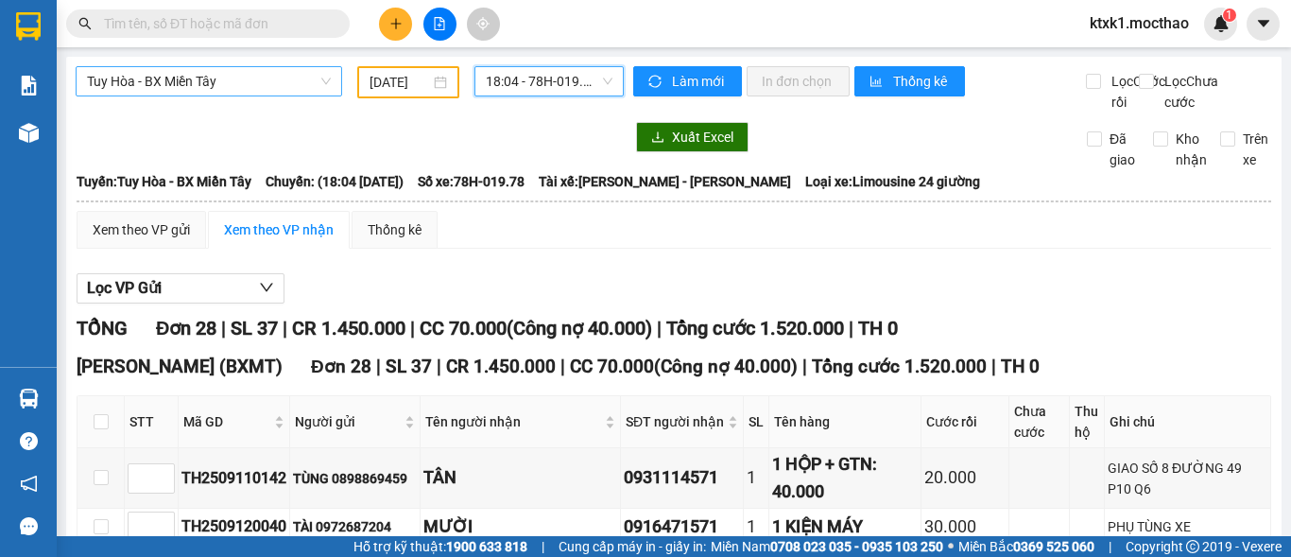
click at [215, 80] on span "Tuy Hòa - BX Miền Tây" at bounding box center [209, 81] width 244 height 28
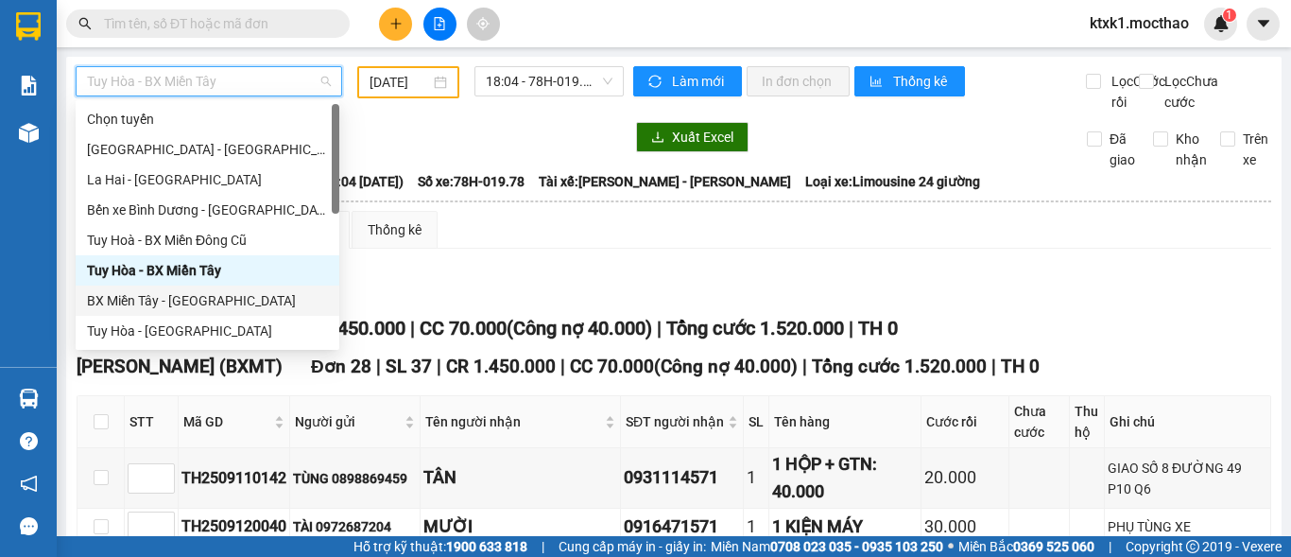
click at [174, 301] on div "BX Miền Tây - [GEOGRAPHIC_DATA]" at bounding box center [207, 300] width 241 height 21
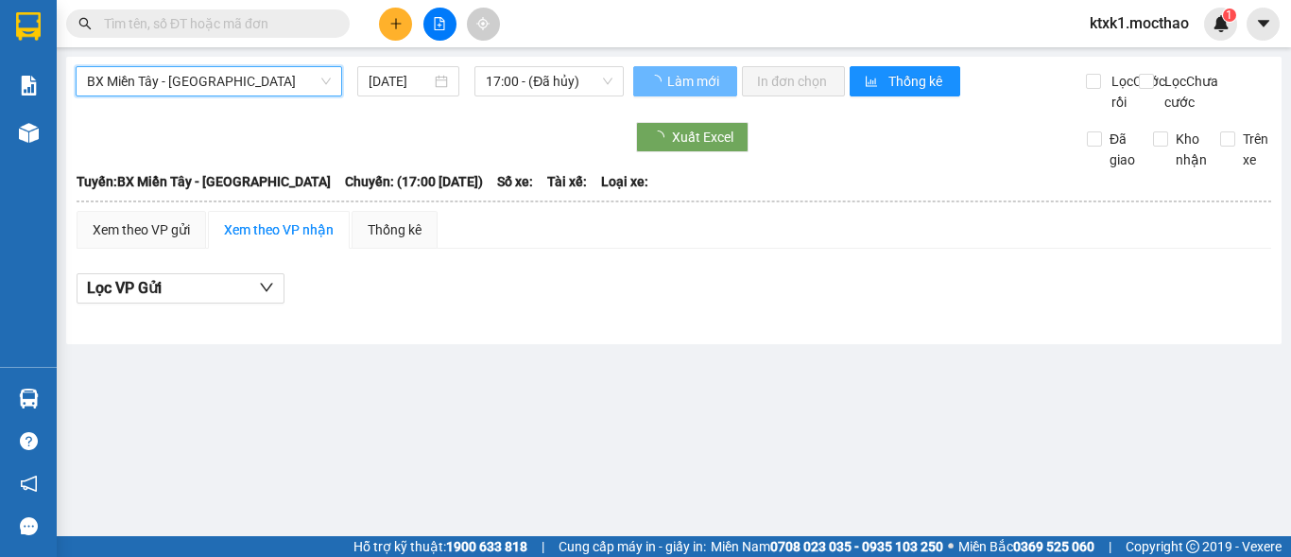
click at [405, 77] on input "[DATE]" at bounding box center [400, 81] width 62 height 21
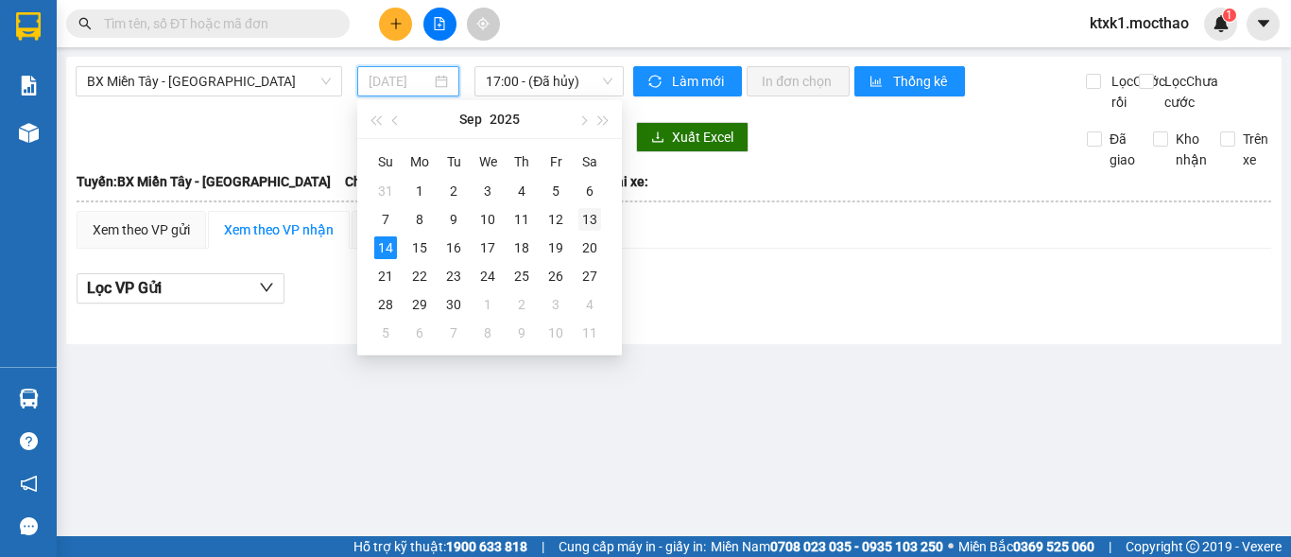
click at [589, 215] on div "13" at bounding box center [589, 219] width 23 height 23
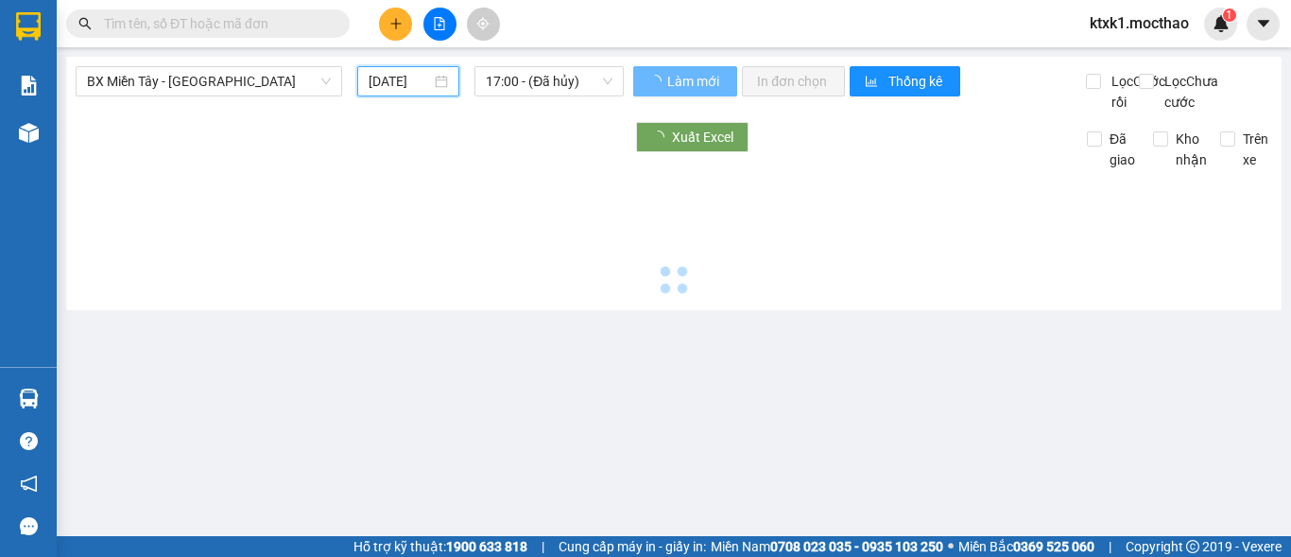
type input "[DATE]"
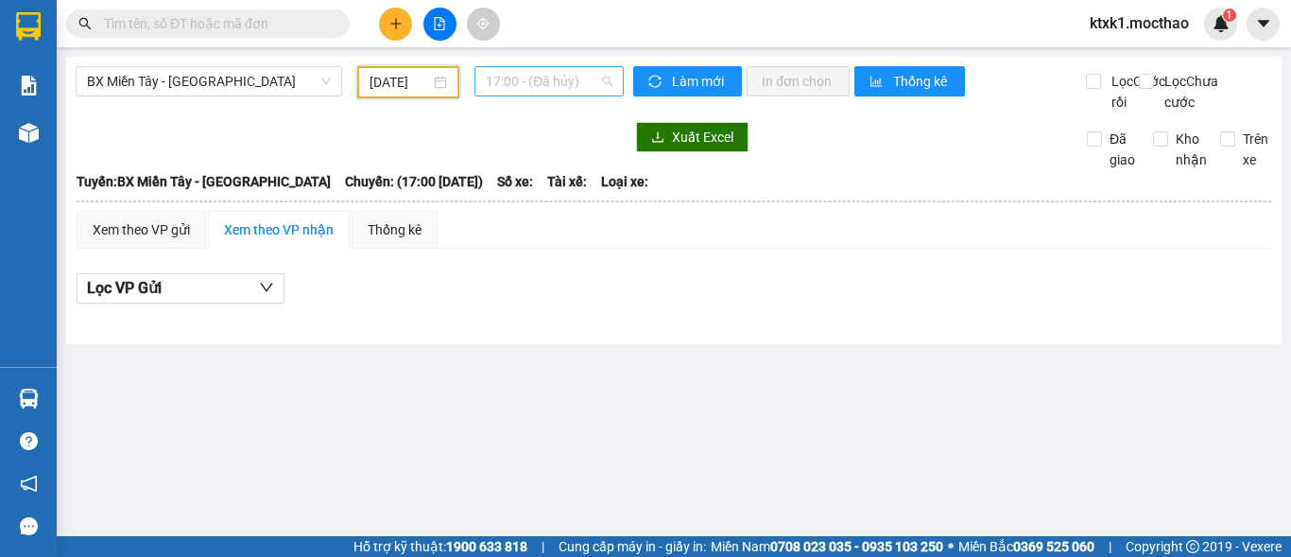
click at [538, 81] on span "17:00 - (Đã hủy)" at bounding box center [549, 81] width 127 height 28
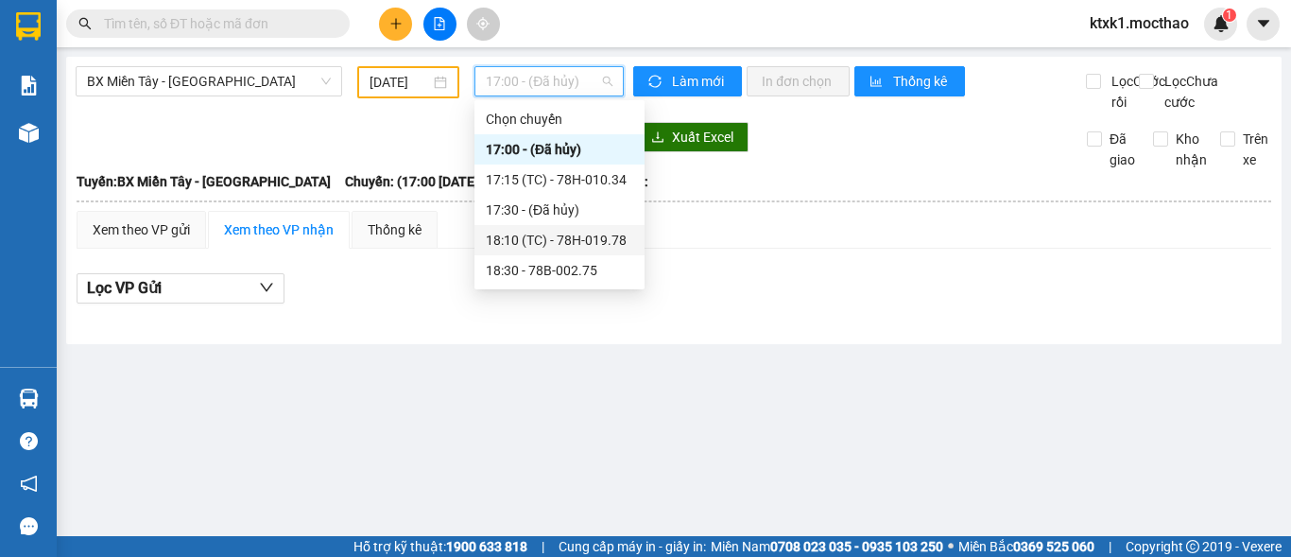
click at [599, 242] on div "18:10 (TC) - 78H-019.78" at bounding box center [559, 240] width 147 height 21
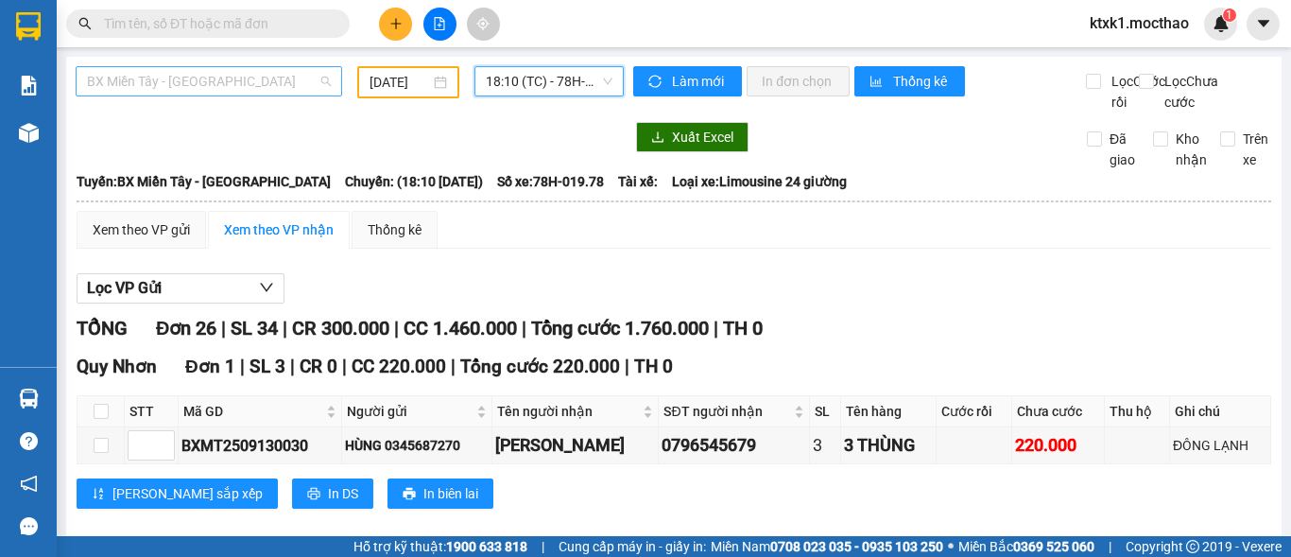
click at [218, 93] on span "BX Miền Tây - [GEOGRAPHIC_DATA]" at bounding box center [209, 81] width 244 height 28
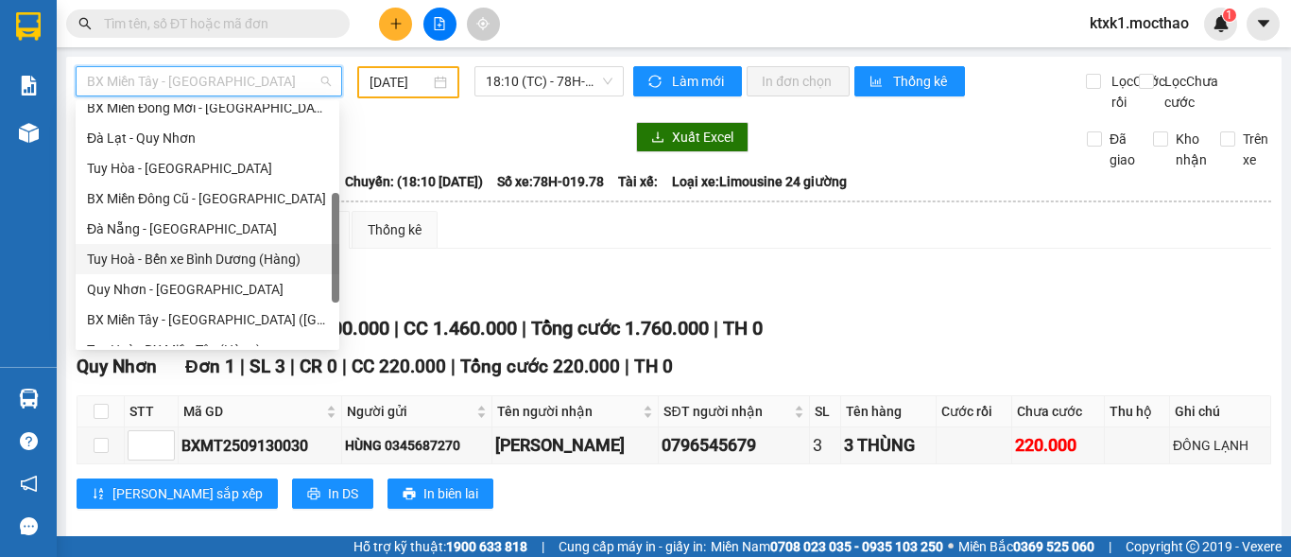
scroll to position [423, 0]
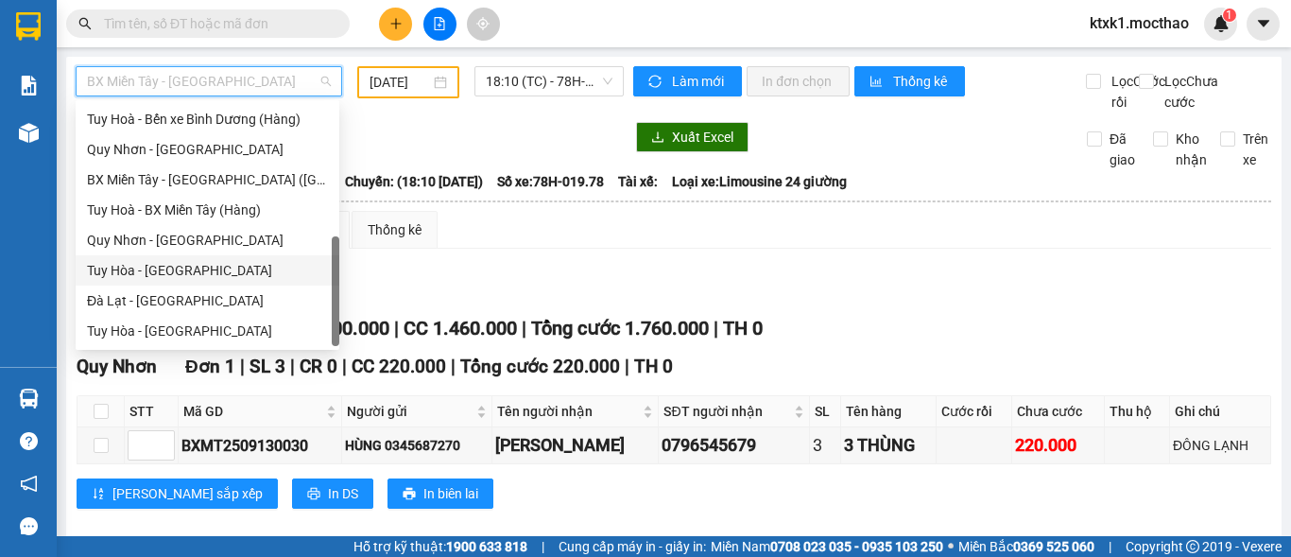
click at [168, 267] on div "Tuy Hòa - [GEOGRAPHIC_DATA]" at bounding box center [207, 270] width 241 height 21
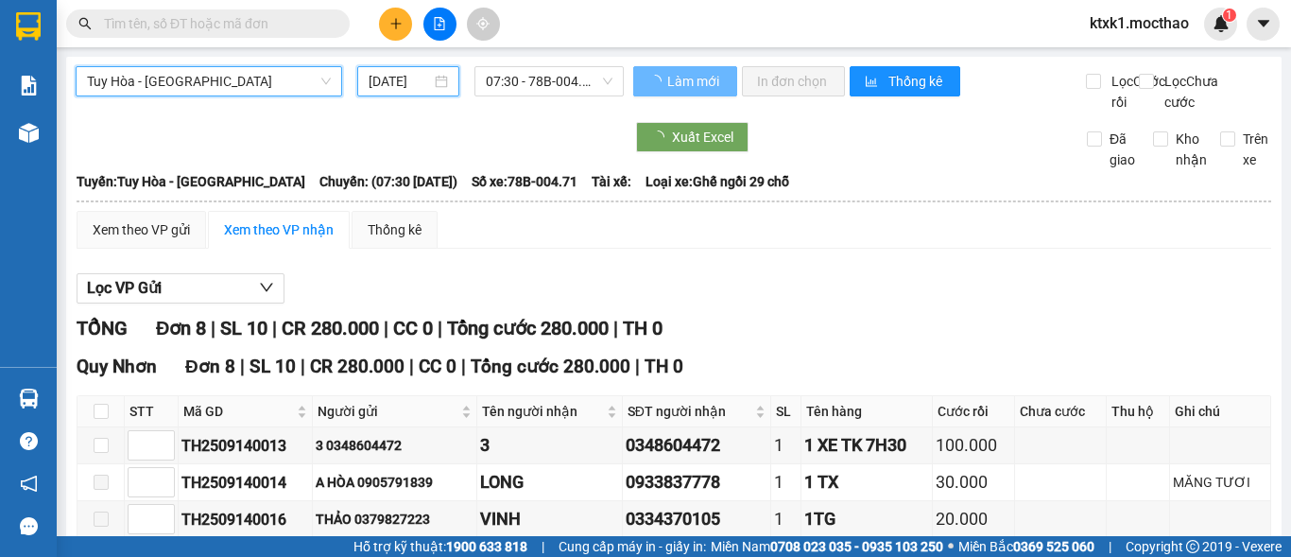
click at [398, 76] on input "[DATE]" at bounding box center [400, 81] width 62 height 21
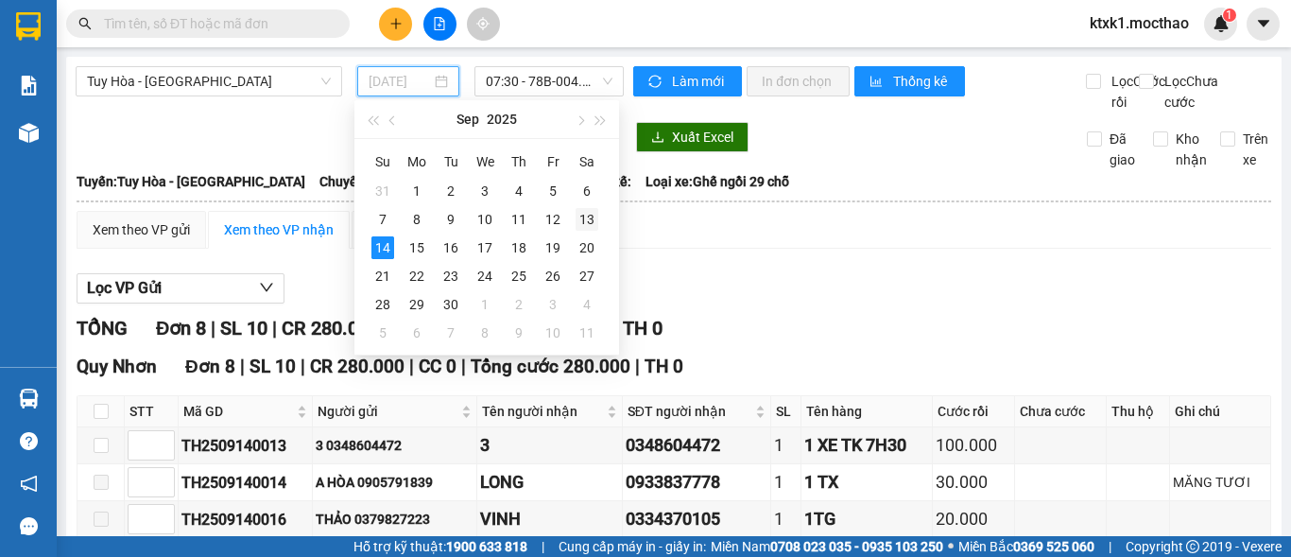
click at [590, 227] on div "13" at bounding box center [587, 219] width 23 height 23
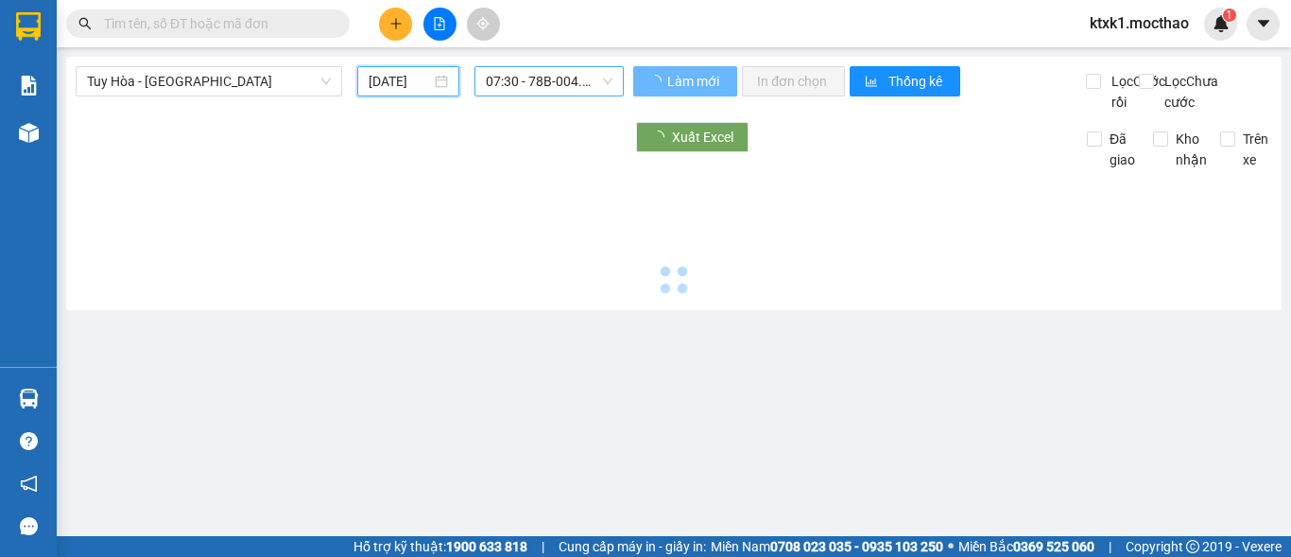
type input "[DATE]"
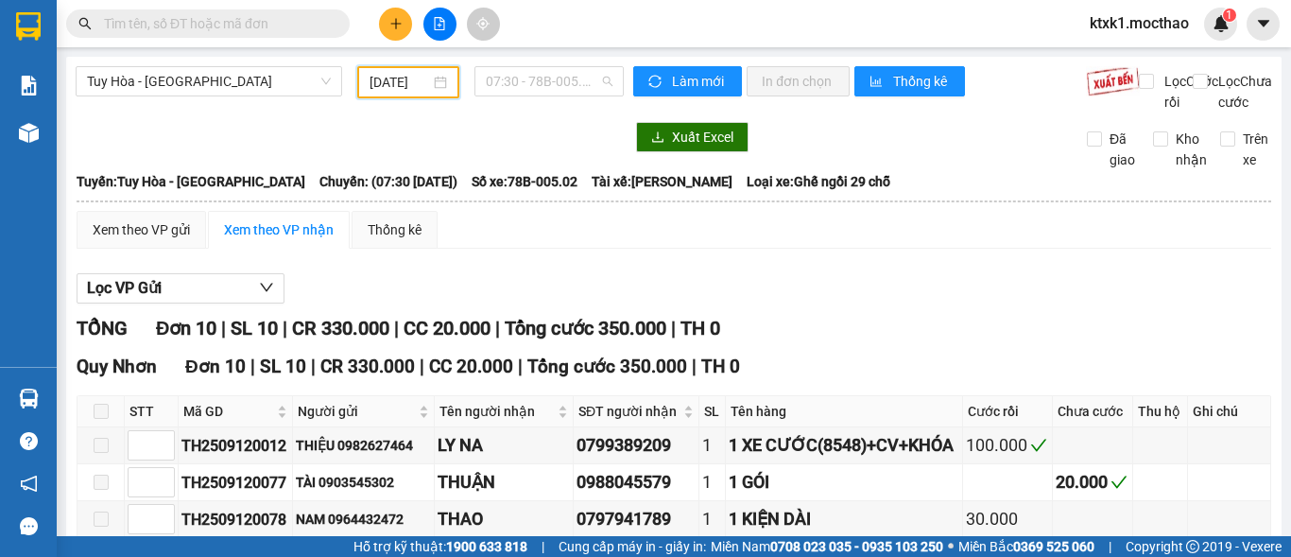
drag, startPoint x: 531, startPoint y: 73, endPoint x: 552, endPoint y: 126, distance: 56.9
click at [535, 80] on span "07:30 - 78B-005.02" at bounding box center [549, 81] width 127 height 28
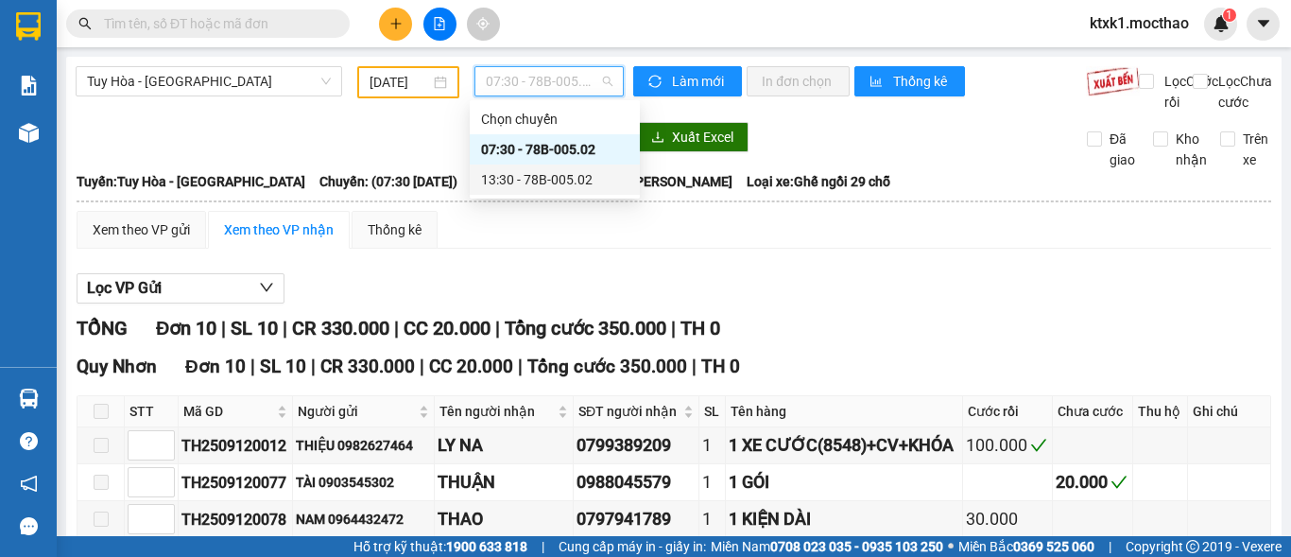
click at [548, 183] on div "13:30 - 78B-005.02" at bounding box center [554, 179] width 147 height 21
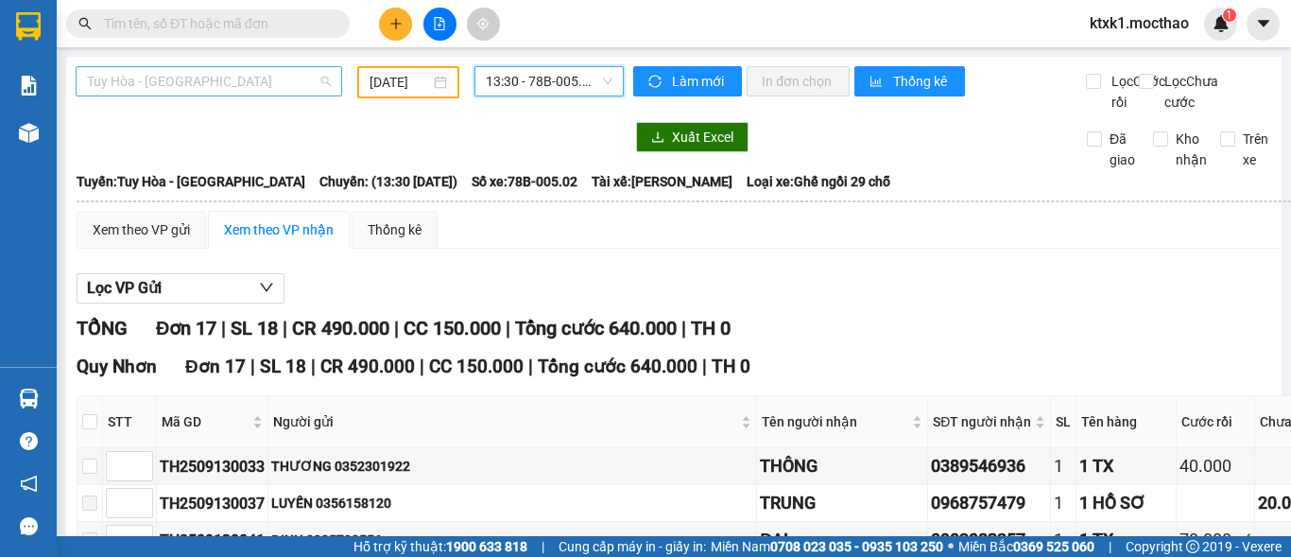
click at [235, 79] on span "Tuy Hòa - [GEOGRAPHIC_DATA]" at bounding box center [209, 81] width 244 height 28
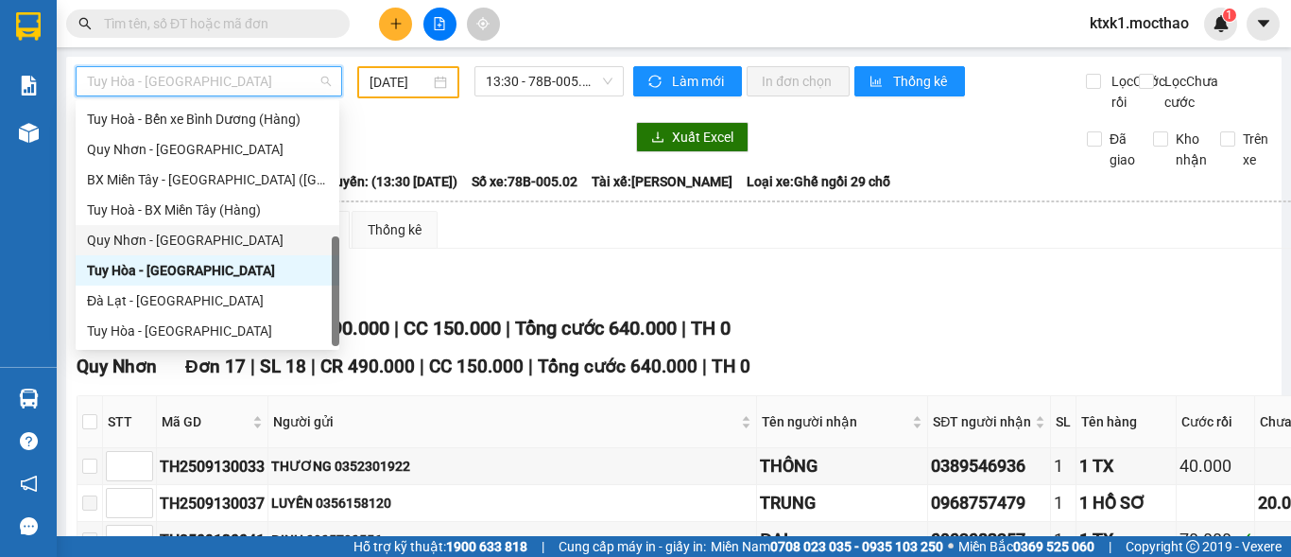
click at [172, 236] on div "Quy Nhơn - [GEOGRAPHIC_DATA]" at bounding box center [207, 240] width 241 height 21
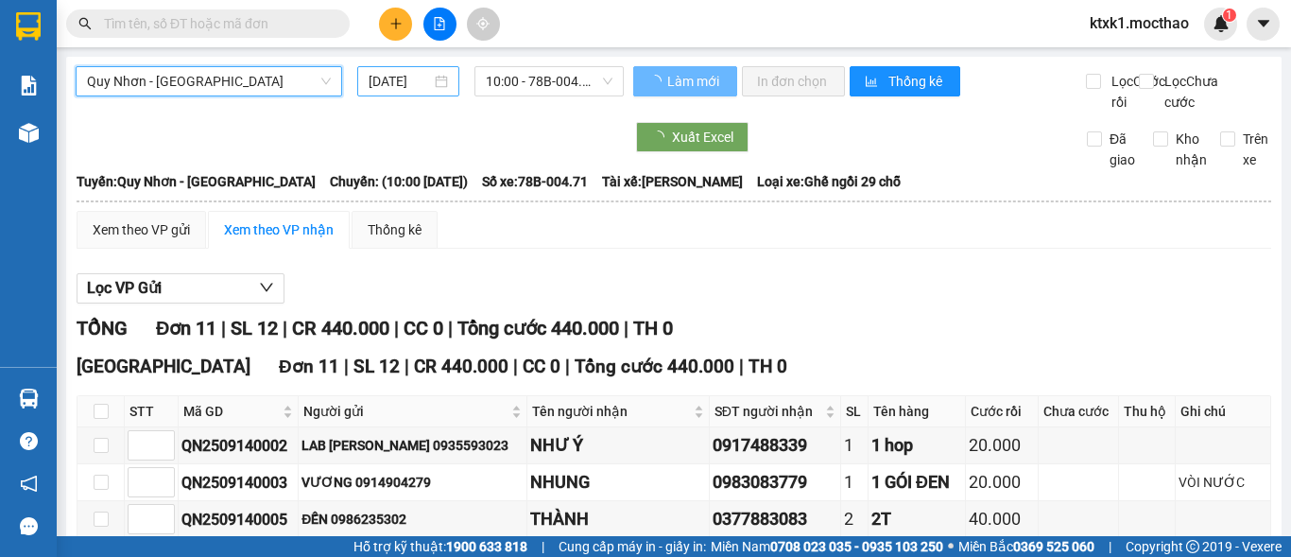
click at [397, 83] on input "[DATE]" at bounding box center [400, 81] width 62 height 21
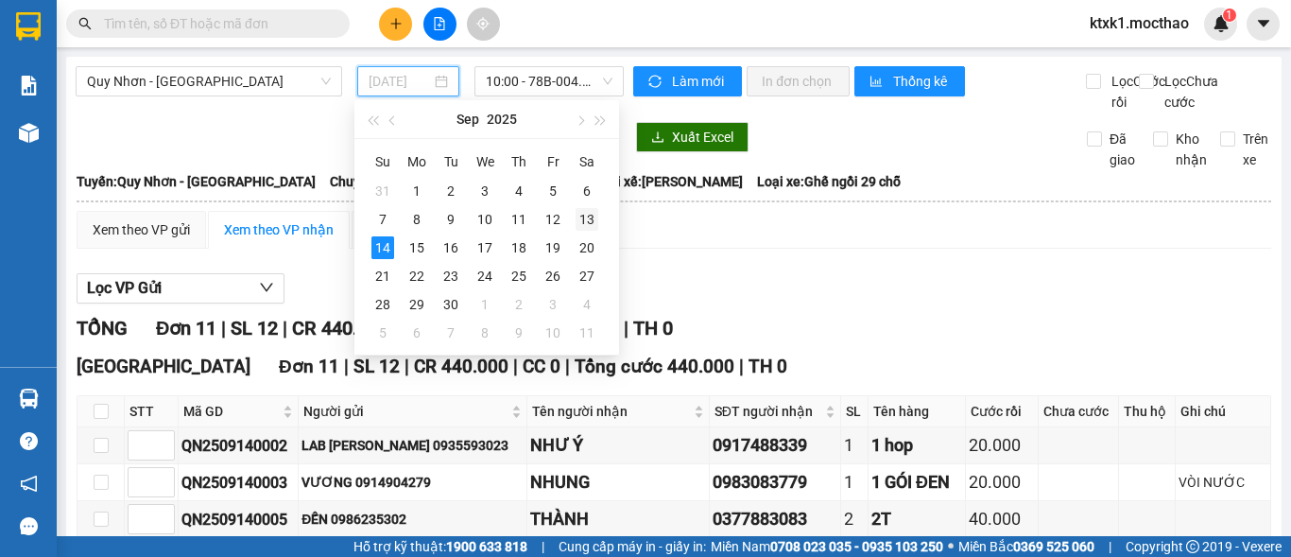
click at [589, 215] on div "13" at bounding box center [587, 219] width 23 height 23
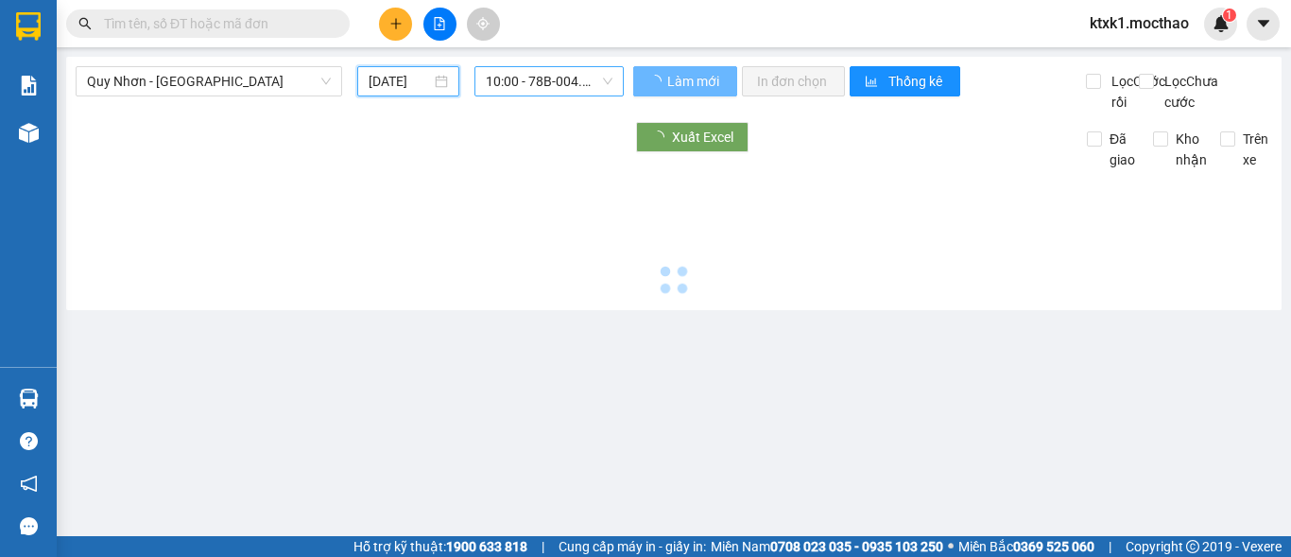
type input "[DATE]"
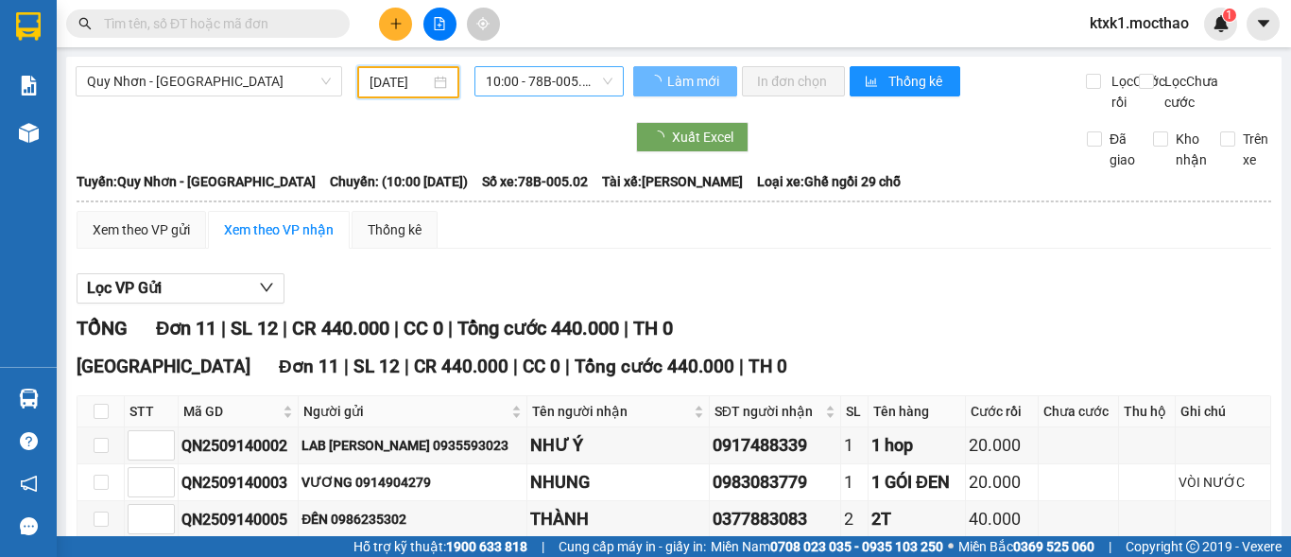
click at [540, 87] on span "10:00 - 78B-005.02" at bounding box center [549, 81] width 127 height 28
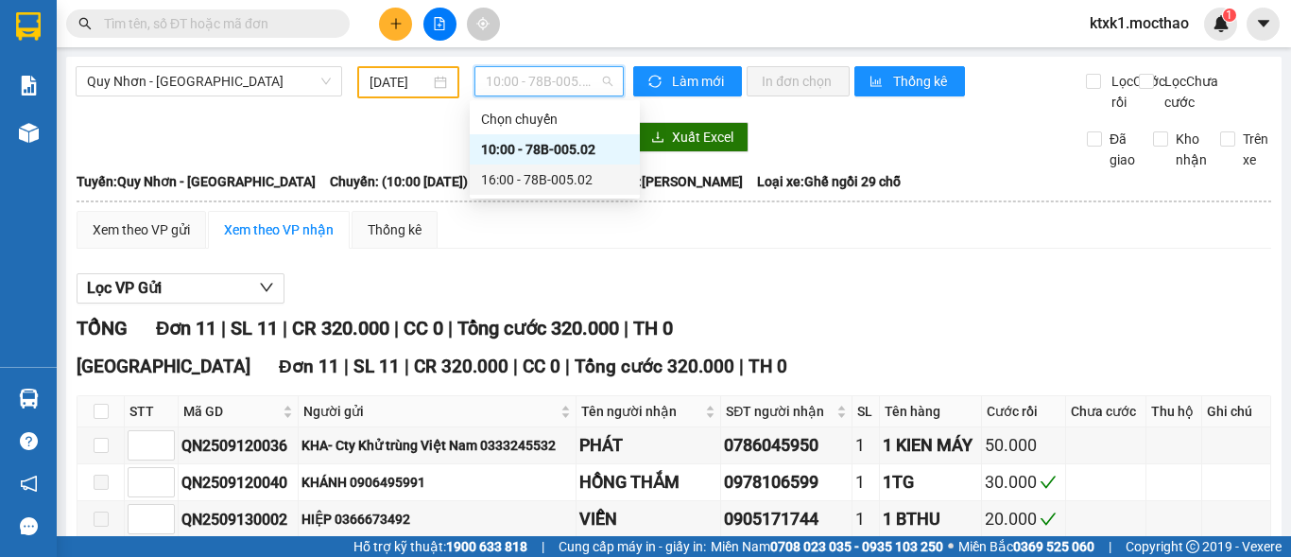
click at [543, 181] on div "16:00 - 78B-005.02" at bounding box center [554, 179] width 147 height 21
